Goal: Communication & Community: Ask a question

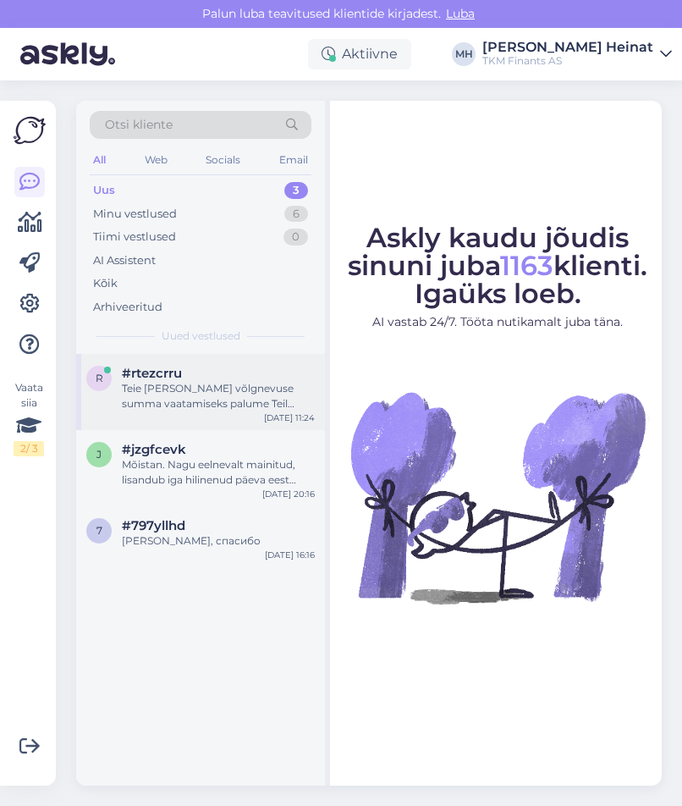
click at [228, 399] on div "Teie [PERSON_NAME] võlgnevuse summa vaatamiseks palume Teil saata päring aadres…" at bounding box center [218, 396] width 193 height 30
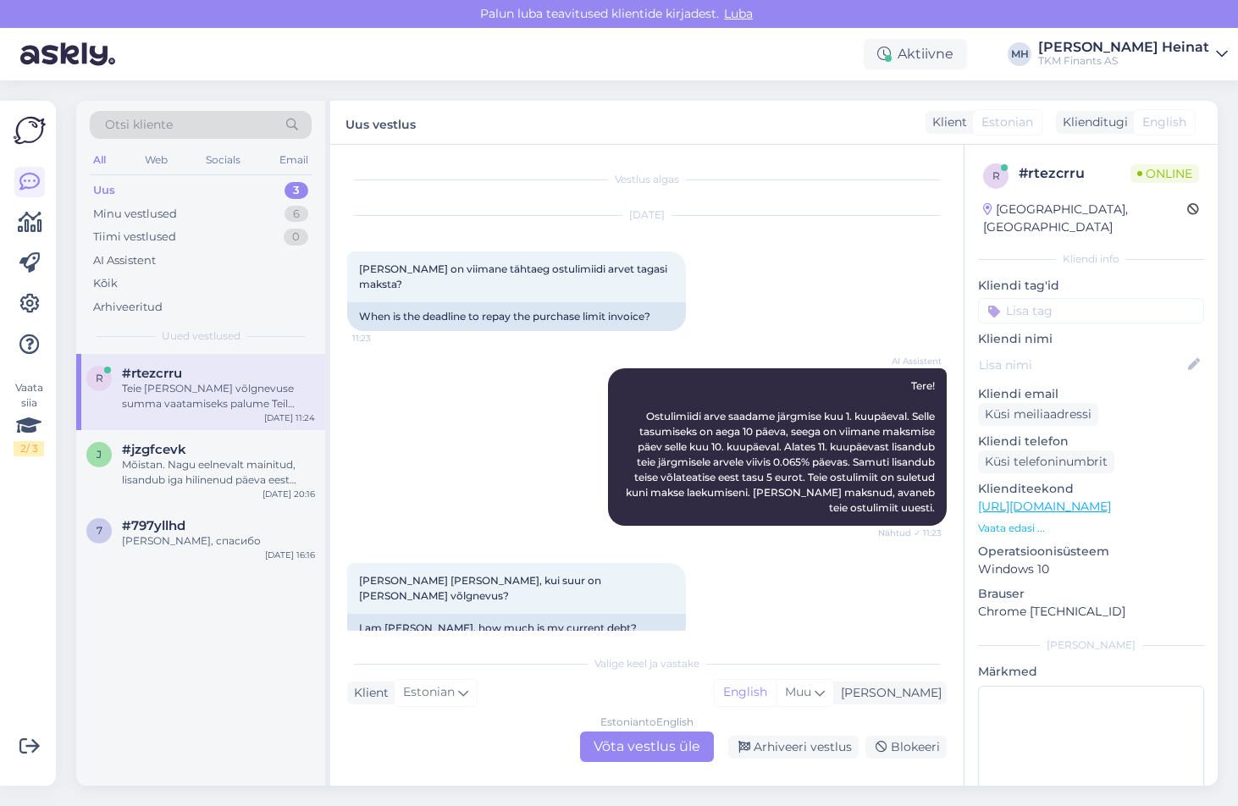
scroll to position [103, 0]
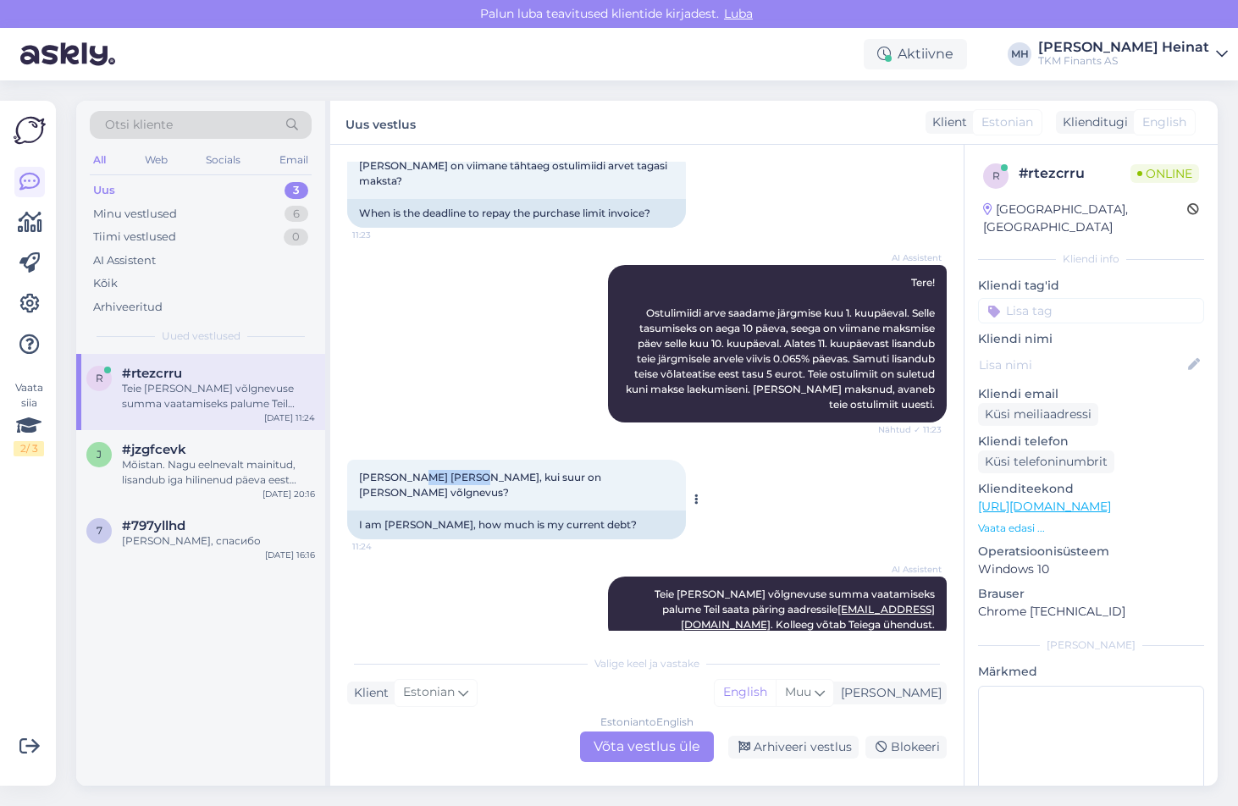
drag, startPoint x: 471, startPoint y: 460, endPoint x: 414, endPoint y: 469, distance: 58.2
click at [414, 469] on div "[PERSON_NAME] [PERSON_NAME], kui suur on [PERSON_NAME] võlgnevus? 11:24" at bounding box center [516, 485] width 339 height 51
copy span "[PERSON_NAME]"
click at [681, 488] on div "[PERSON_NAME] [PERSON_NAME], kui suur on [PERSON_NAME] võlgnevus? 11:24 I am [P…" at bounding box center [646, 499] width 599 height 117
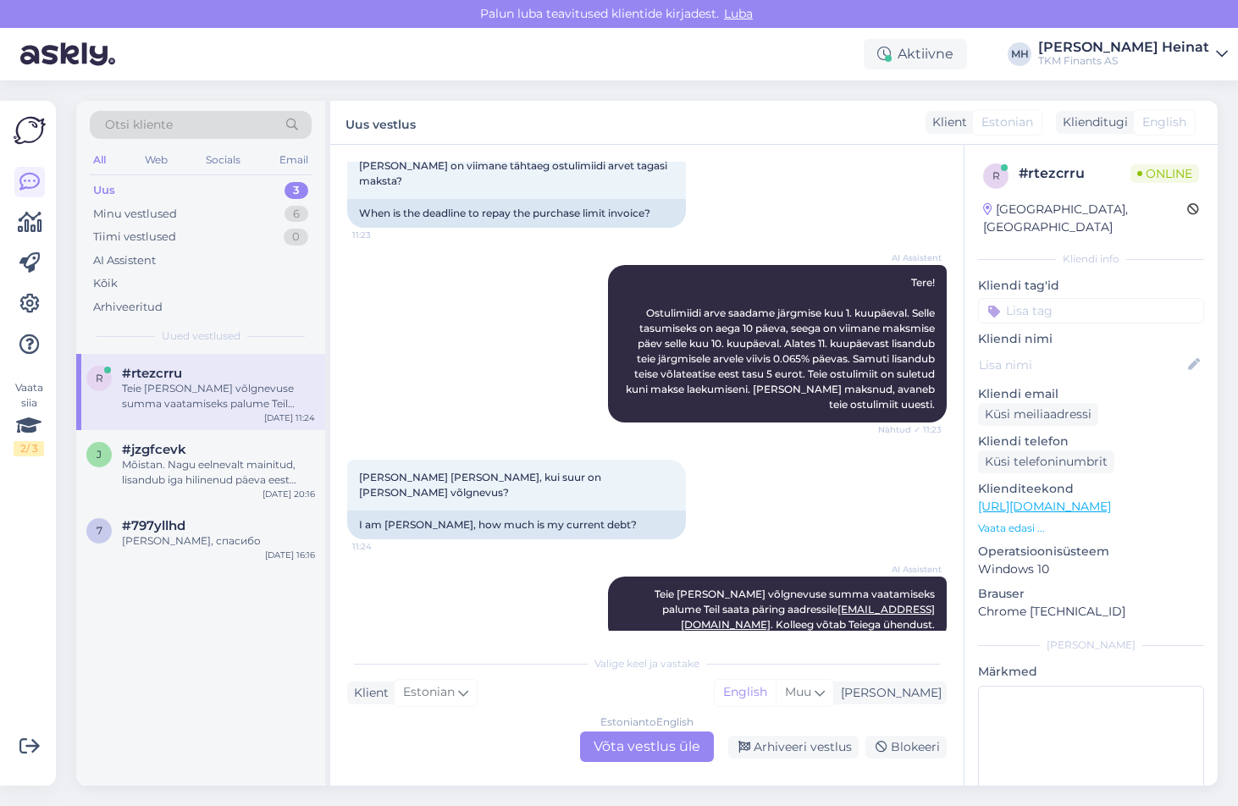
click at [681, 494] on div "[PERSON_NAME] [PERSON_NAME], kui suur on [PERSON_NAME] võlgnevus? 11:24 I am [P…" at bounding box center [646, 499] width 599 height 117
click at [492, 570] on div "AI Assistent [PERSON_NAME] [PERSON_NAME] võlgnevuse summa vaatamiseks palume Te…" at bounding box center [646, 609] width 599 height 103
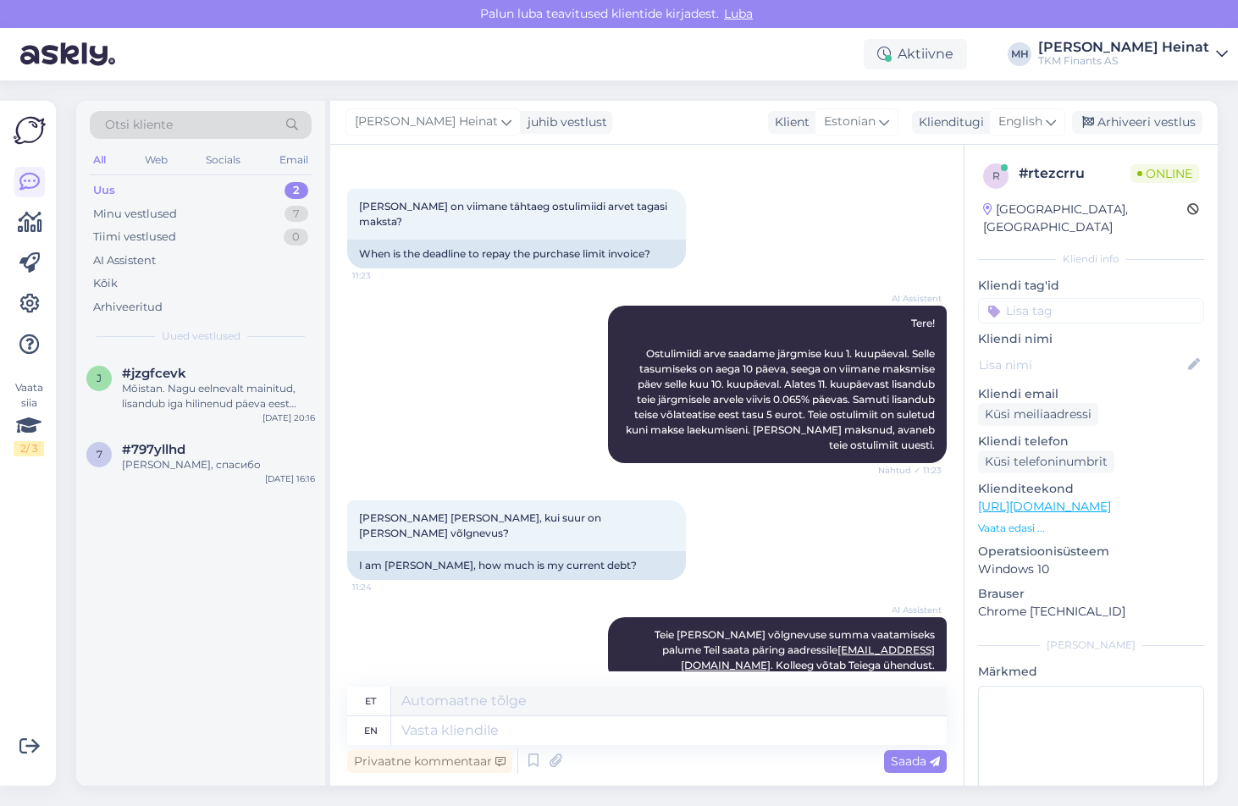
scroll to position [195, 0]
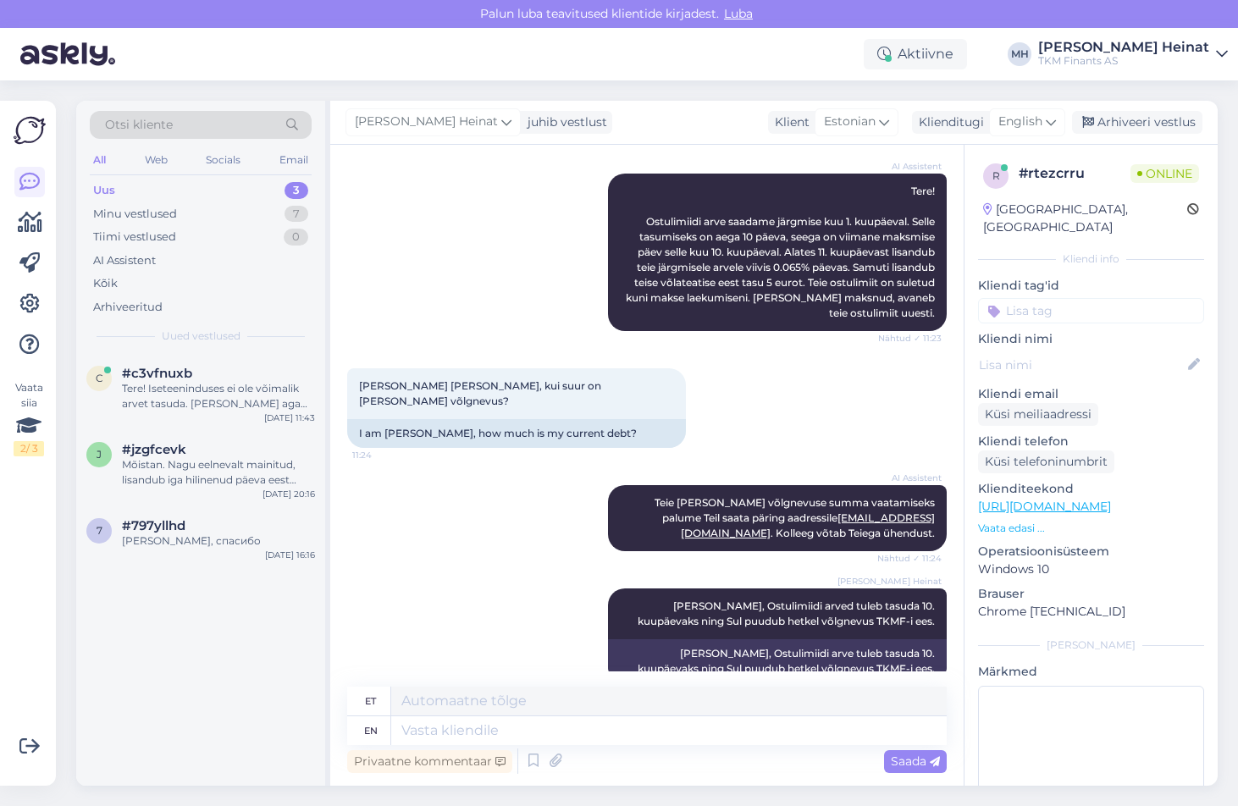
click at [154, 189] on div "Uus 3" at bounding box center [201, 191] width 222 height 24
click at [207, 399] on div "Tere! Iseteeninduses ei ole võimalik arvet tasuda. [PERSON_NAME] aga on Teil ar…" at bounding box center [218, 396] width 193 height 30
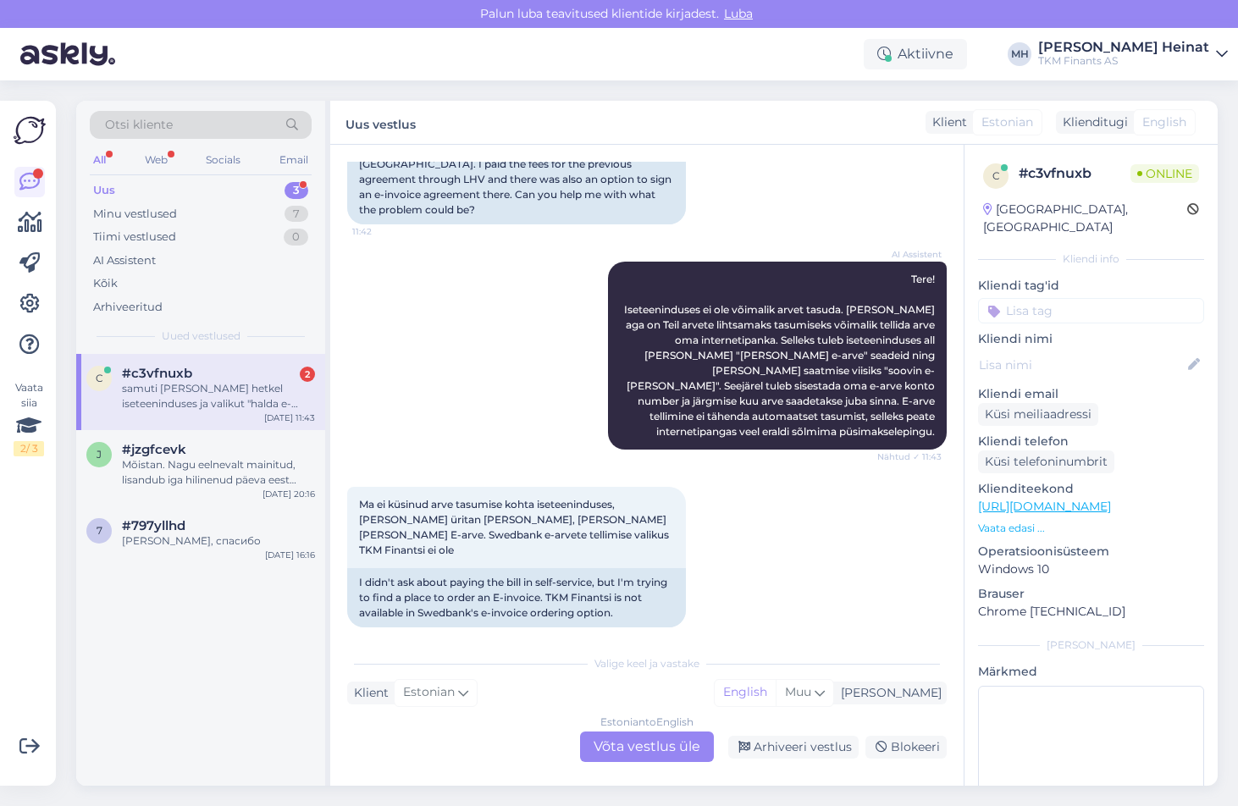
scroll to position [422, 0]
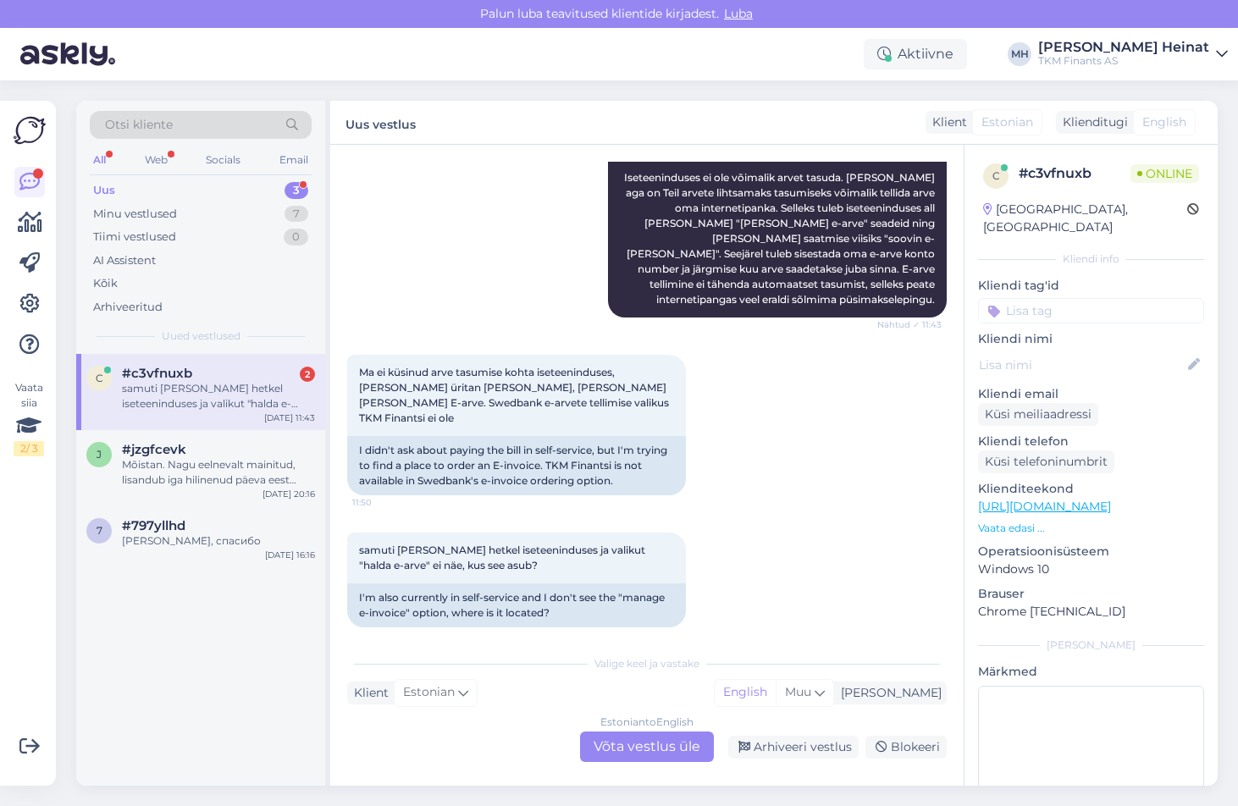
click at [658, 744] on div "Estonian to English Võta vestlus üle" at bounding box center [647, 746] width 134 height 30
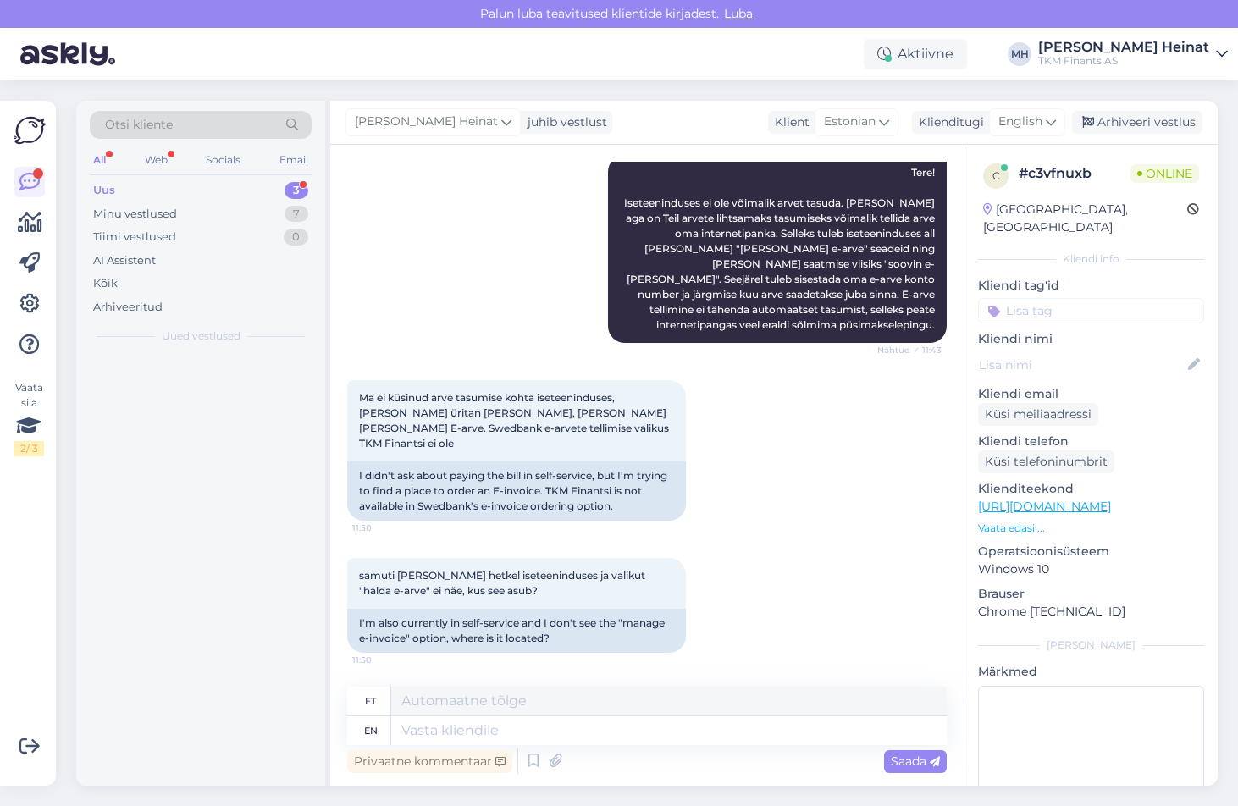
scroll to position [381, 0]
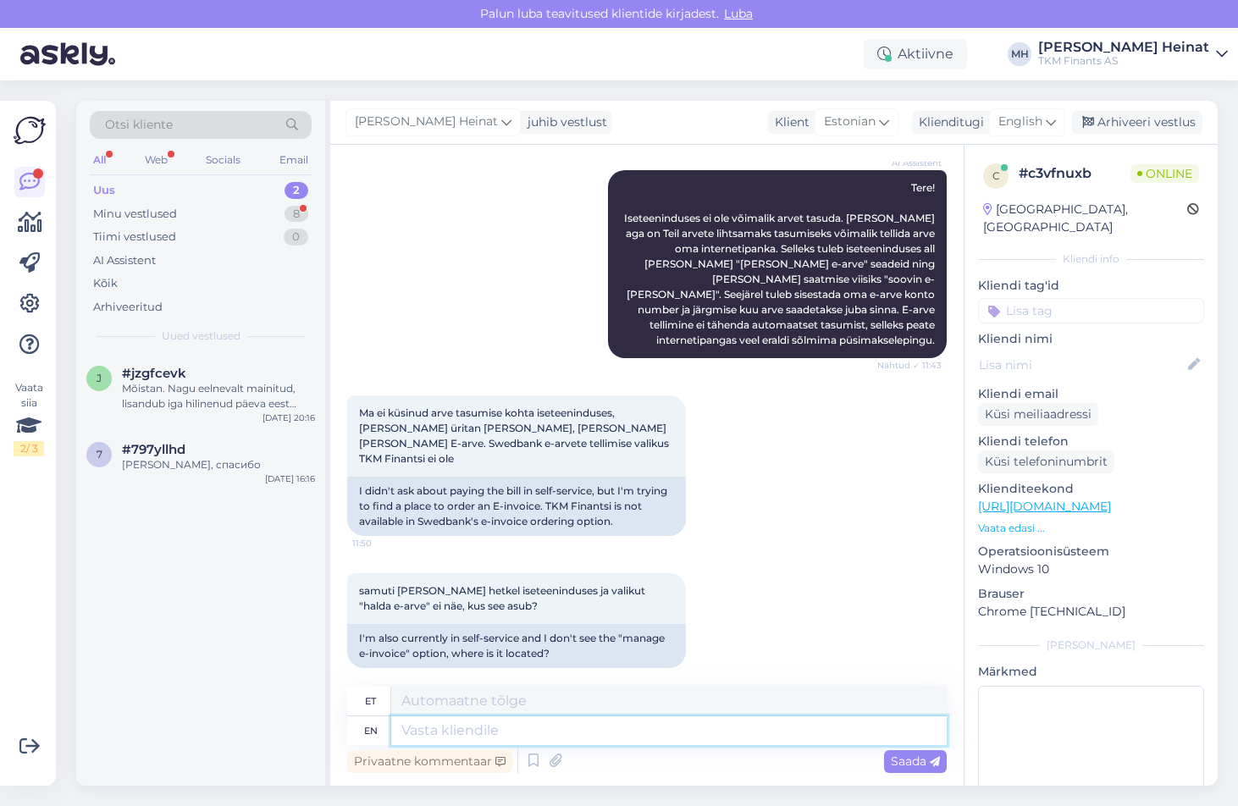
click at [571, 736] on textarea at bounding box center [668, 730] width 555 height 29
type textarea "tere"
type textarea "t"
type textarea "Tere"
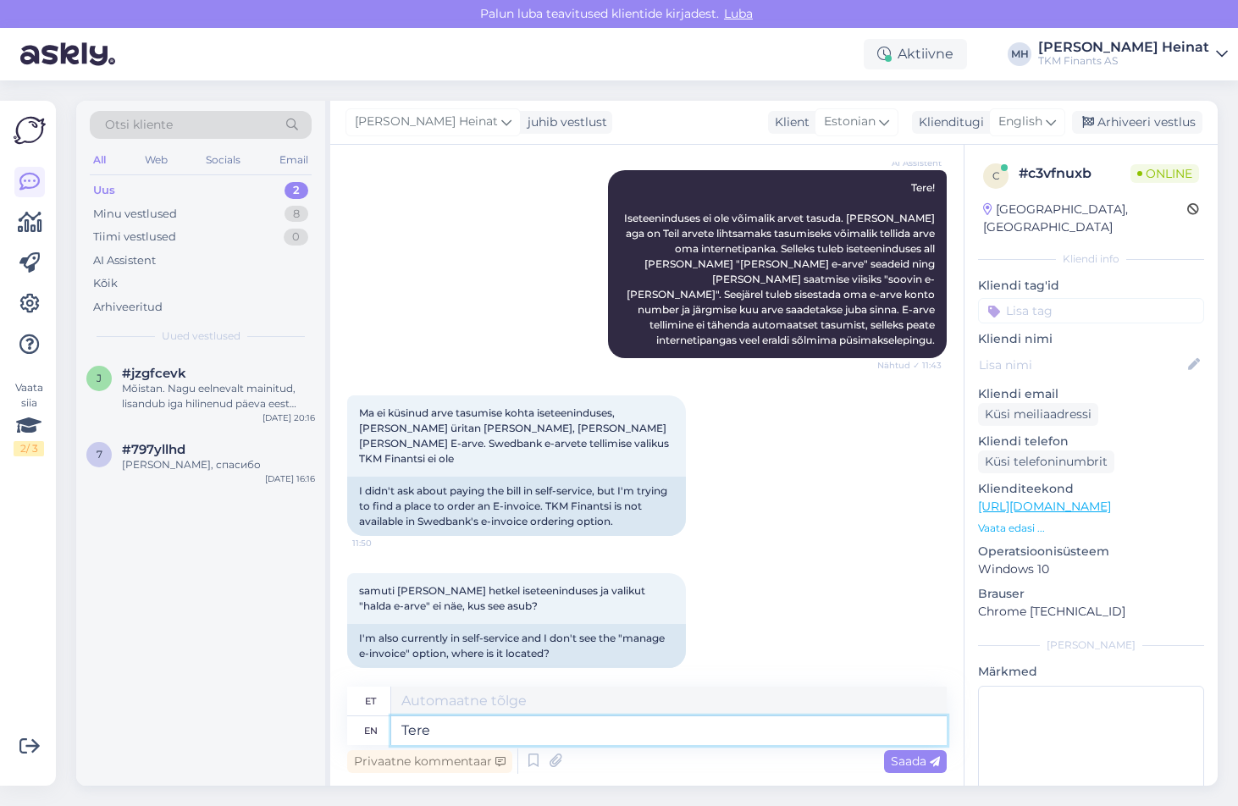
type textarea "Tere"
type textarea "Tere!"
click at [488, 736] on textarea "Tere!" at bounding box center [668, 730] width 555 height 29
paste textarea "Selleks tuleb iseteeninduses all [PERSON_NAME] "[PERSON_NAME] e-arve" seadeid n…"
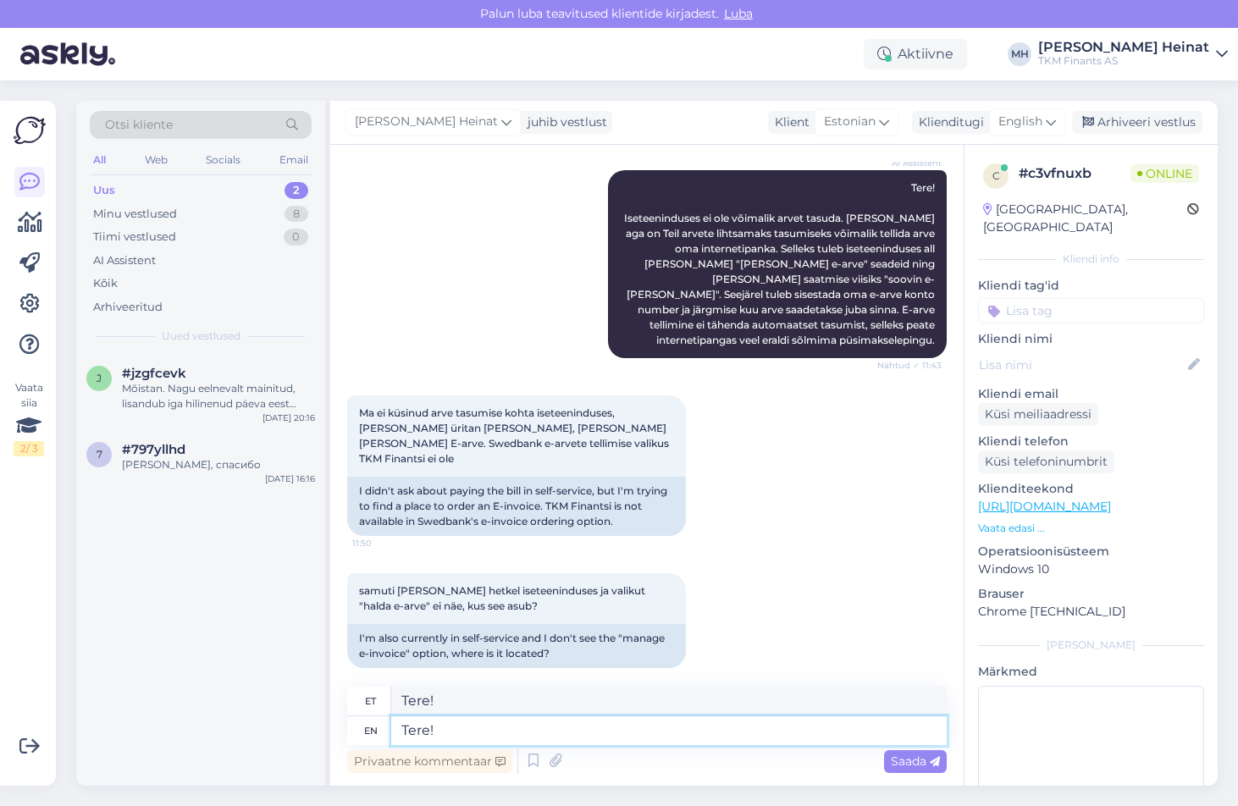
type textarea "Tere! Selleks tuleb iseteeninduses all [PERSON_NAME] "[PERSON_NAME] e-arve" sea…"
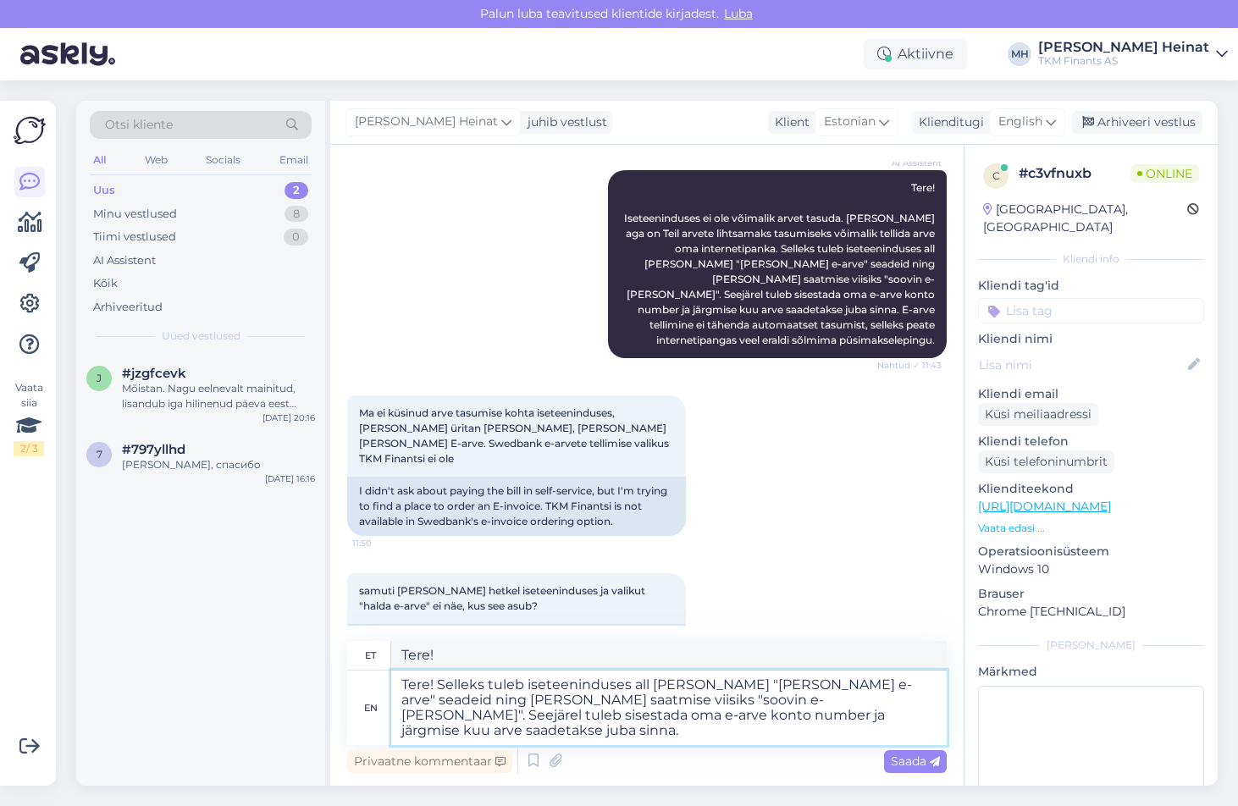
scroll to position [422, 0]
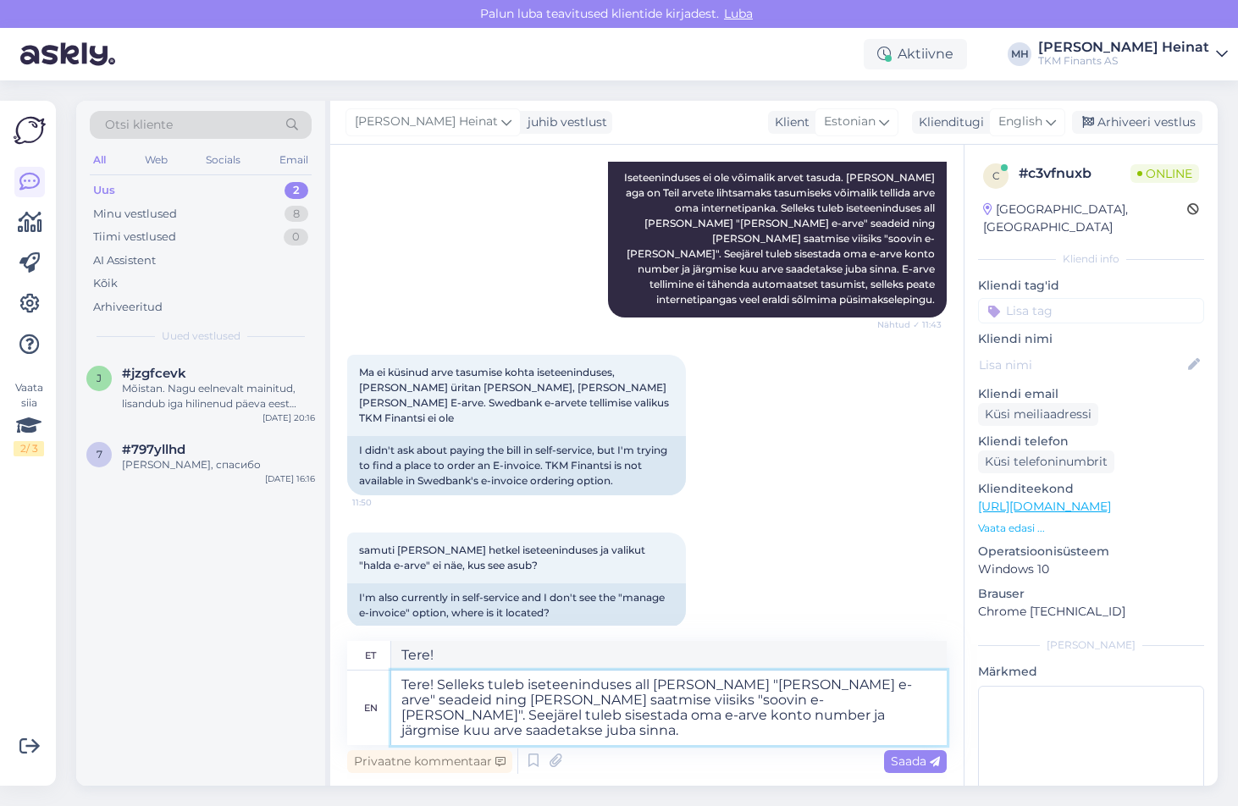
type textarea "Tere! Selleks tuleb iseteeninduses all [PERSON_NAME] "[PERSON_NAME] e-arve" sea…"
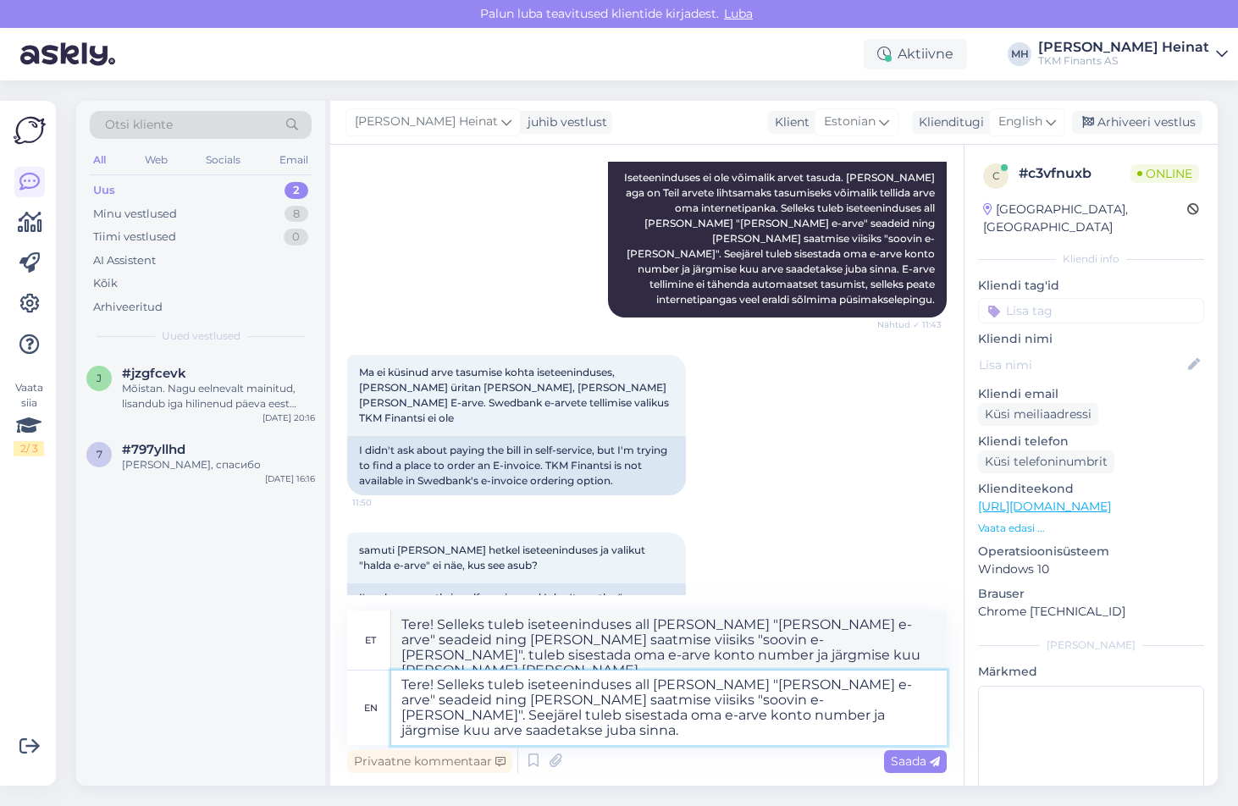
click at [439, 686] on textarea "Tere! Selleks tuleb iseteeninduses all [PERSON_NAME] "[PERSON_NAME] e-arve" sea…" at bounding box center [668, 707] width 555 height 74
type textarea "Tere! eSelleks tuleb iseteeninduses all [PERSON_NAME] "[PERSON_NAME] e-arve" se…"
type textarea "Tere! e-aSelleks tuleb iseteeninduses all [PERSON_NAME] "[PERSON_NAME] e-arve" …"
type textarea "Tere! e-Selleks tuleb iseteeninduses all [PERSON_NAME] "[PERSON_NAME] e-arve" s…"
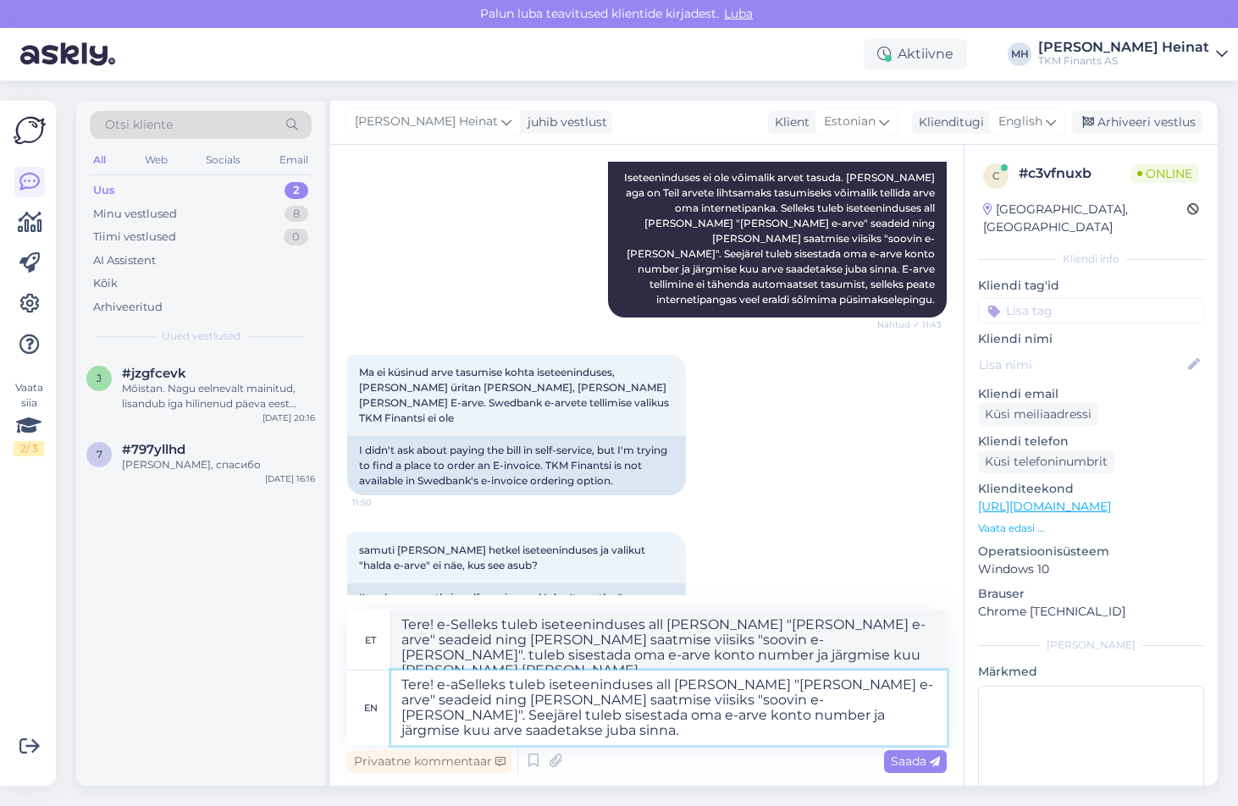
type textarea "Tere! e-arSelleks tuleb iseteeninduses all [PERSON_NAME] "[PERSON_NAME] e-arve"…"
type textarea "Tere! e-arveSelleks tuleb iseteeninduses all [PERSON_NAME] "[PERSON_NAME] e-arv…"
type textarea "Tere! e-arvSelleks tuleb iseteeninduses all [PERSON_NAME] "[PERSON_NAME] e-arve…"
type textarea "Tere! e-arve Selleks tuleb iseteeninduses all [PERSON_NAME] "[PERSON_NAME] e-ar…"
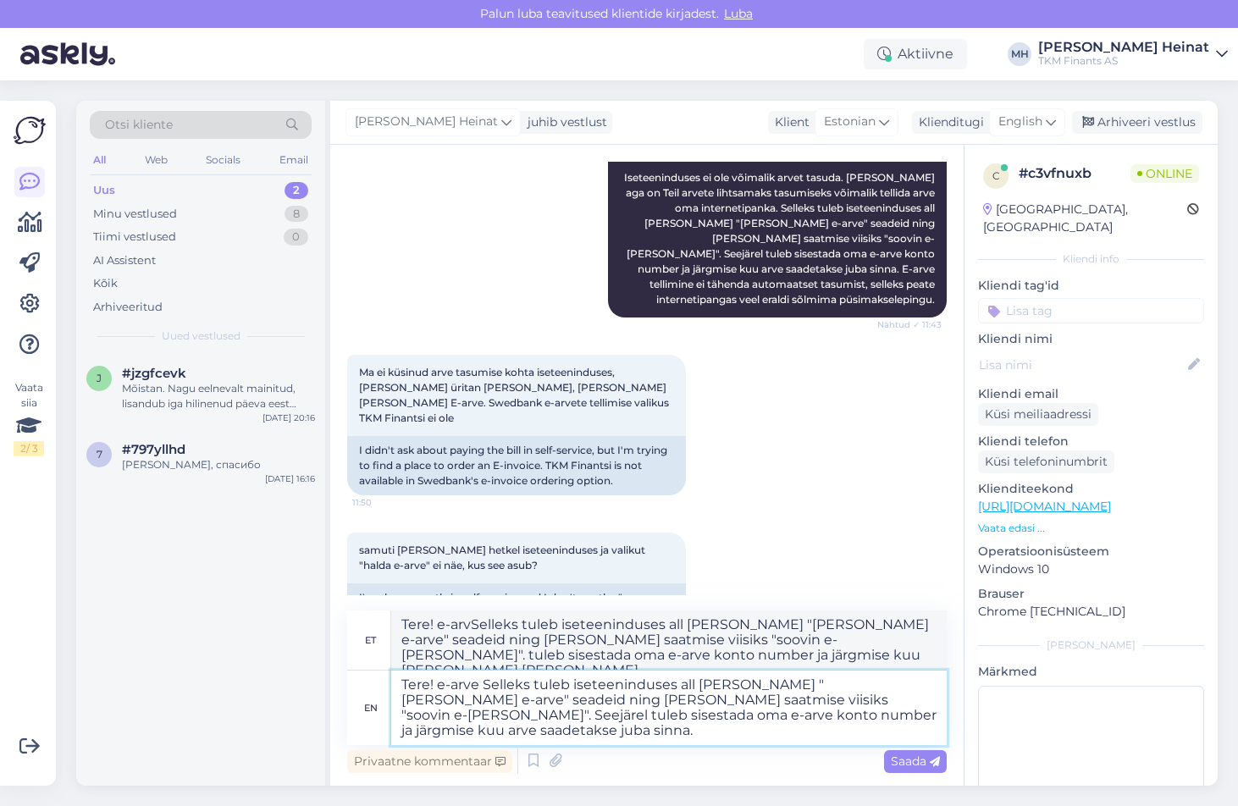
type textarea "Tere! e-arveSelleks tuleb iseteeninduses all [PERSON_NAME] "[PERSON_NAME] e-arv…"
type textarea "Tere! e-arve tSelleks tuleb iseteeninduses all [PERSON_NAME] "[PERSON_NAME] e-a…"
type textarea "Tere! e-arve Selleks tuleb iseteeninduses all [PERSON_NAME] "[PERSON_NAME] e-ar…"
type textarea "Tere! e-arve teSelleks tuleb iseteeninduses all [PERSON_NAME] "[PERSON_NAME] e-…"
type textarea "Tere! e-arve tSelleks tuleb iseteeninduses all [PERSON_NAME] "[PERSON_NAME] e-a…"
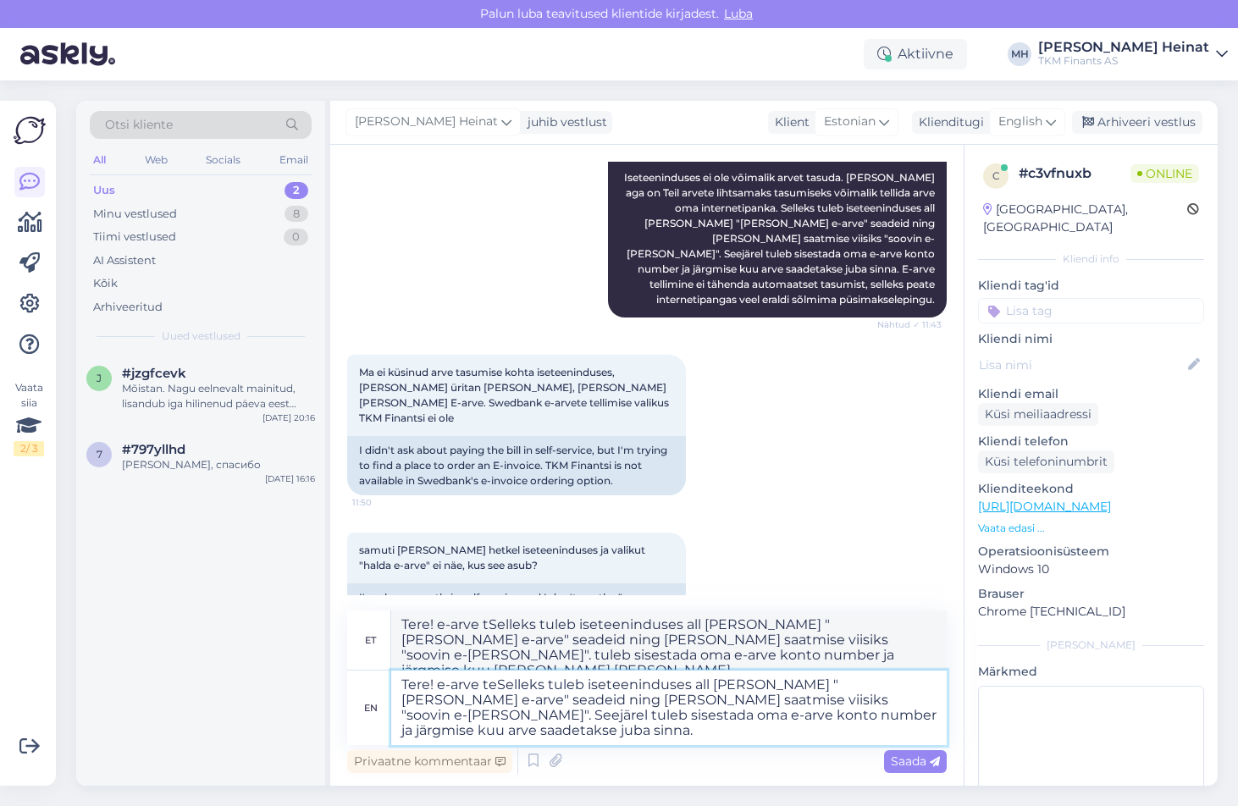
type textarea "Tere! e-arve telSelleks tuleb iseteeninduses all [PERSON_NAME] "[PERSON_NAME] e…"
type textarea "Tere! e-arve teSelleks tuleb iseteeninduses all [PERSON_NAME] "[PERSON_NAME] e-…"
type textarea "Tere! e-arve tellSelleks tuleb iseteeninduses all [PERSON_NAME] "[PERSON_NAME] …"
type textarea "Tere! e-arve telSelleks tuleb iseteeninduses all [PERSON_NAME] "[PERSON_NAME] e…"
type textarea "Tere! e-arve telliSelleks tuleb iseteeninduses all [PERSON_NAME] "[PERSON_NAME]…"
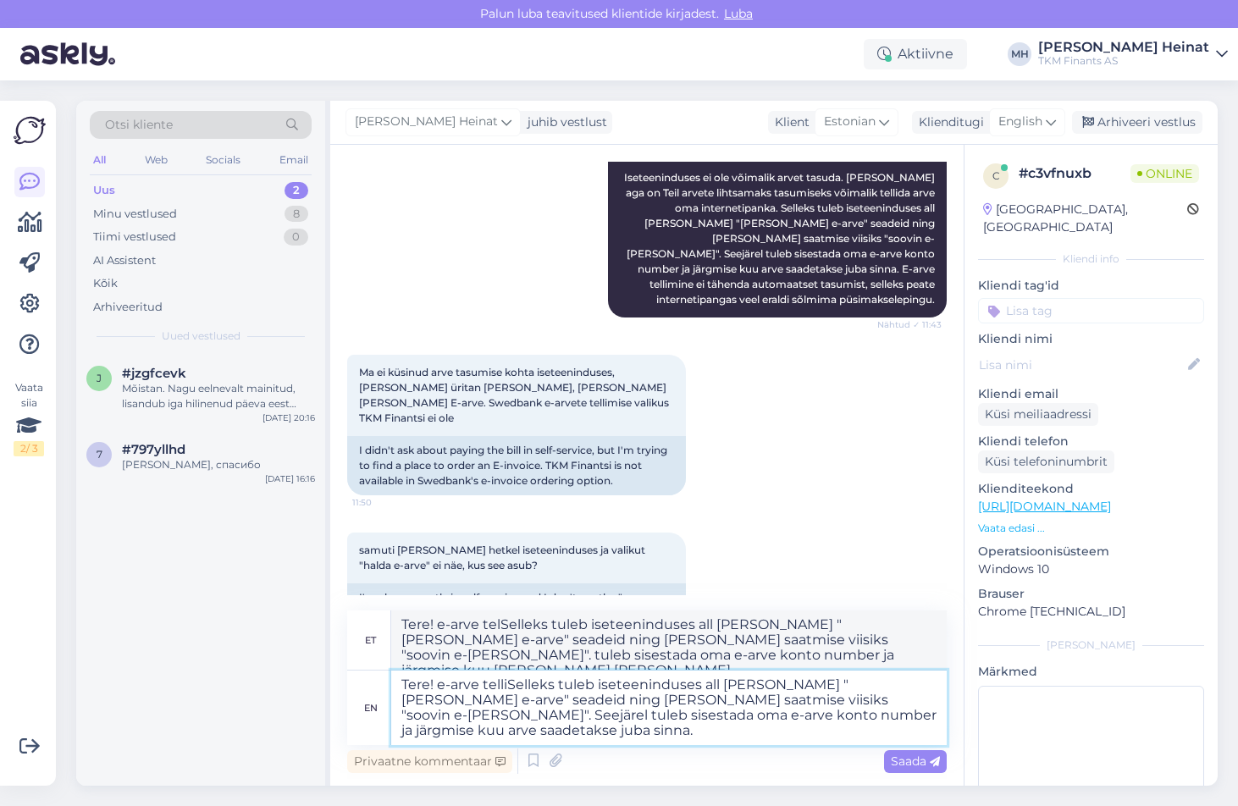
type textarea "Tere! e-arve tellSelleks tuleb iseteeninduses all [PERSON_NAME] "[PERSON_NAME] …"
type textarea "Tere! e-arve tellimSelleks tuleb iseteeninduses all [PERSON_NAME] "[PERSON_NAME…"
type textarea "Tere! e-arve tellimisSelleks tuleb iseteeninduses all [PERSON_NAME] "[PERSON_NA…"
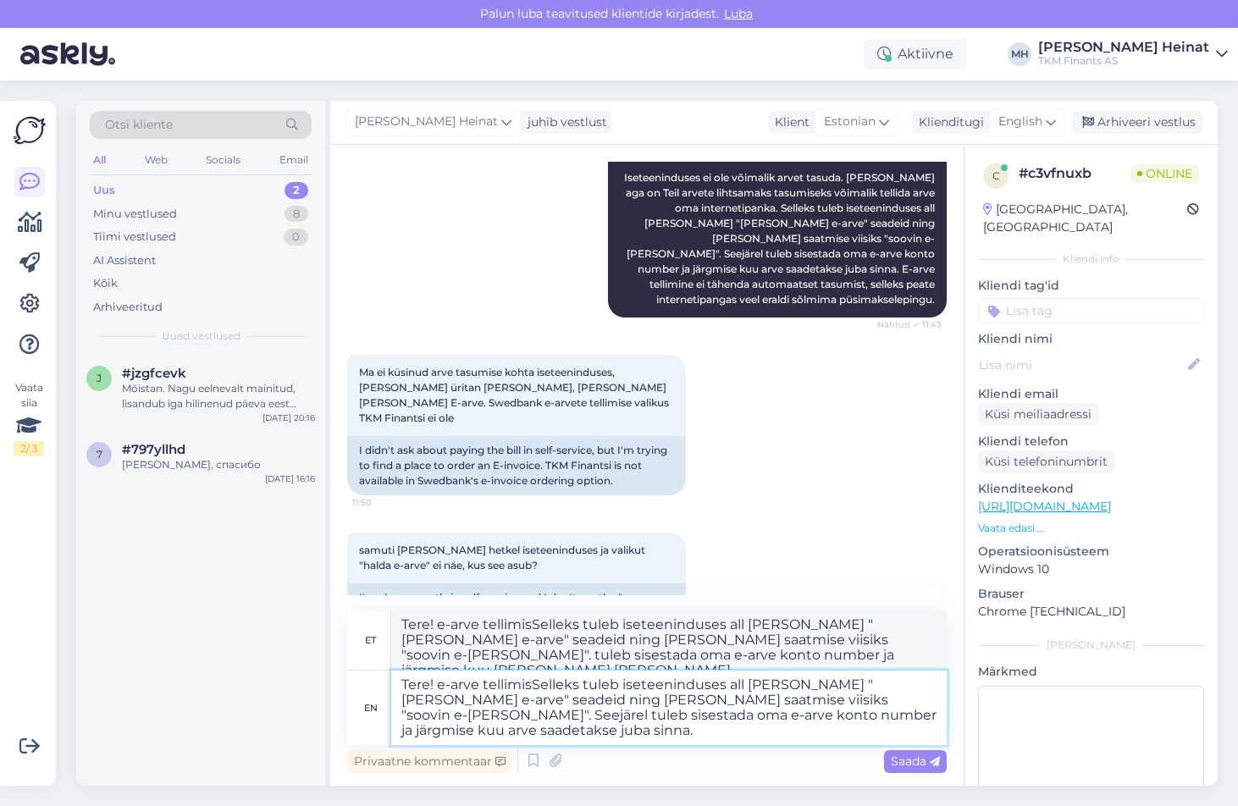
type textarea "Tere! e-arve tellimiseSelleks tuleb iseteeninduses all [PERSON_NAME] "[PERSON_N…"
type textarea "Tere! e-arve tellimiseksSelleks tuleb iseteeninduses all [PERSON_NAME] "[PERSON…"
type textarea "Tere! e-arve tellimiseks Selleks tuleb iseteeninduses all [PERSON_NAME] "[PERSO…"
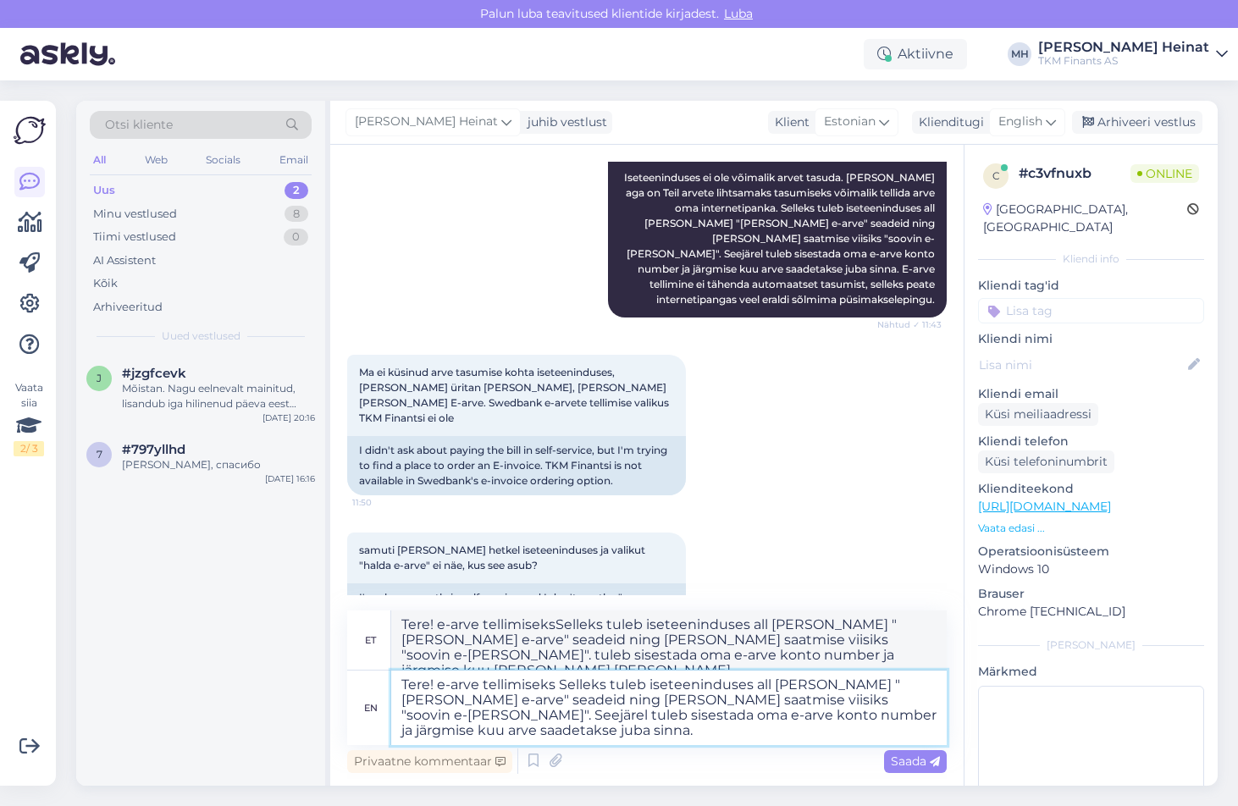
type textarea "Tere! e-arve tellimiseks selleks tuleb iseteeninduses all [PERSON_NAME] "[PERSO…"
drag, startPoint x: 604, startPoint y: 679, endPoint x: 561, endPoint y: 679, distance: 42.3
click at [561, 679] on textarea "Tere! e-arve tellimiseks Selleks tuleb iseteeninduses all [PERSON_NAME] "[PERSO…" at bounding box center [668, 707] width 555 height 74
type textarea "Tere! e-arve tellimiseks tuleb iseteeninduses all [PERSON_NAME] "[PERSON_NAME] …"
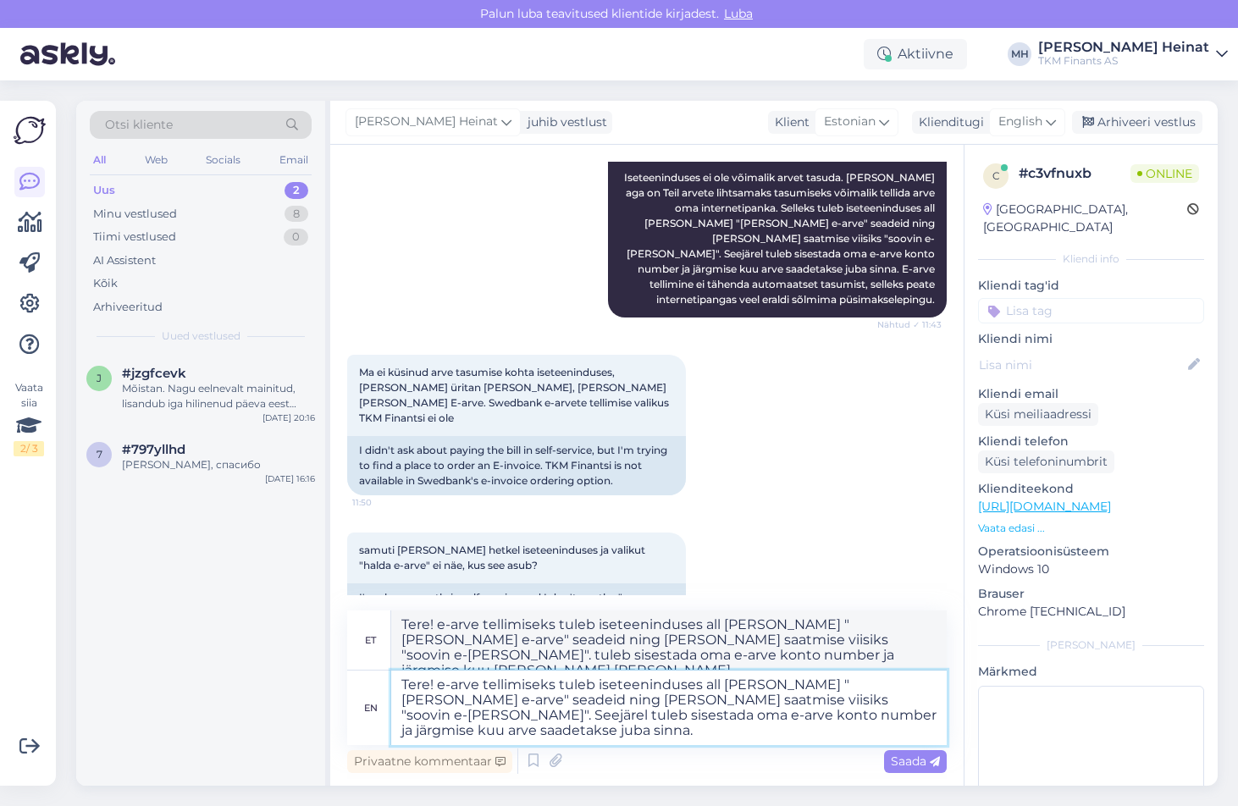
click at [681, 687] on textarea "Tere! e-arve tellimiseks tuleb iseteeninduses all [PERSON_NAME] "[PERSON_NAME] …" at bounding box center [668, 707] width 555 height 74
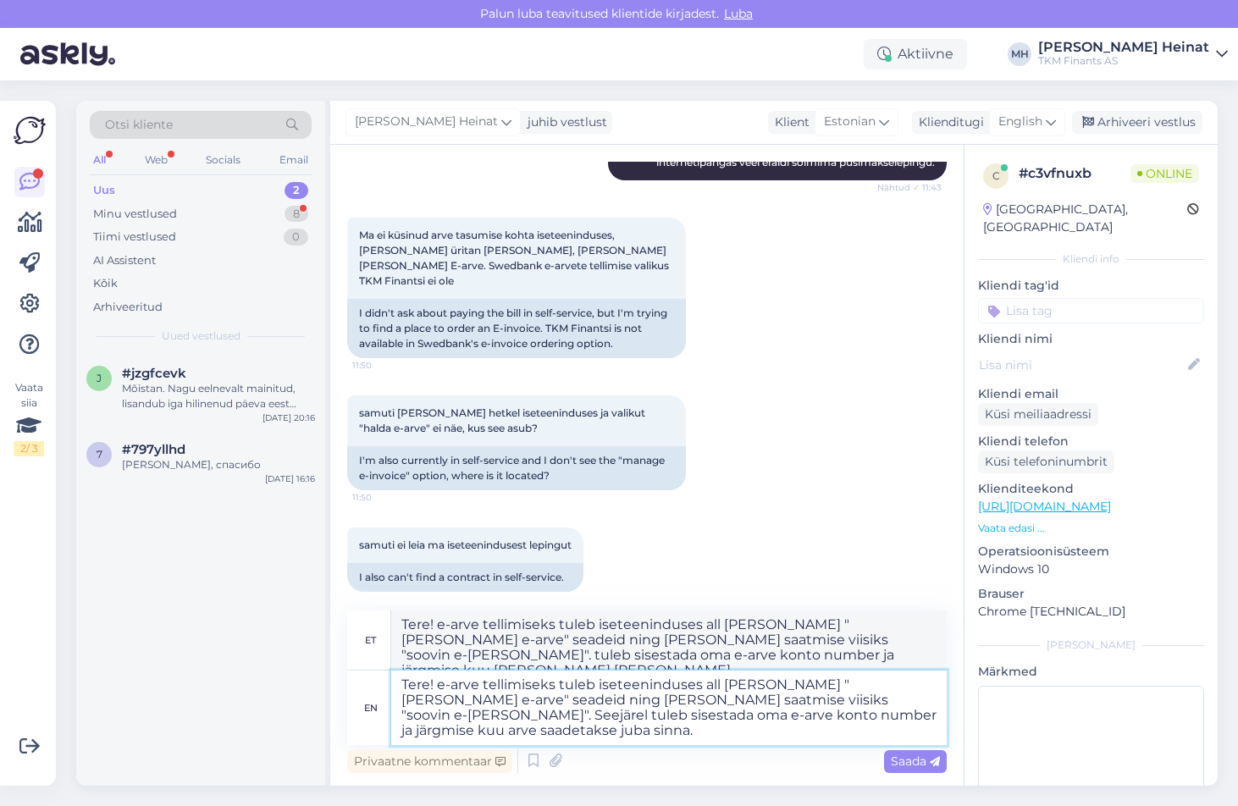
click at [681, 681] on textarea "Tere! e-arve tellimiseks tuleb iseteeninduses all [PERSON_NAME] "[PERSON_NAME] …" at bounding box center [668, 707] width 555 height 74
click at [435, 685] on textarea "Tere! e-arve tellimiseks tuleb iseteeninduses all [PERSON_NAME] "[PERSON_NAME] …" at bounding box center [668, 707] width 555 height 74
click at [444, 681] on textarea "Tere! e-arve tellimiseks tuleb iseteeninduses all [PERSON_NAME] "[PERSON_NAME] …" at bounding box center [668, 707] width 555 height 74
type textarea "Tere! -arve tellimiseks tuleb iseteeninduses all [PERSON_NAME] "[PERSON_NAME] e…"
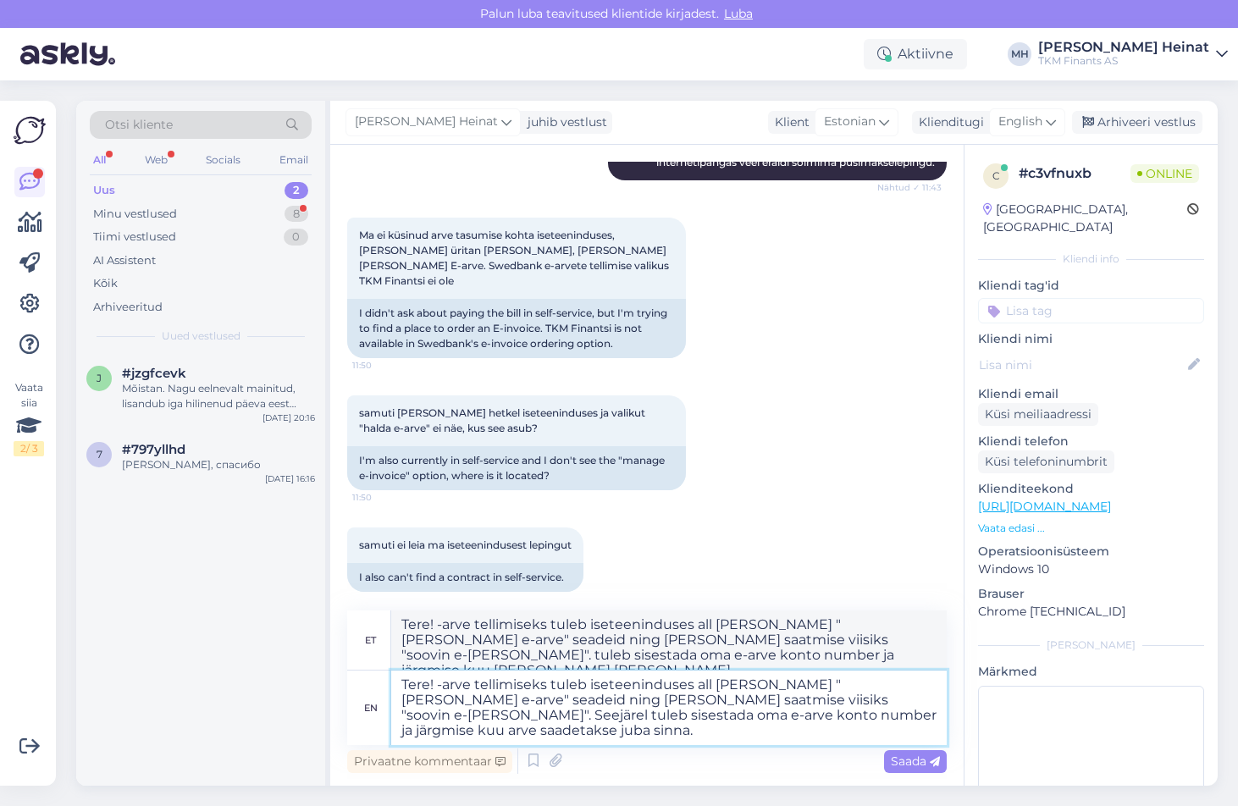
type textarea "Tere! E-arve tellimiseks tuleb iseteeninduses all [PERSON_NAME] "[PERSON_NAME] …"
click at [681, 682] on textarea "Tere! E-arve tellimiseks tuleb iseteeninduses all [PERSON_NAME] "[PERSON_NAME] …" at bounding box center [668, 707] width 555 height 74
click at [437, 687] on textarea "Tere! E-arve tellimiseks tuleb iseteeninduses all [PERSON_NAME] "[PERSON_NAME] …" at bounding box center [668, 707] width 555 height 74
drag, startPoint x: 438, startPoint y: 683, endPoint x: 474, endPoint y: 736, distance: 63.9
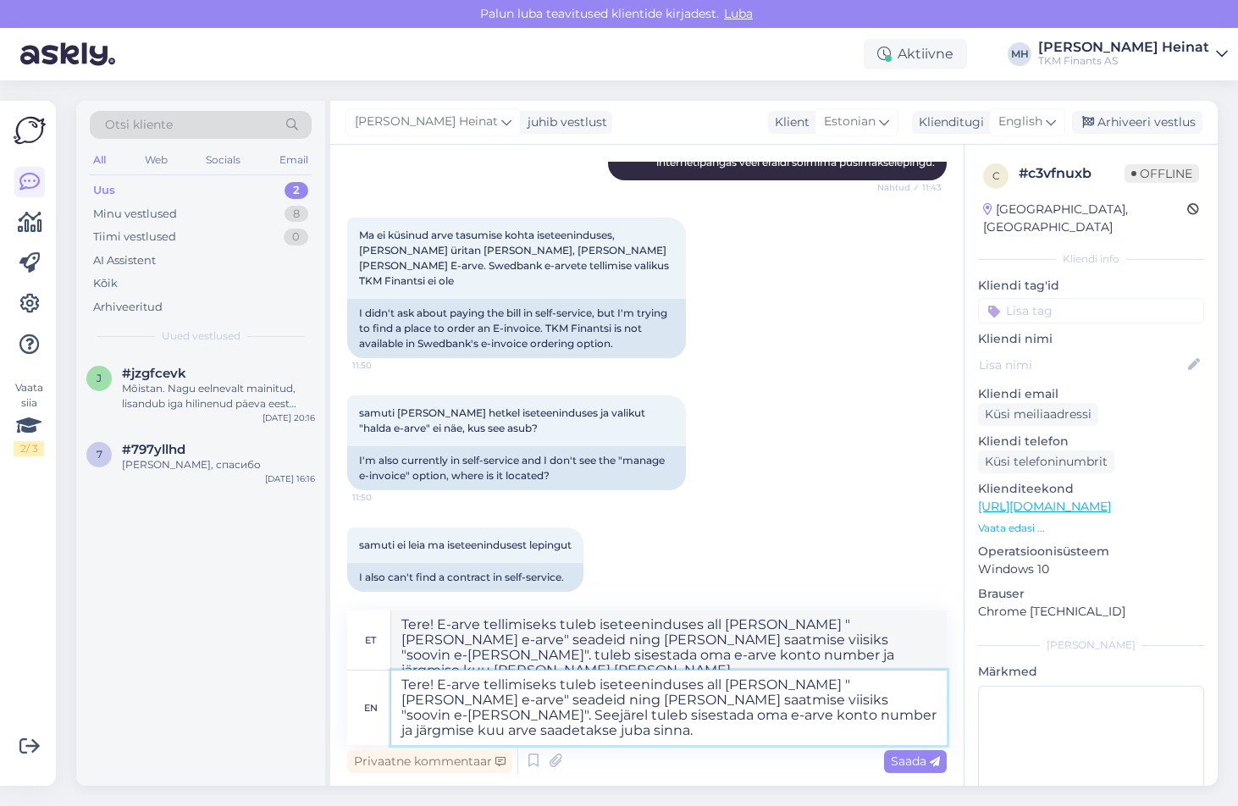
click at [474, 736] on textarea "Tere! E-arve tellimiseks tuleb iseteeninduses all [PERSON_NAME] "[PERSON_NAME] …" at bounding box center [668, 707] width 555 height 74
type textarea "Tere!"
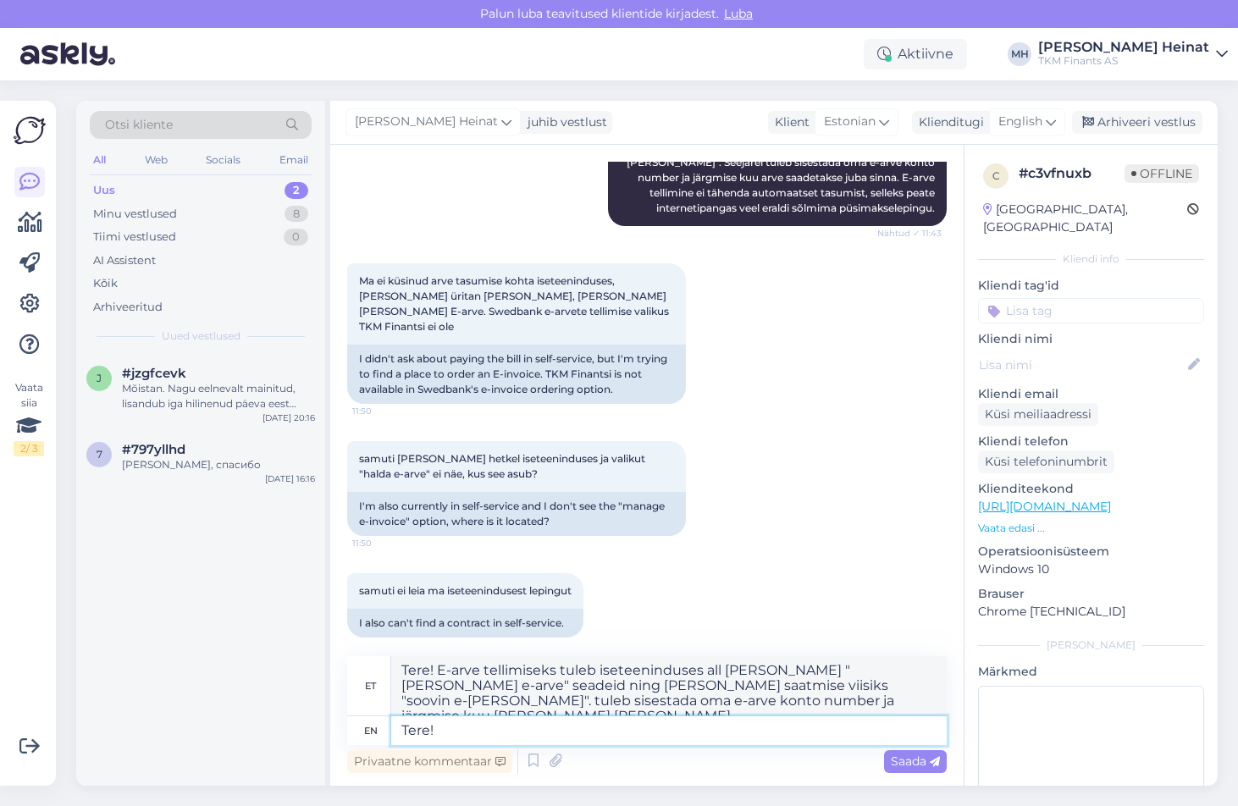
type textarea "Tere!"
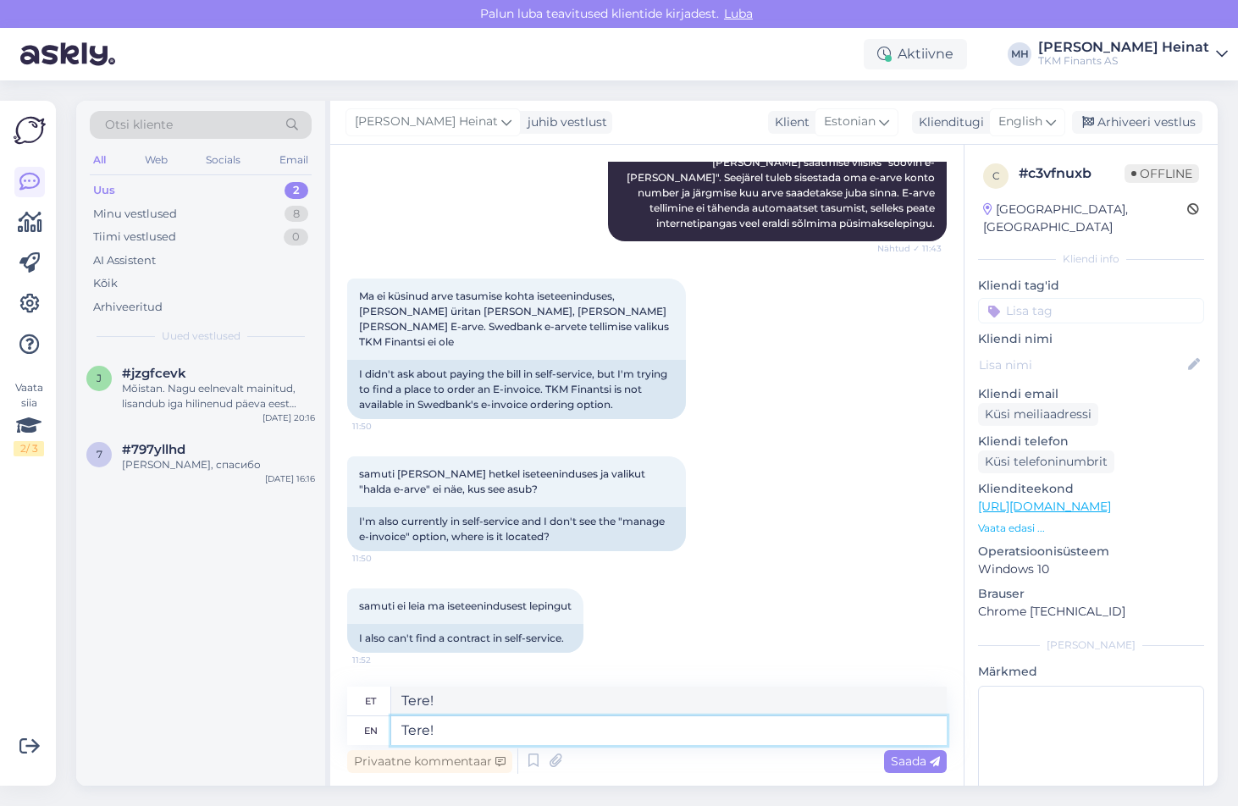
scroll to position [483, 0]
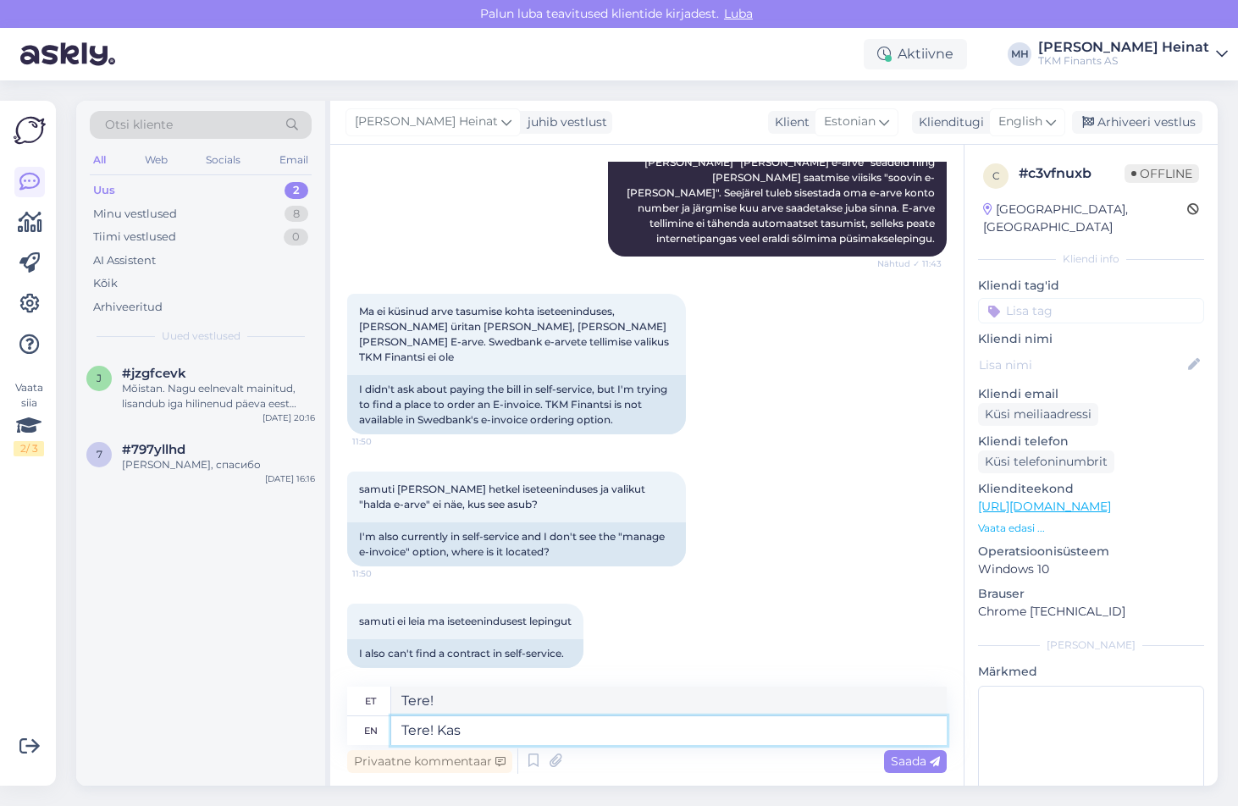
type textarea "Tere! Kas"
type textarea "Tere! Kas te o"
type textarea "Tere! Kas te"
type textarea "Tere! Kas te olet"
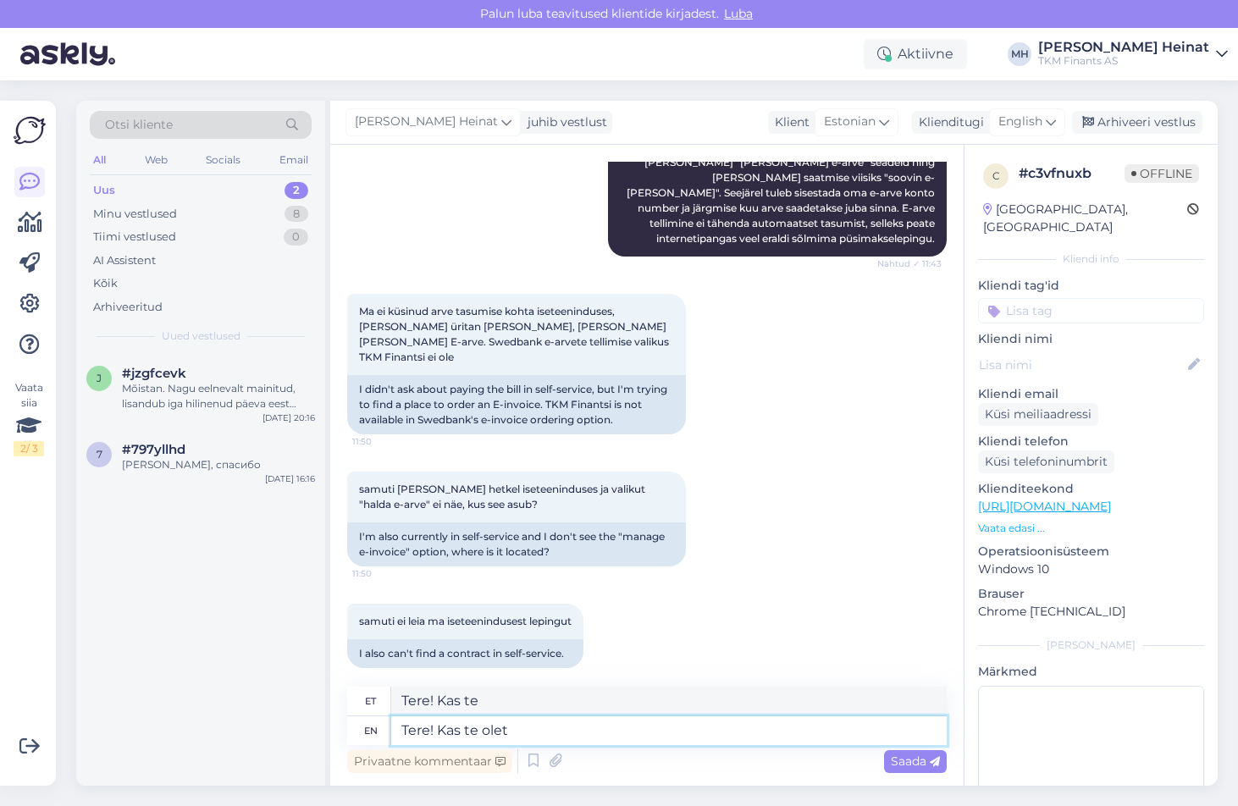
type textarea "Tere! Kas te olete"
type textarea "Tere! Kas te olet sisse l"
type textarea "Tere! Kas te olete siin"
type textarea "Tere! Kas te olet sisse loginud"
type textarea "Tere! Kas te olete sisse loginud"
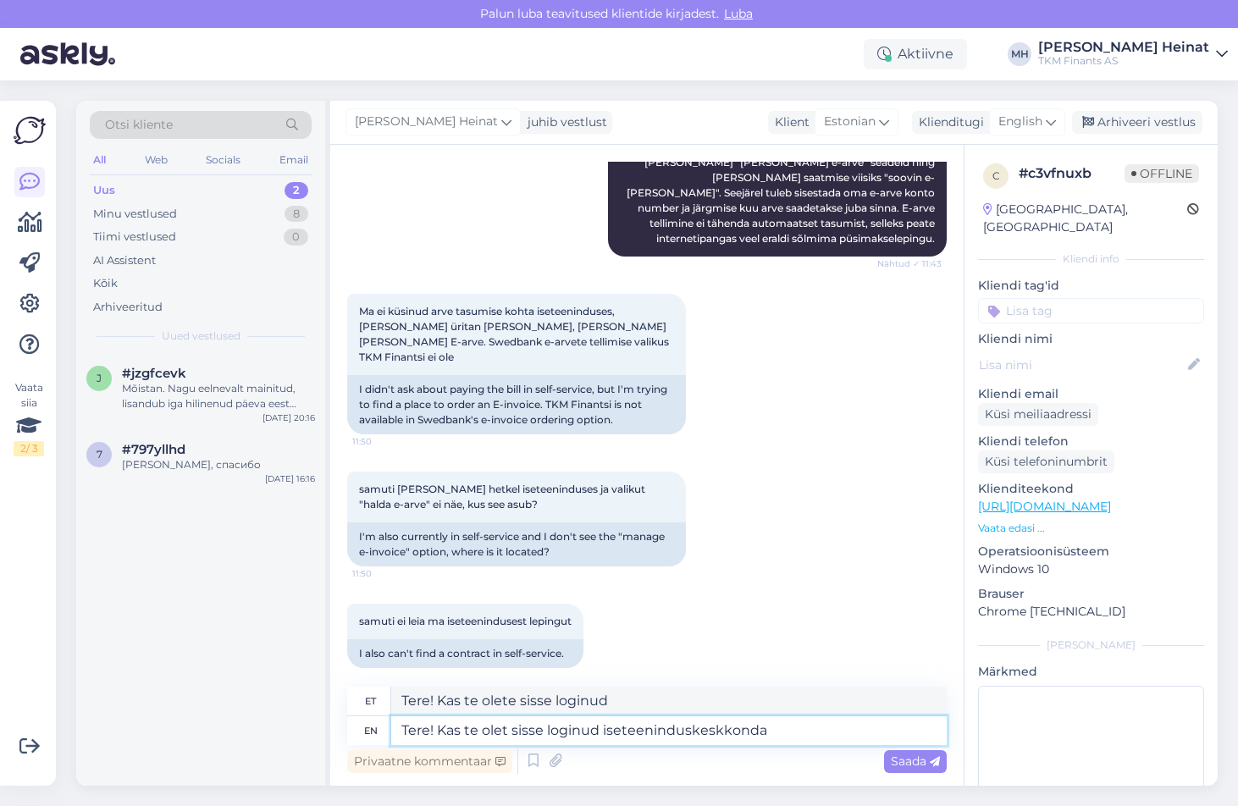
type textarea "Tere! Kas te olet sisse loginud iseteeninduskeskkonda"
type textarea "Tere! Kas te olete sisse loginud iseteeninduskeskkonda"
type textarea "Tere! Kas te olet sisse loginud iseteeninduskeskkonda [DOMAIN_NAME]"
type textarea "Tere! Kas te olete sisse loginud iseteeninduskeskkonda [DOMAIN_NAME]"
click at [471, 730] on textarea "Tere! Kas te olet sisse loginud iseteeninduskeskkonda [DOMAIN_NAME]" at bounding box center [668, 730] width 555 height 29
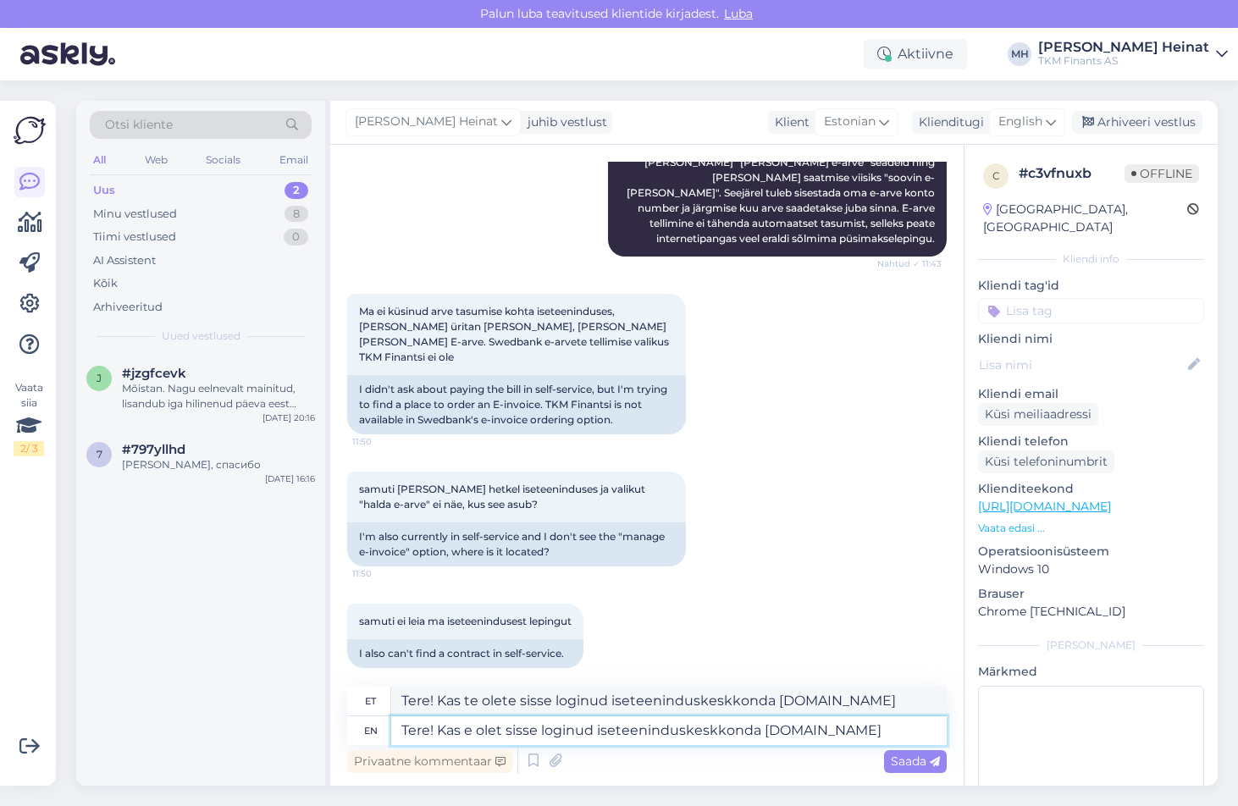
type textarea "Tere! Kas Te olet sisse loginud iseteeninduskeskkonda [DOMAIN_NAME]"
type textarea "Tere! Kas Te olete sisse loginud iseteeninduskeskkonda [DOMAIN_NAME]"
click at [505, 728] on textarea "Tere! Kas Te olet sisse loginud iseteeninduskeskkonda [DOMAIN_NAME]" at bounding box center [668, 730] width 555 height 29
click at [681, 732] on textarea "Tere! Kas Te olete sisse loginud iseteeninduskeskkonda [DOMAIN_NAME]" at bounding box center [668, 730] width 555 height 29
type textarea "Tere! Kas Te olete sisse loginud iseteeninduskeskkonda [DOMAIN_NAME]?"
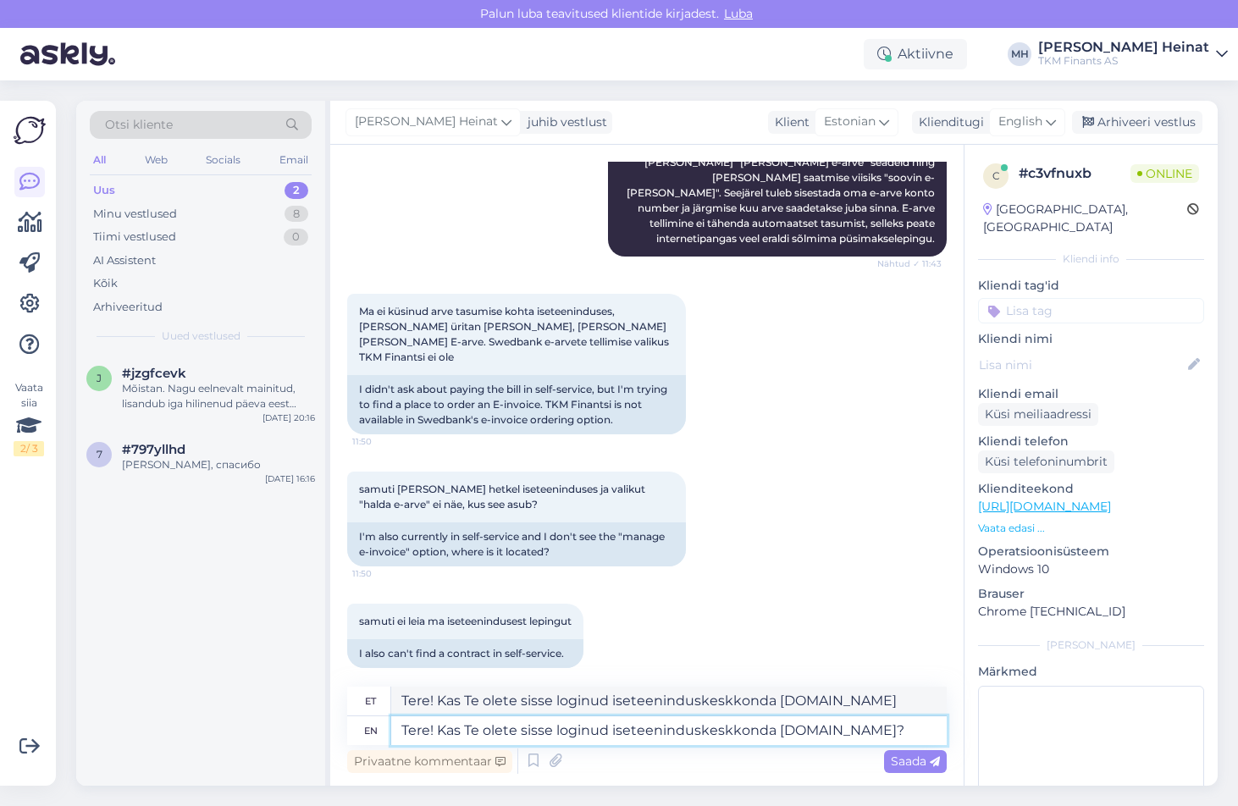
type textarea "Tere! Kas Te olete sisse loginud iseteeninduskeskkonda [DOMAIN_NAME]?"
click at [681, 757] on span "Saada" at bounding box center [915, 760] width 49 height 15
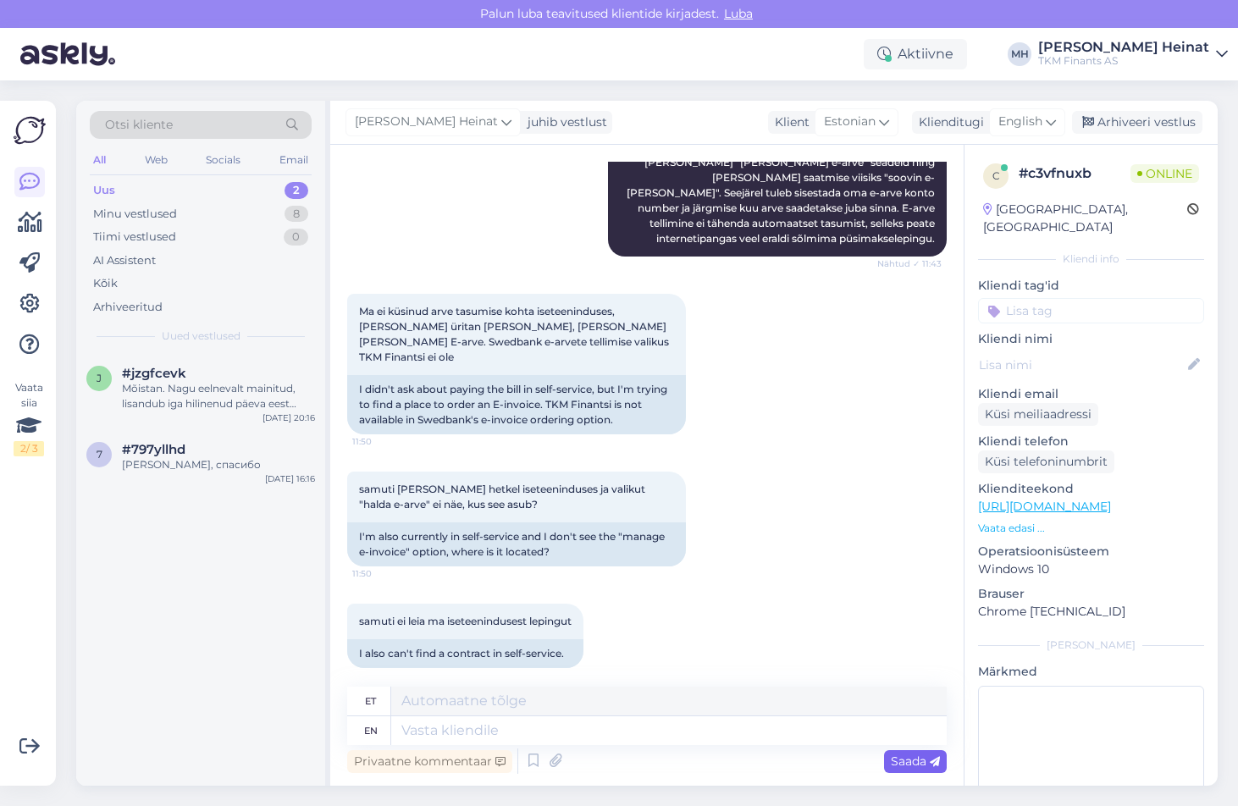
scroll to position [615, 0]
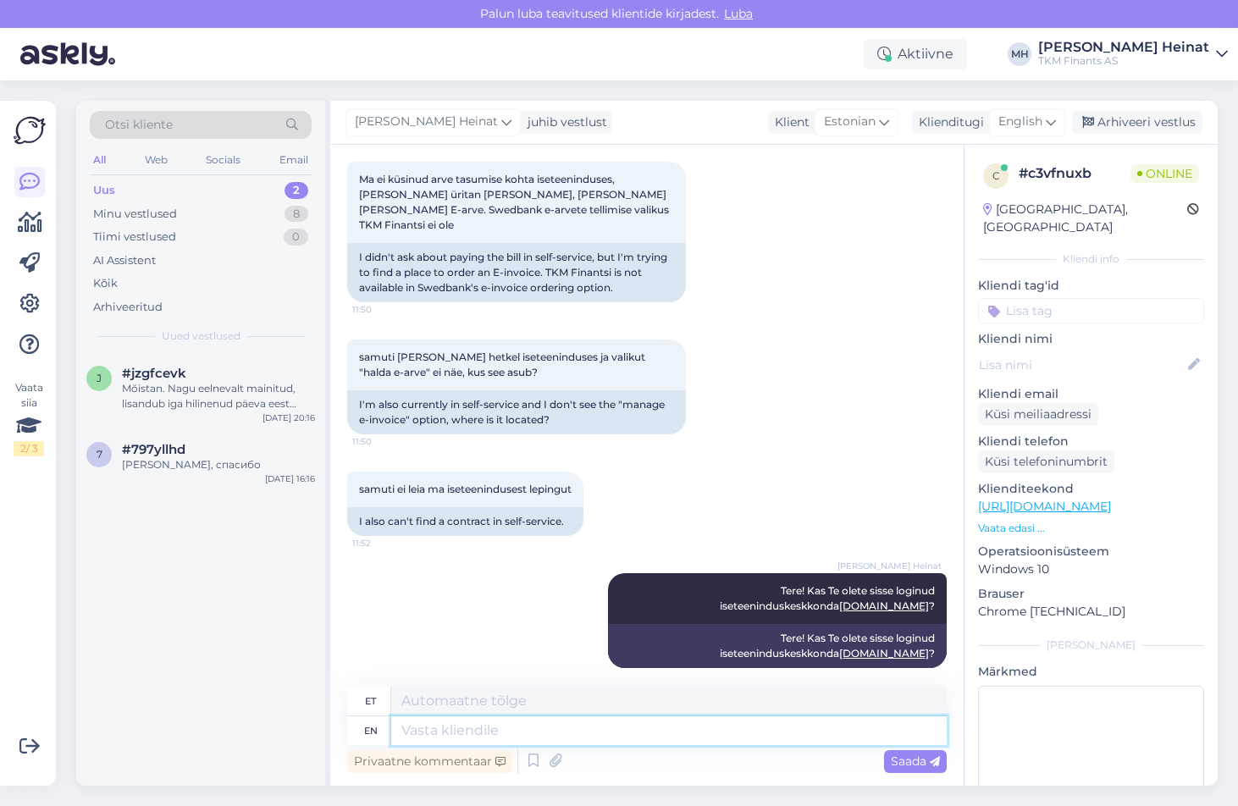
click at [531, 730] on textarea at bounding box center [668, 730] width 555 height 29
type textarea "[PERSON_NAME]"
type textarea "Kui jah, s"
type textarea "Kui jah,"
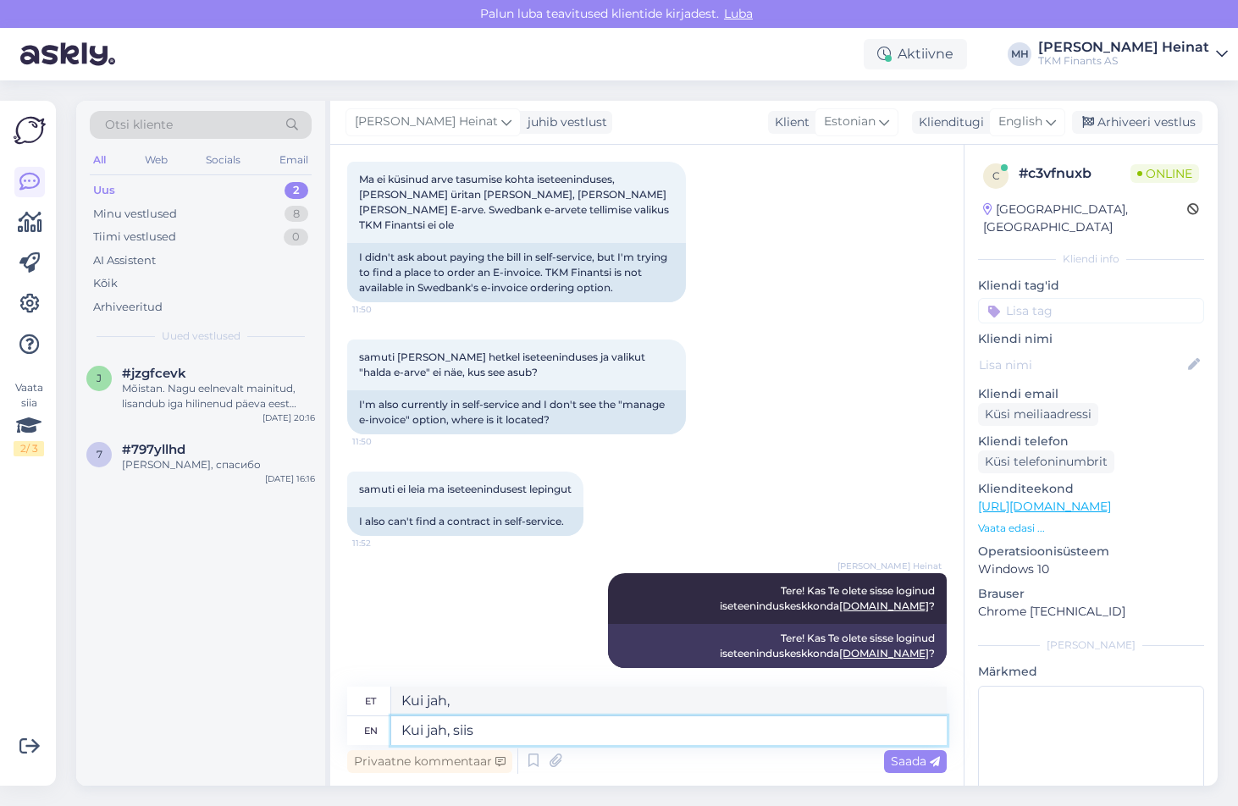
type textarea "Kui jah, siis"
type textarea "Kui jah, siis üleval"
type textarea "Kui jah, siis üleval [PERSON_NAME]"
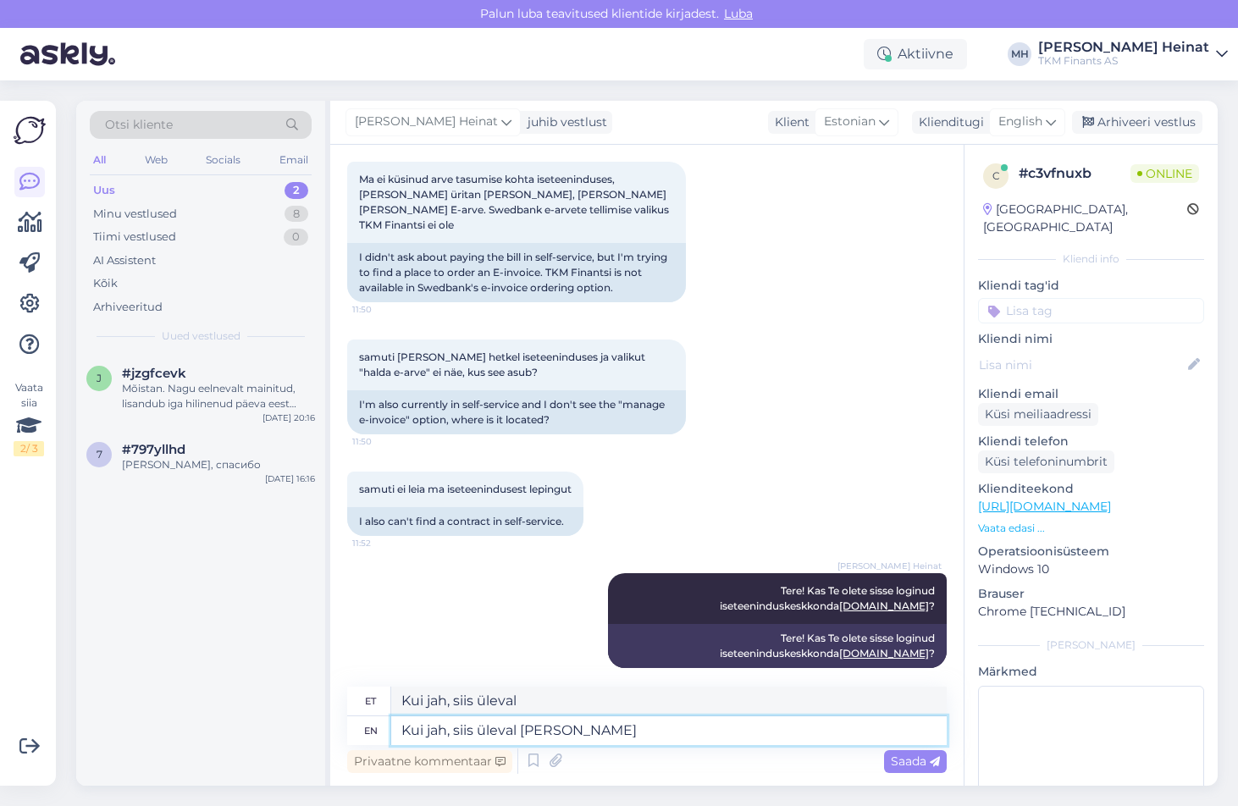
type textarea "Kui jah, siis üleval [PERSON_NAME]"
type textarea "Kui jah, siis üleval [PERSON_NAME] on"
type textarea "Kui jah, siis üleval [PERSON_NAME] on [PERSON_NAME]"
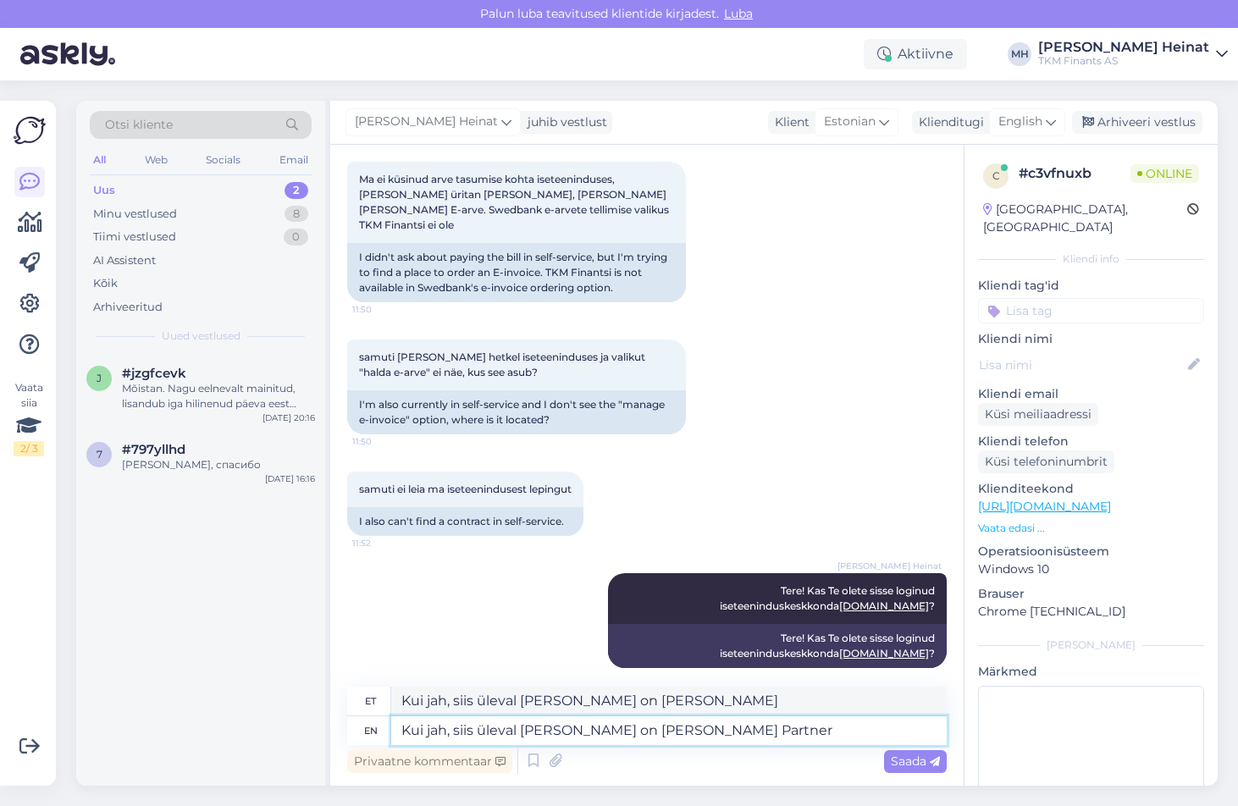
type textarea "Kui jah, siis üleval [PERSON_NAME] on [PERSON_NAME] Partner"
type textarea "Kui jah, siis üleval [PERSON_NAME] on [PERSON_NAME] Partner kuukaart"
click at [671, 731] on textarea "Kui jah, siis üleval [PERSON_NAME] on [PERSON_NAME] Partner kuukaart" at bounding box center [668, 730] width 555 height 29
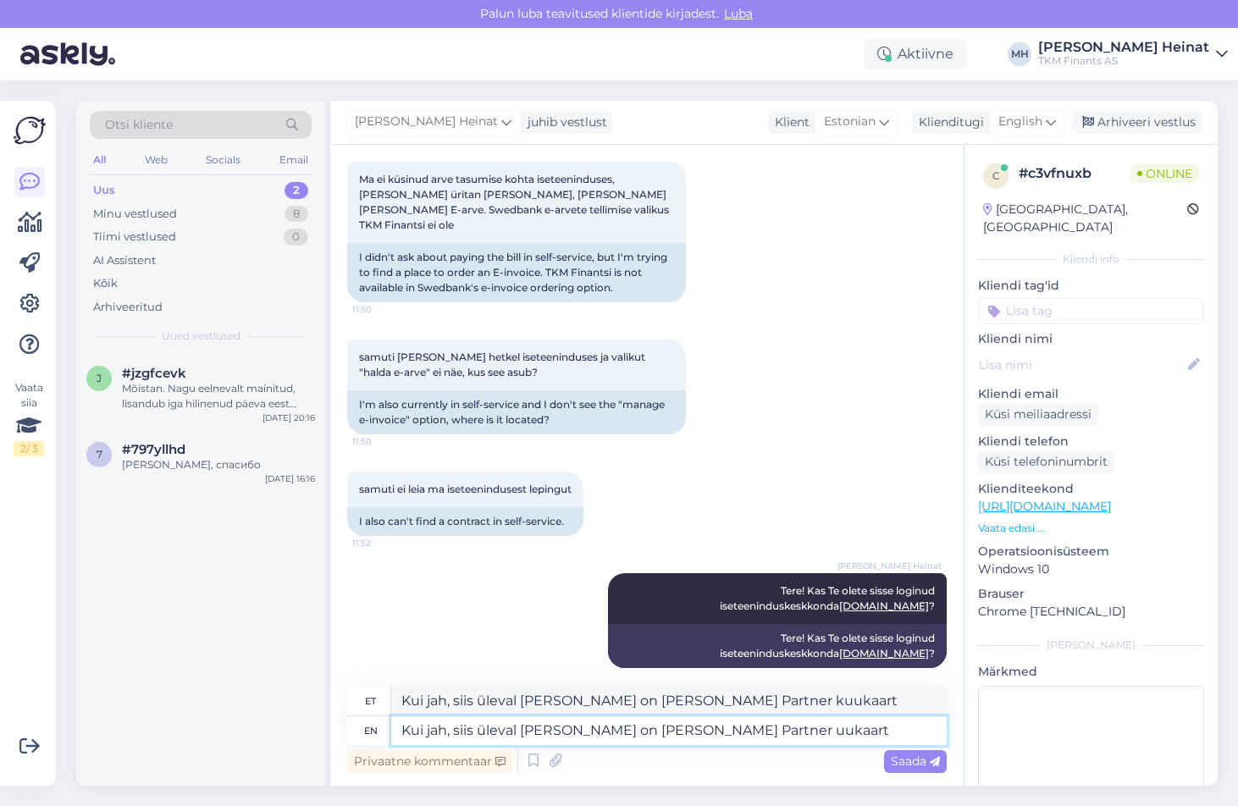
type textarea "Kui jah, siis üleval [PERSON_NAME] on [PERSON_NAME] Partner Kuukaart"
click at [681, 731] on textarea "Kui jah, siis üleval [PERSON_NAME] on [PERSON_NAME] Partner Kuukaart" at bounding box center [668, 730] width 555 height 29
type textarea "Kui jah, siis üleval [PERSON_NAME] on [PERSON_NAME] Partner Kuukaart."
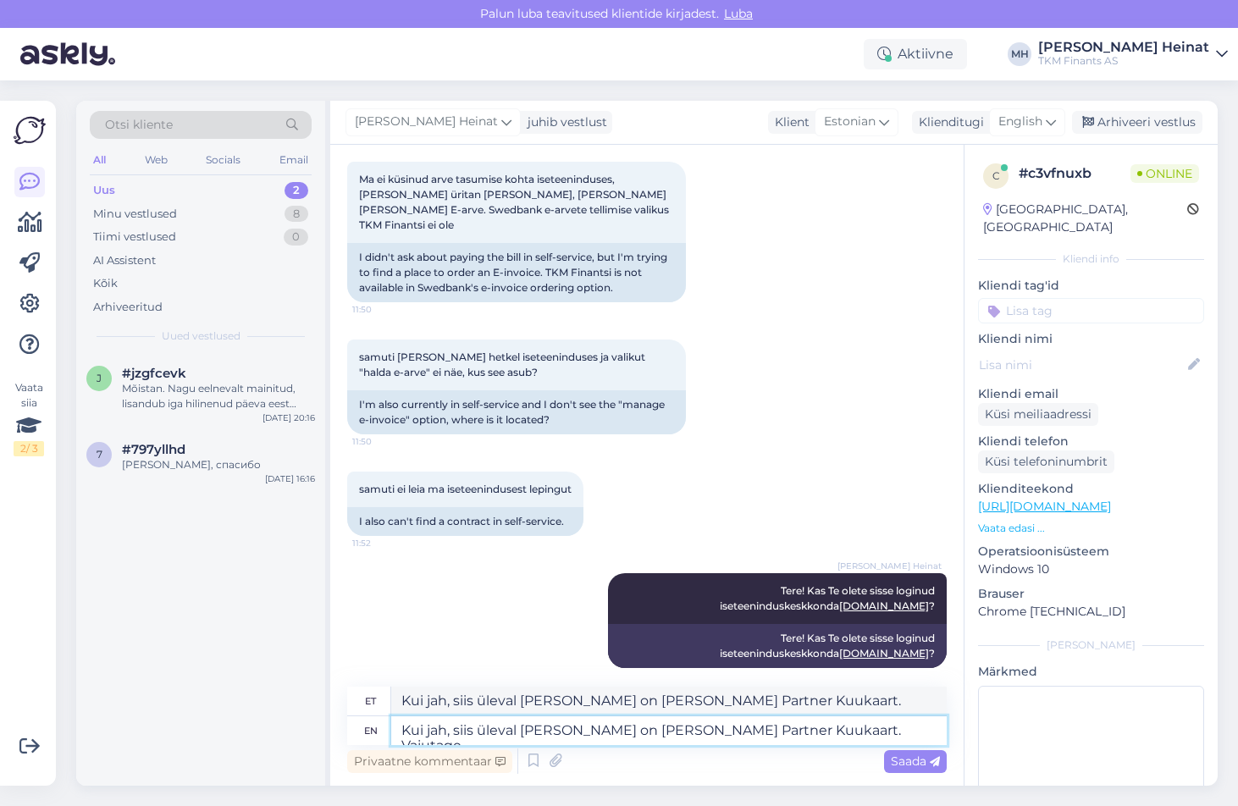
type textarea "Kui jah, siis üleval [PERSON_NAME] on [PERSON_NAME] Partner Kuukaart. Vajutage"
type textarea "Kui jah, siis üleval [PERSON_NAME] on [PERSON_NAME] Partner Kuukaart. Vajutage …"
type textarea "Kui jah, siis üleval [PERSON_NAME] on [PERSON_NAME] Partner Kuukaart. Vajutage s"
type textarea "Kui jah, siis üleval [PERSON_NAME] on [PERSON_NAME] Partner Kuukaart. Vajutage …"
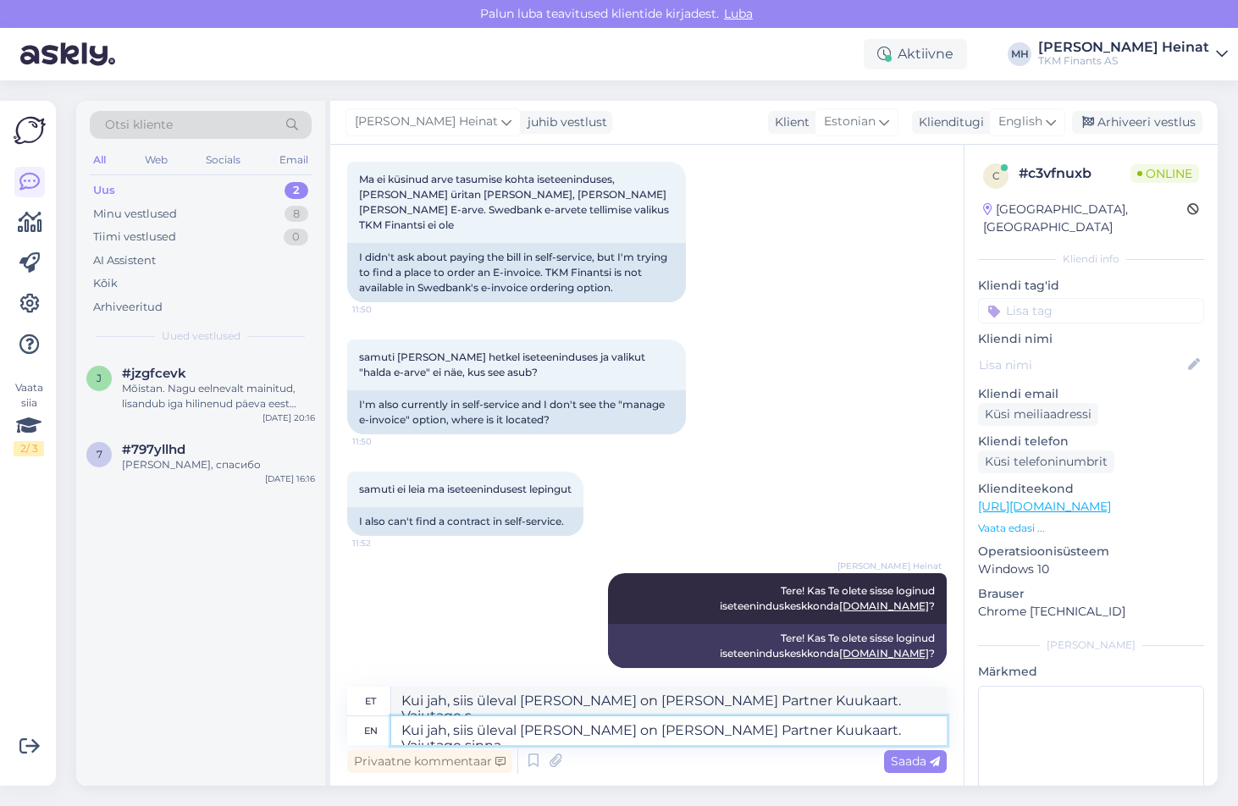
type textarea "Kui jah, siis üleval [PERSON_NAME] on [PERSON_NAME] Partner Kuukaart. Vajutage …"
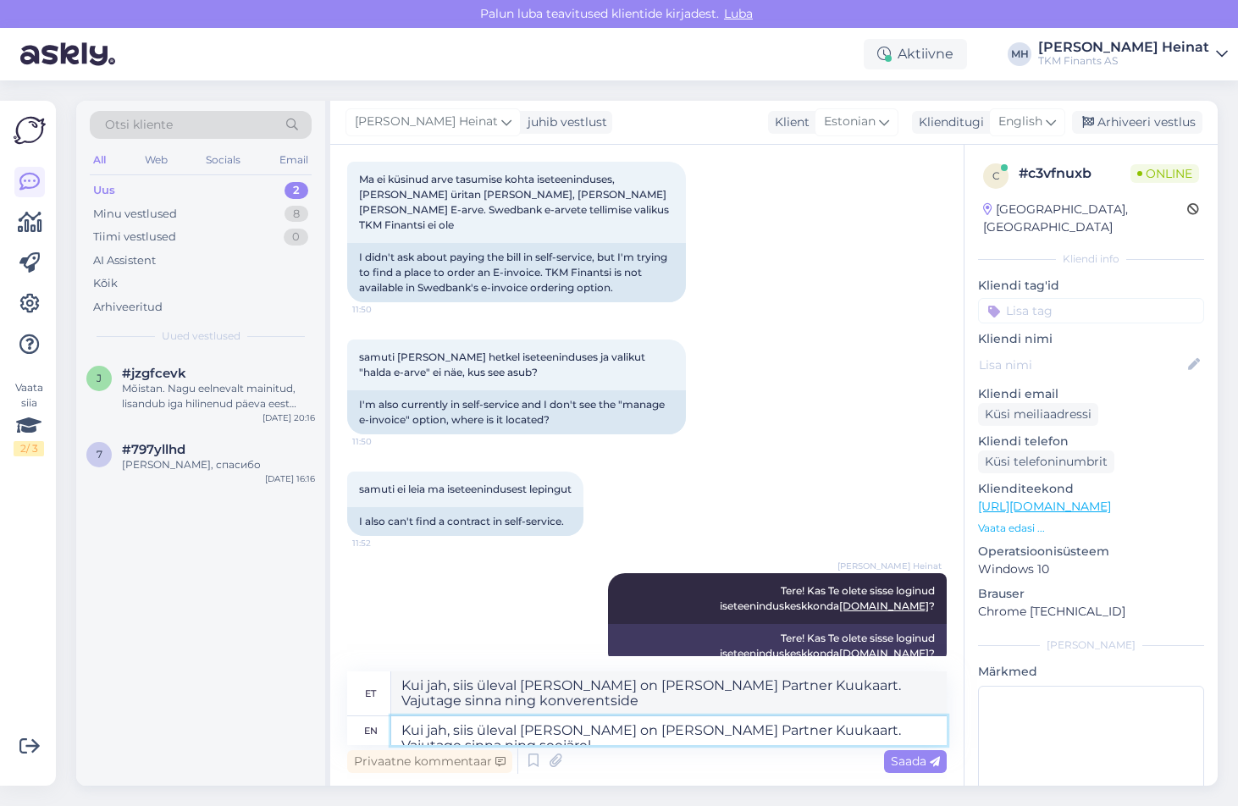
click at [681, 732] on textarea "Kui jah, siis üleval [PERSON_NAME] on [PERSON_NAME] Partner Kuukaart. Vajutage …" at bounding box center [668, 730] width 555 height 29
paste textarea "all [PERSON_NAME] "[PERSON_NAME] e-arve" seadeid ning [PERSON_NAME] saatmise vi…"
type textarea "Kui jah, siis üleval [PERSON_NAME] on [PERSON_NAME] Partner Kuukaart. Vajutage …"
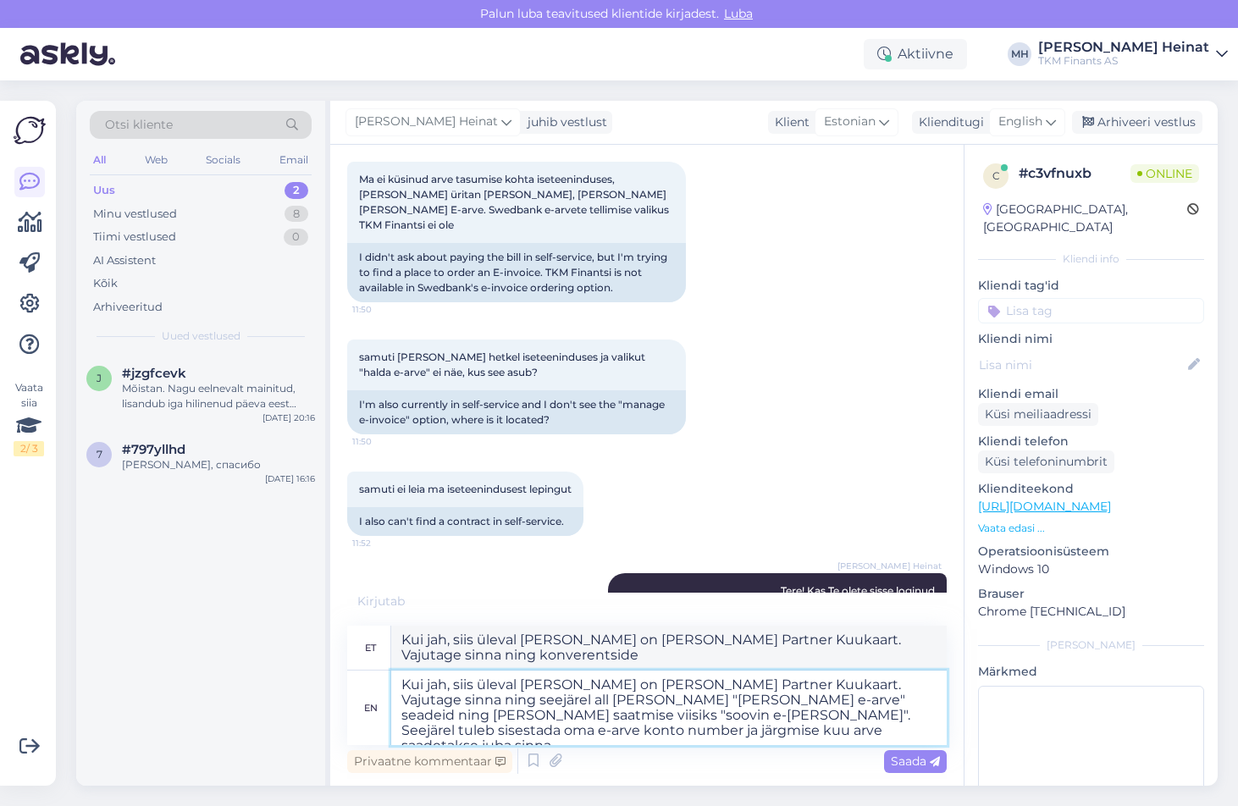
type textarea "Kui jah, siis üleval [PERSON_NAME] on [PERSON_NAME] Partner Kuukaart. Vajutage …"
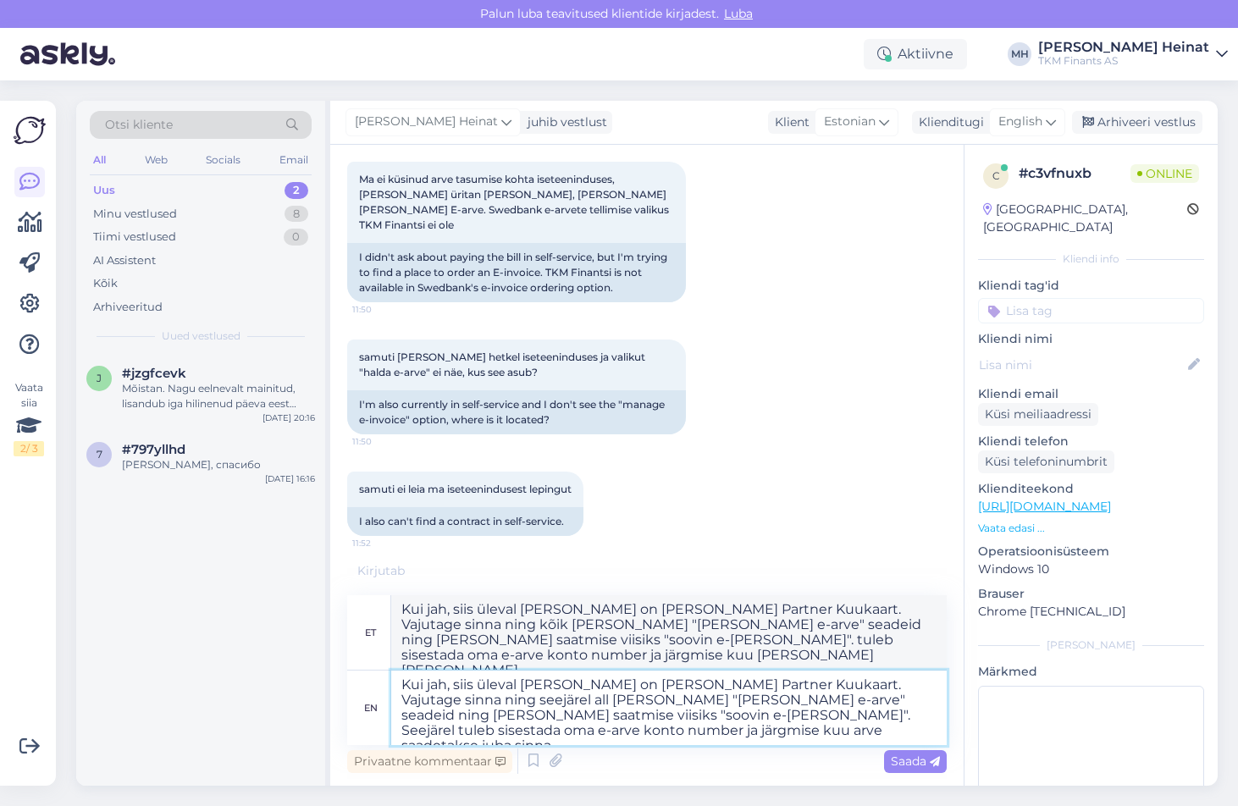
click at [521, 703] on textarea "Kui jah, siis üleval [PERSON_NAME] on [PERSON_NAME] Partner Kuukaart. Vajutage …" at bounding box center [668, 707] width 555 height 74
type textarea "Kui jah, siis üleval [PERSON_NAME] on [PERSON_NAME] Partner Kuukaart. Vajutage …"
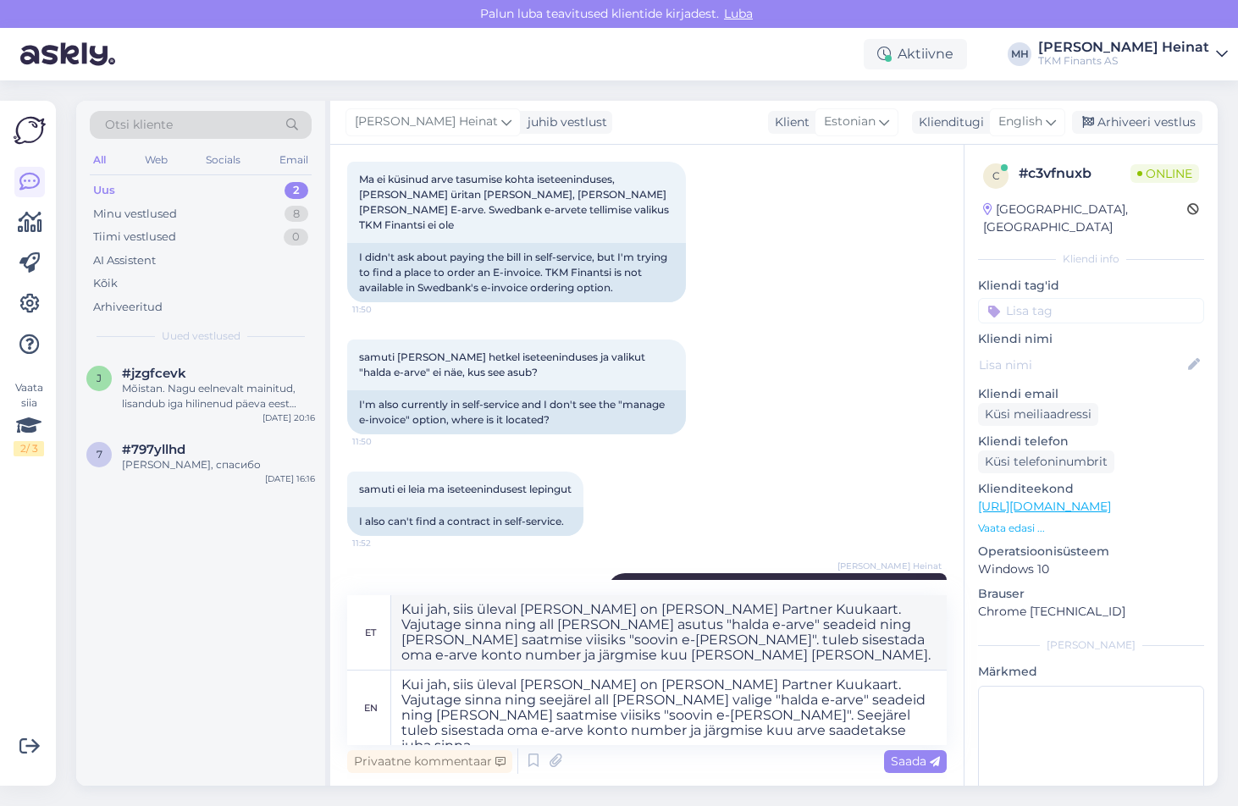
scroll to position [838, 0]
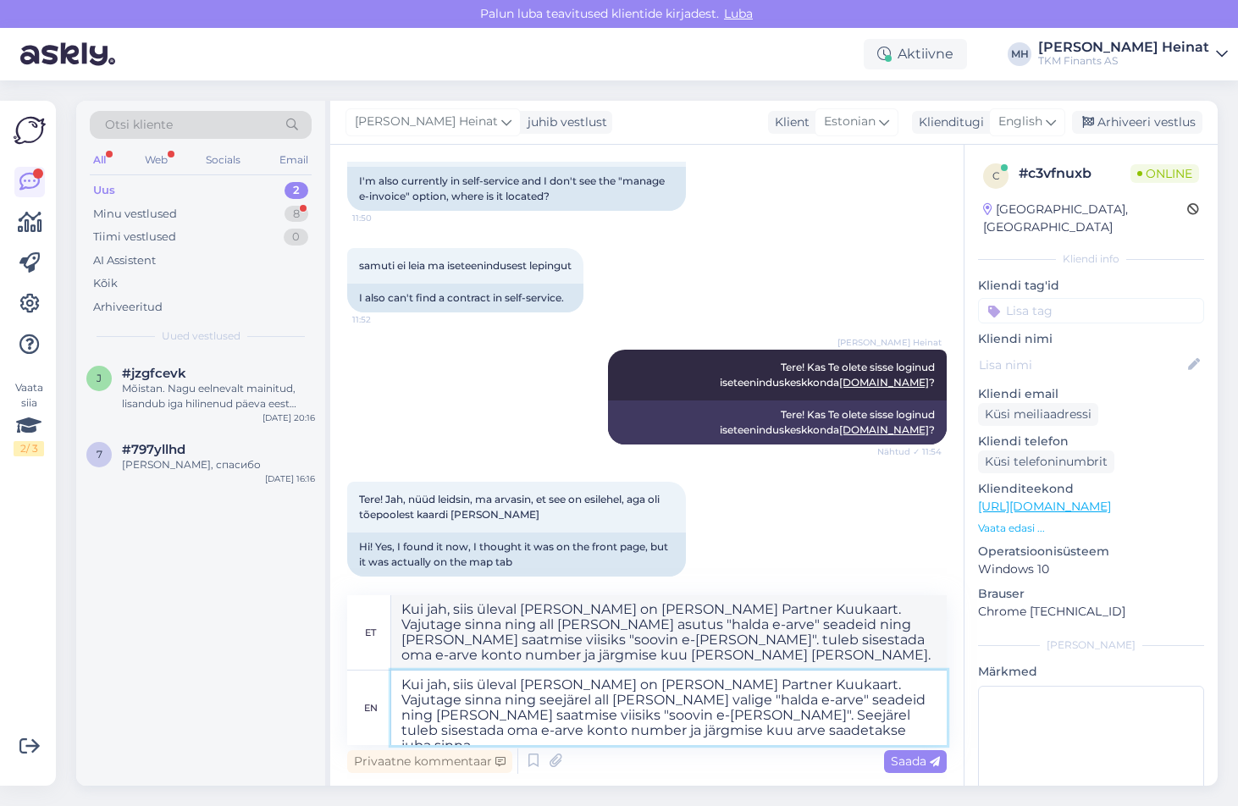
click at [481, 706] on textarea "Kui jah, siis üleval [PERSON_NAME] on [PERSON_NAME] Partner Kuukaart. Vajutage …" at bounding box center [668, 707] width 555 height 74
type textarea "Kui jah, siis üleval [PERSON_NAME] on [PERSON_NAME] Partner Kuukaart. Vajutage …"
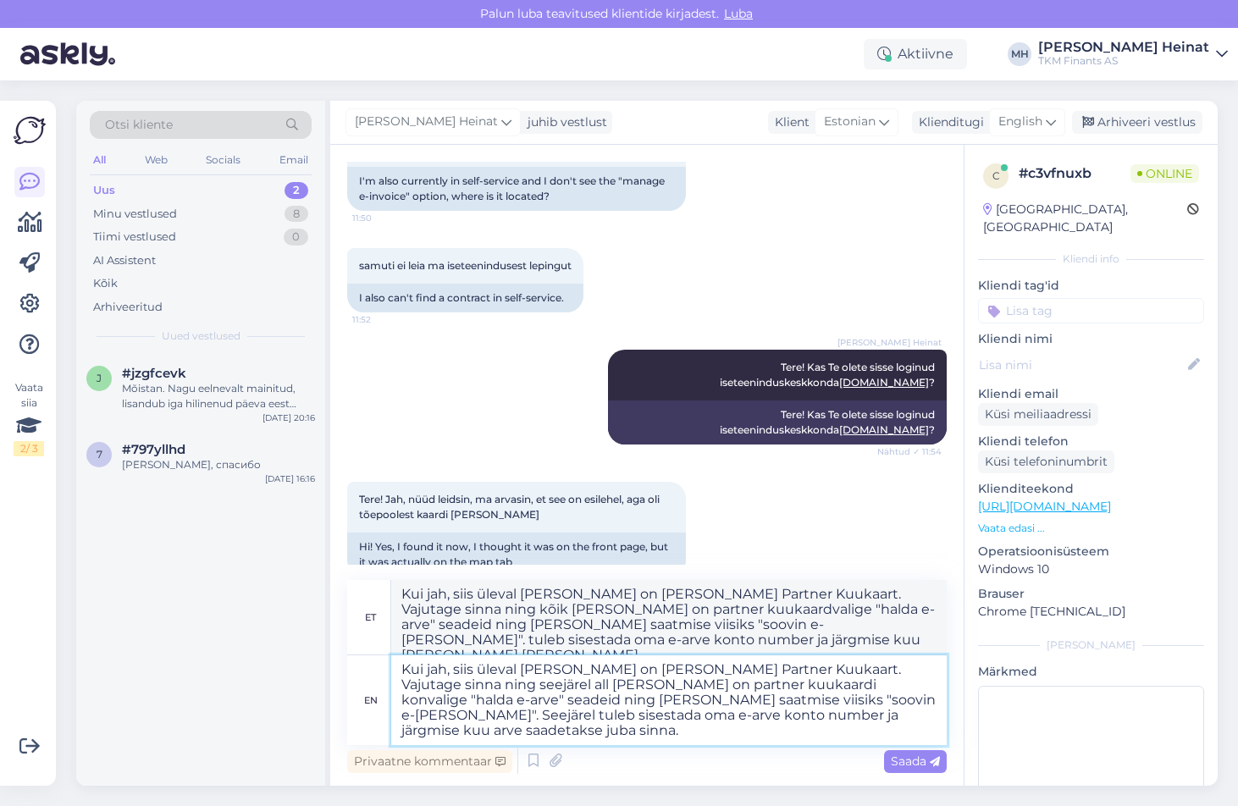
type textarea "Kui jah, siis üleval [PERSON_NAME] on [PERSON_NAME] Partner Kuukaart. Vajutage …"
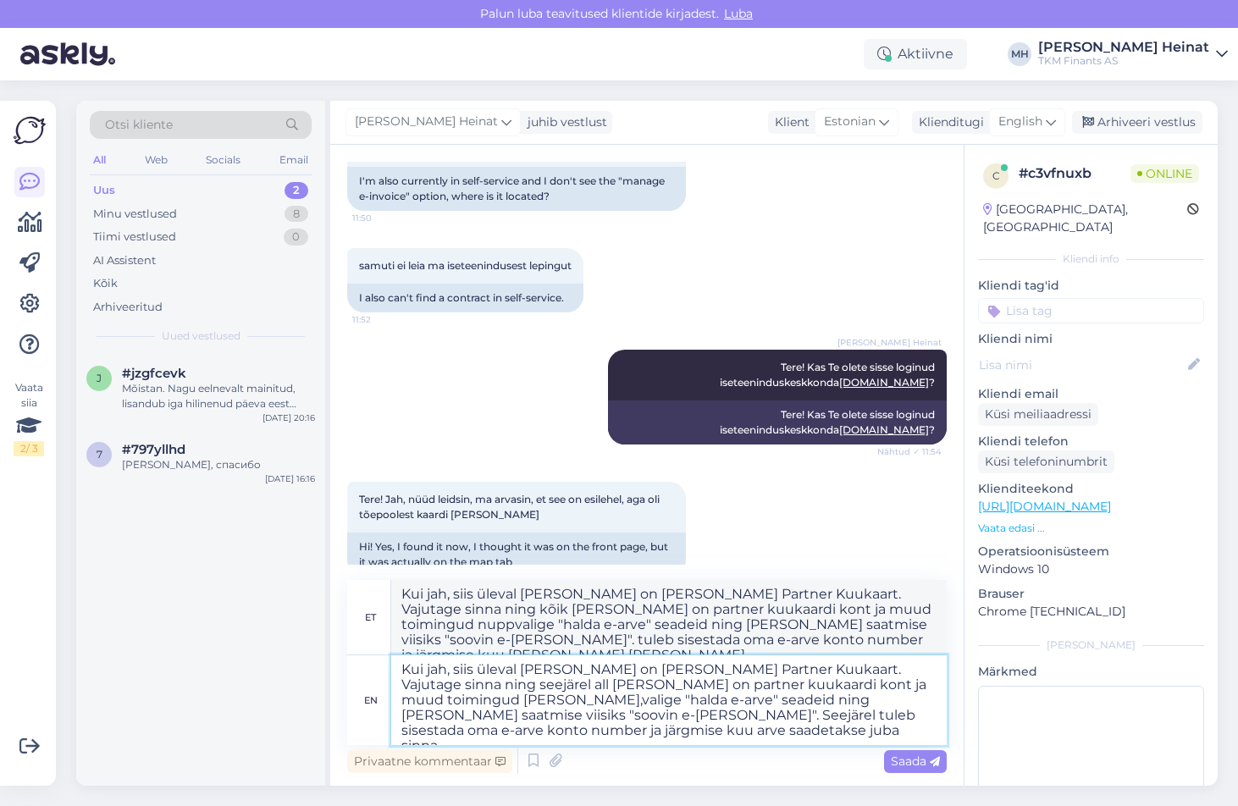
type textarea "Kui jah, siis üleval [PERSON_NAME] on [PERSON_NAME] Partner Kuukaart. Vajutage …"
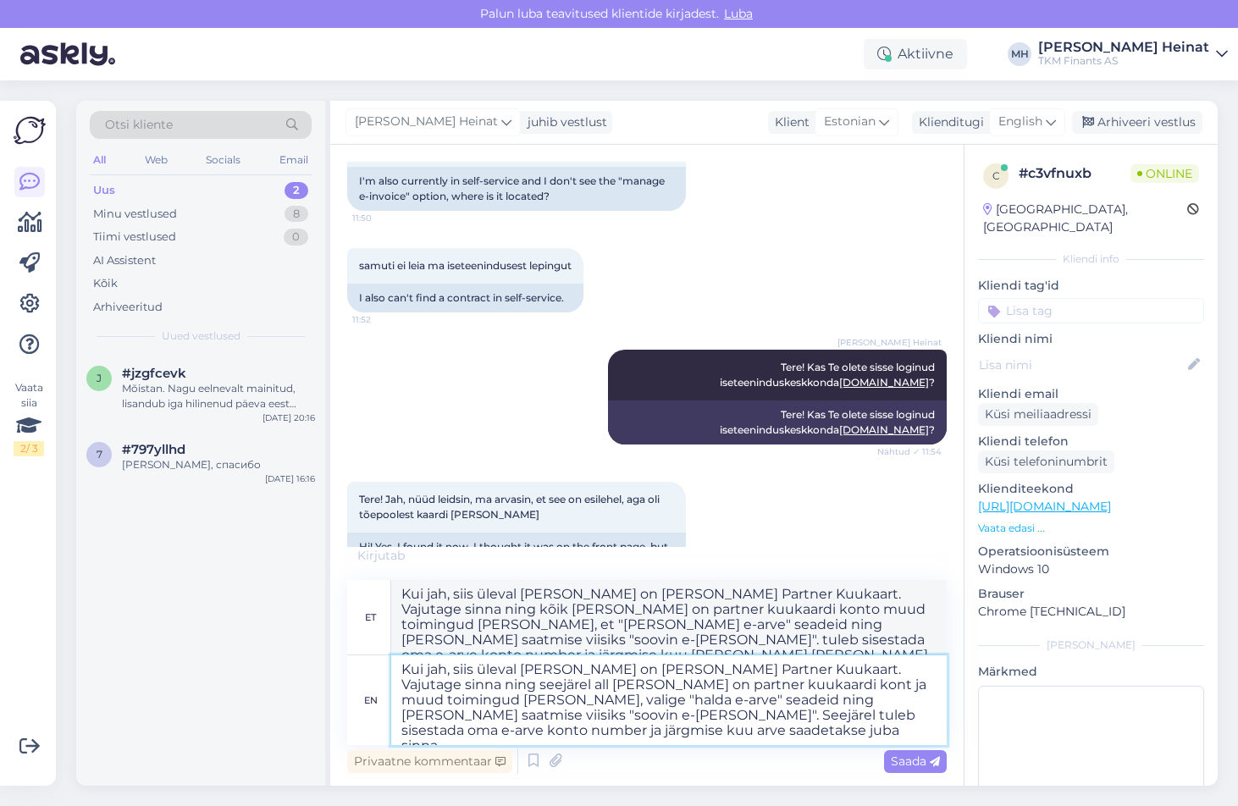
click at [441, 698] on textarea "Kui jah, siis üleval [PERSON_NAME] on [PERSON_NAME] Partner Kuukaart. Vajutage …" at bounding box center [668, 700] width 555 height 90
type textarea "Kui jah, siis üleval [PERSON_NAME] on [PERSON_NAME] Partner Kuukaart. Vajutage …"
drag, startPoint x: 517, startPoint y: 702, endPoint x: 466, endPoint y: 705, distance: 50.9
click at [466, 705] on textarea "Kui jah, siis üleval [PERSON_NAME] on [PERSON_NAME] Partner Kuukaart. Vajutage …" at bounding box center [668, 700] width 555 height 90
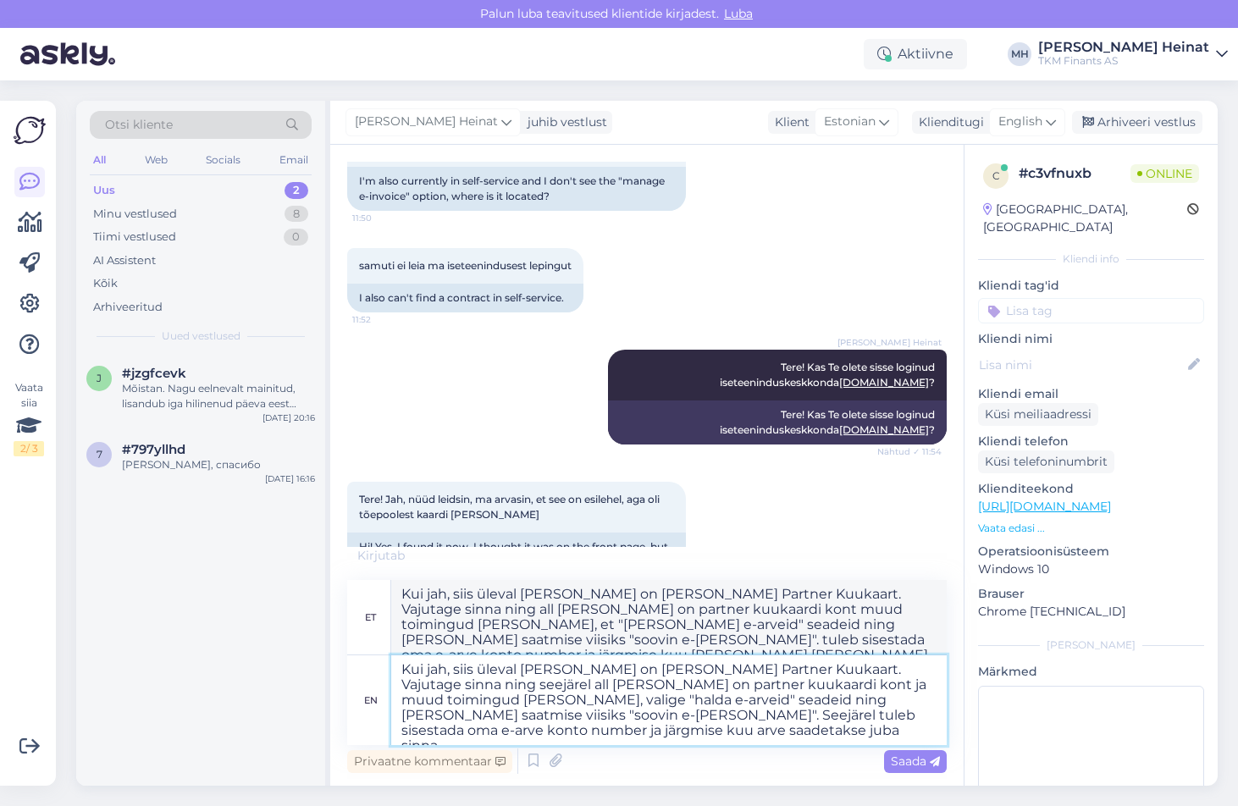
type textarea "Kui jah, siis üleval [PERSON_NAME] on [PERSON_NAME] Partner Kuukaart. Vajutage …"
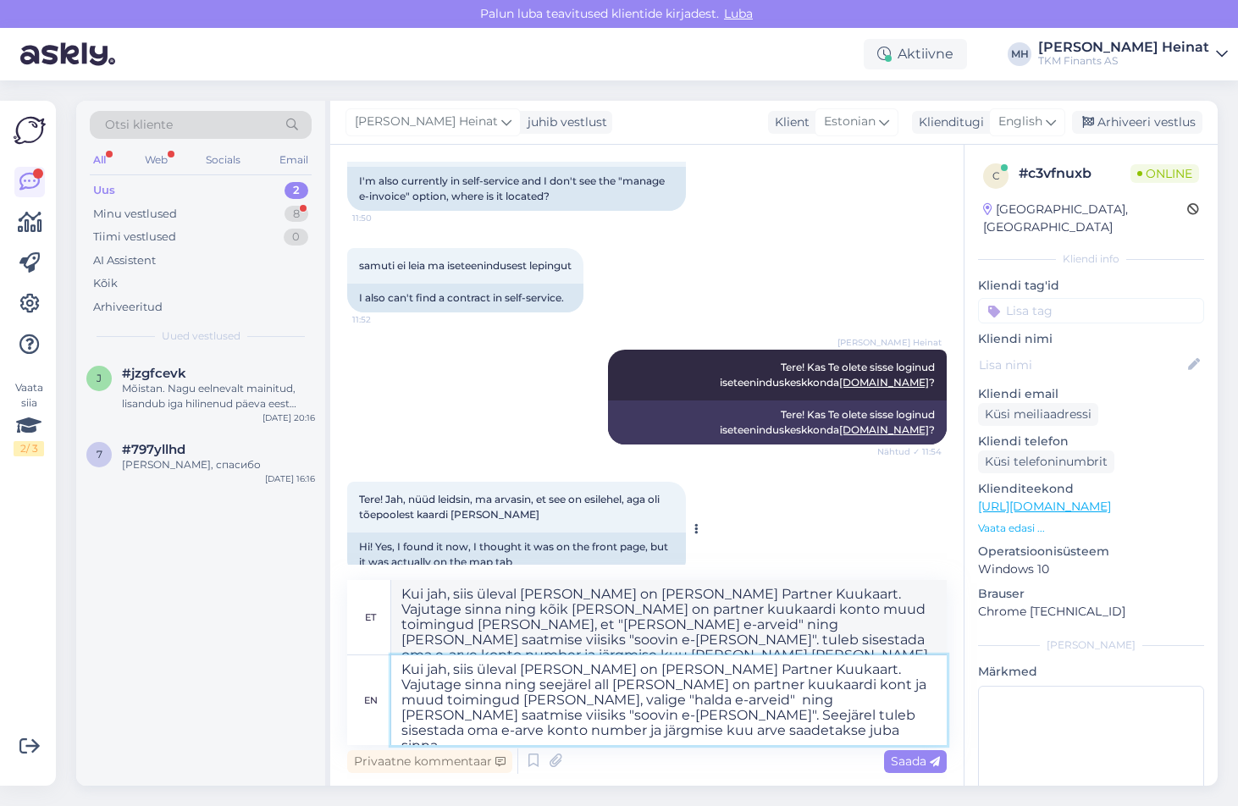
scroll to position [970, 0]
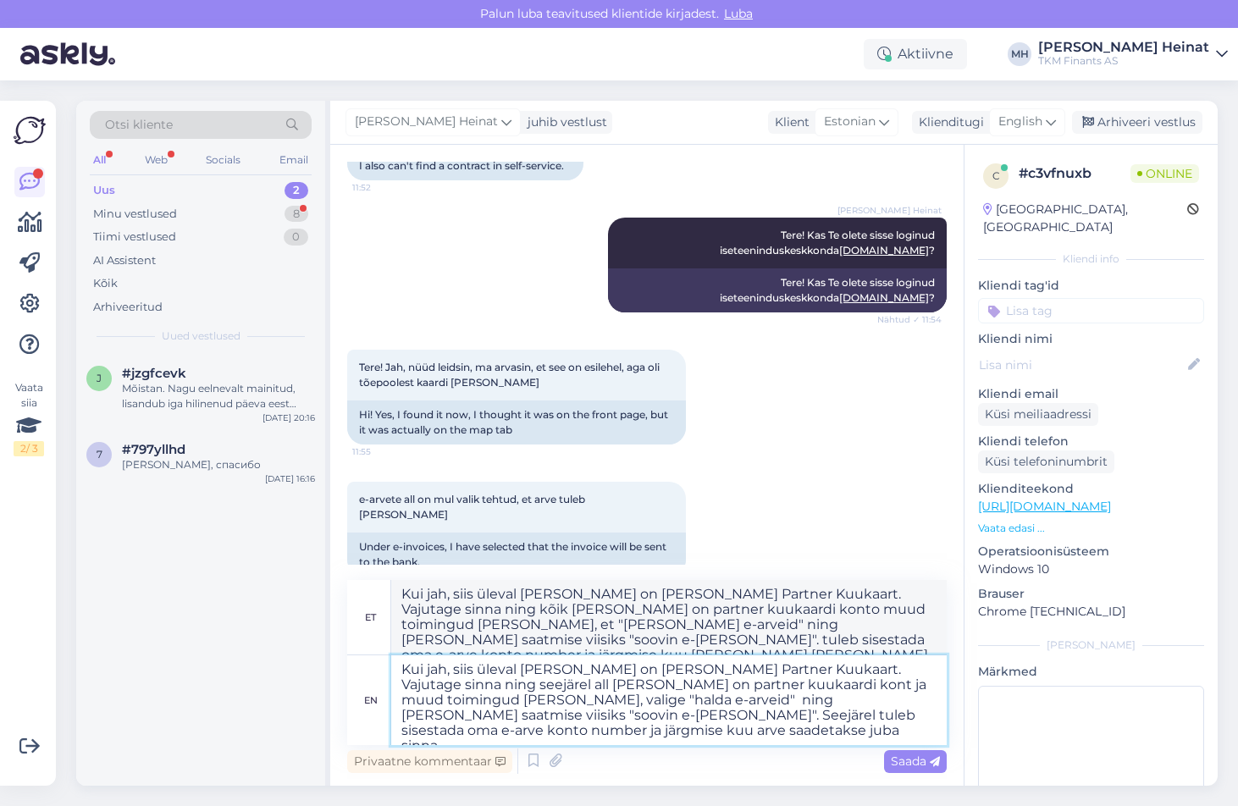
drag, startPoint x: 486, startPoint y: 740, endPoint x: 372, endPoint y: 644, distance: 148.4
click at [372, 644] on div "et Kui jah, siis üleval [PERSON_NAME] on [PERSON_NAME] Partner Kuukaart. Vajuta…" at bounding box center [646, 662] width 599 height 165
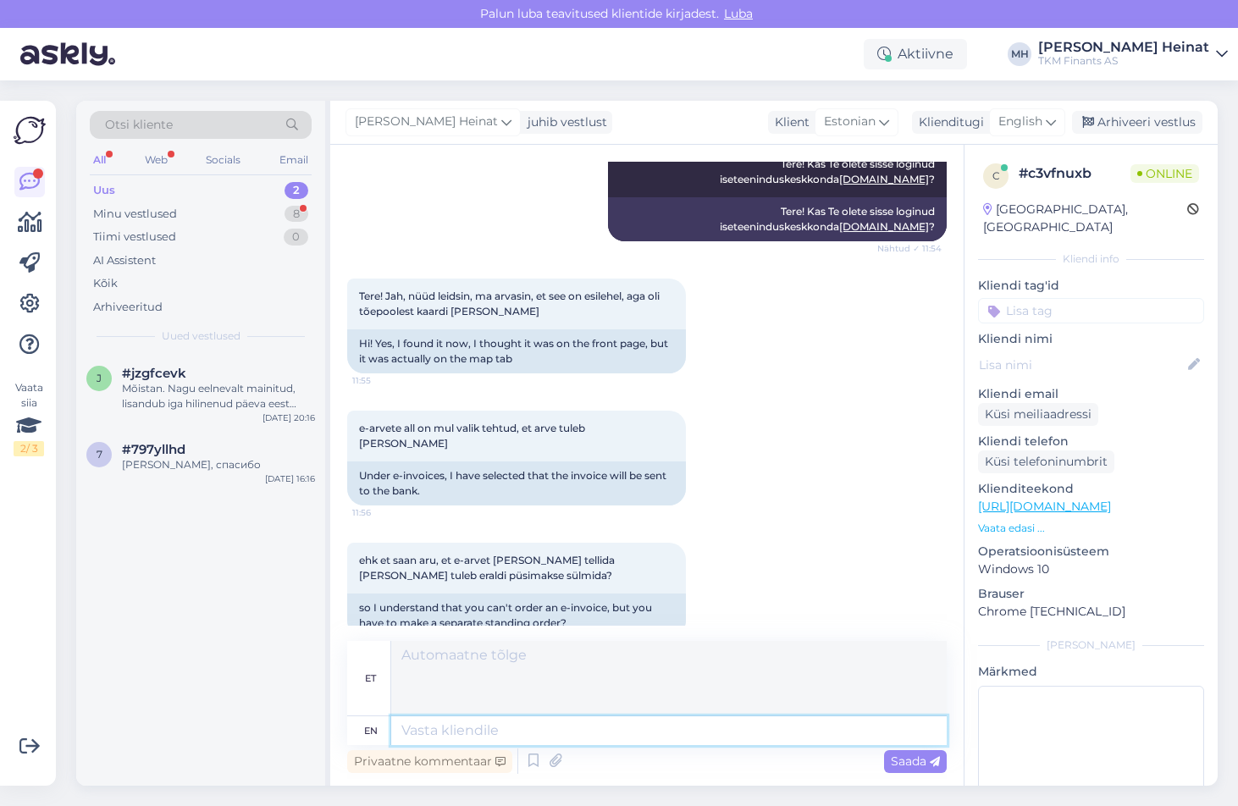
scroll to position [995, 0]
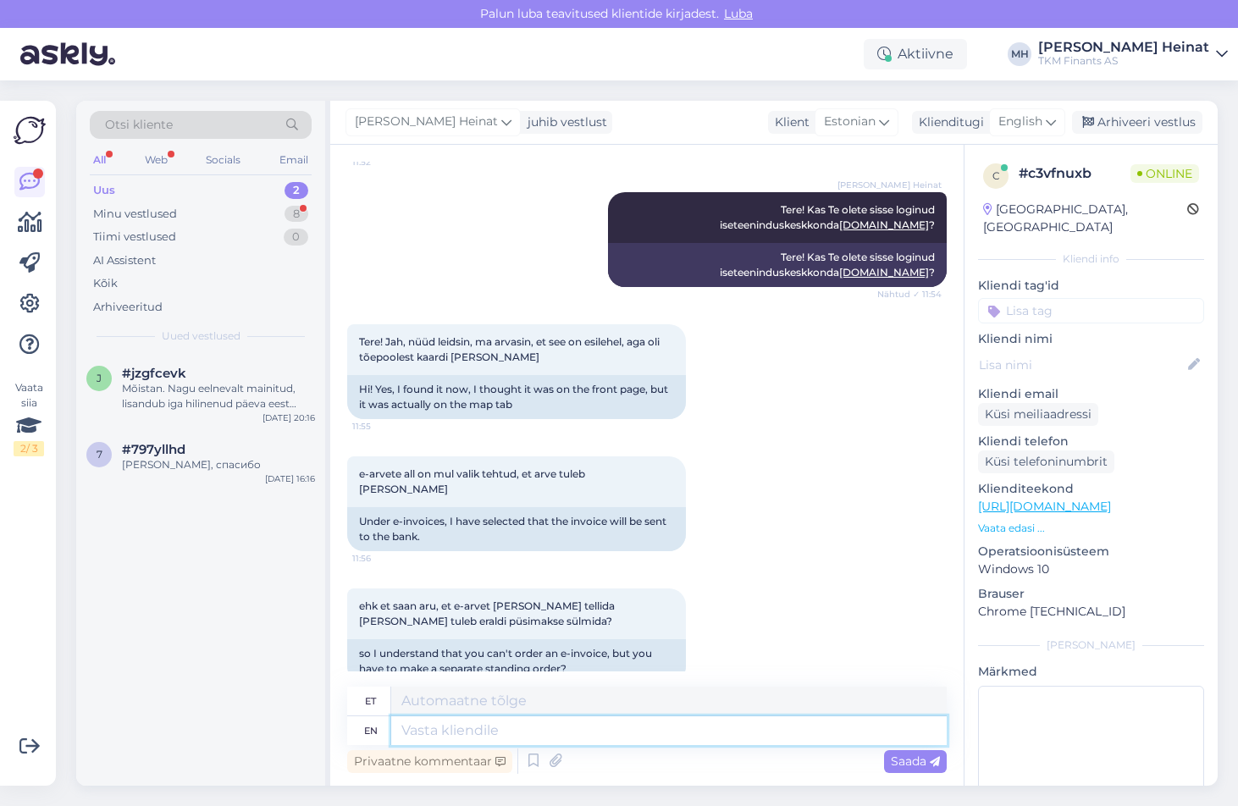
drag, startPoint x: 429, startPoint y: 724, endPoint x: 432, endPoint y: 746, distance: 22.2
click at [429, 724] on textarea at bounding box center [668, 730] width 555 height 29
type textarea "Jah,"
paste textarea "E-arve tellimine ei tähenda automaatset tasumist, selleks peate internetipangas…"
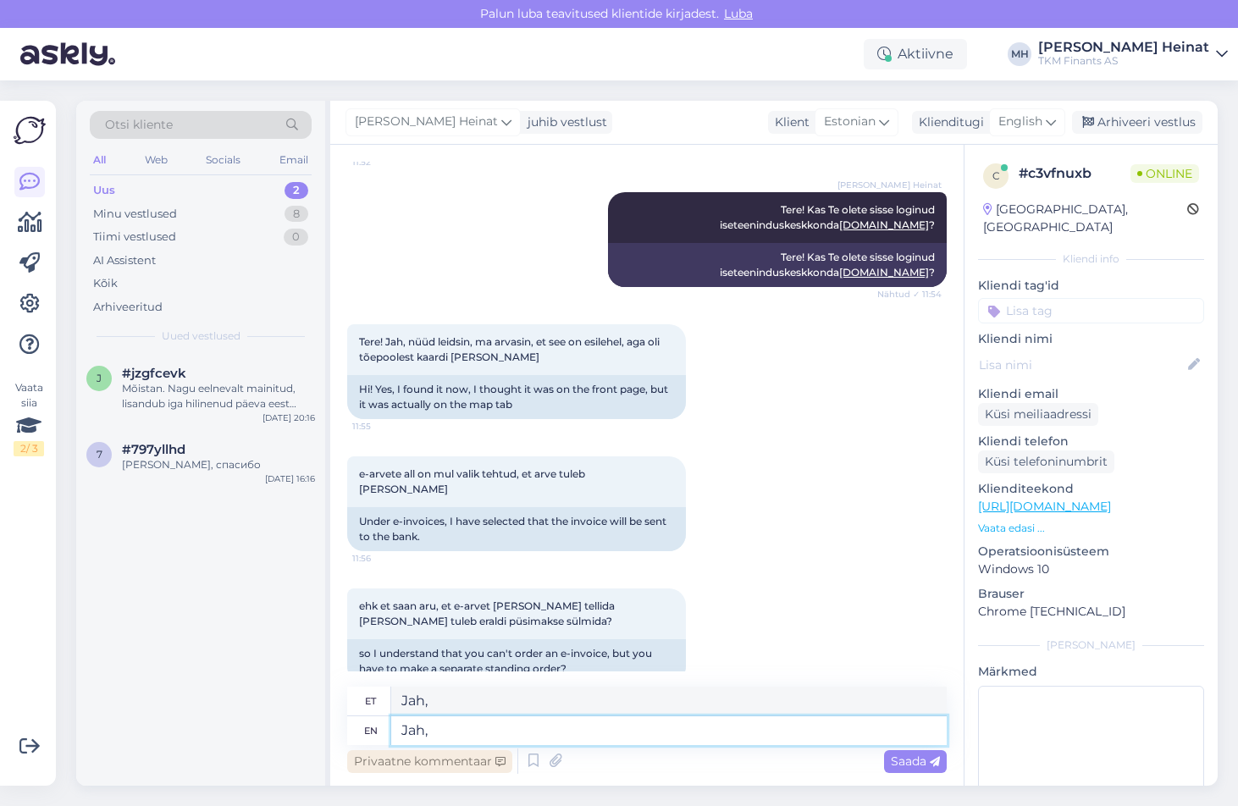
type textarea "Jah, E-arve tellimine ei tähenda automaatset tasumist, selleks peate internetip…"
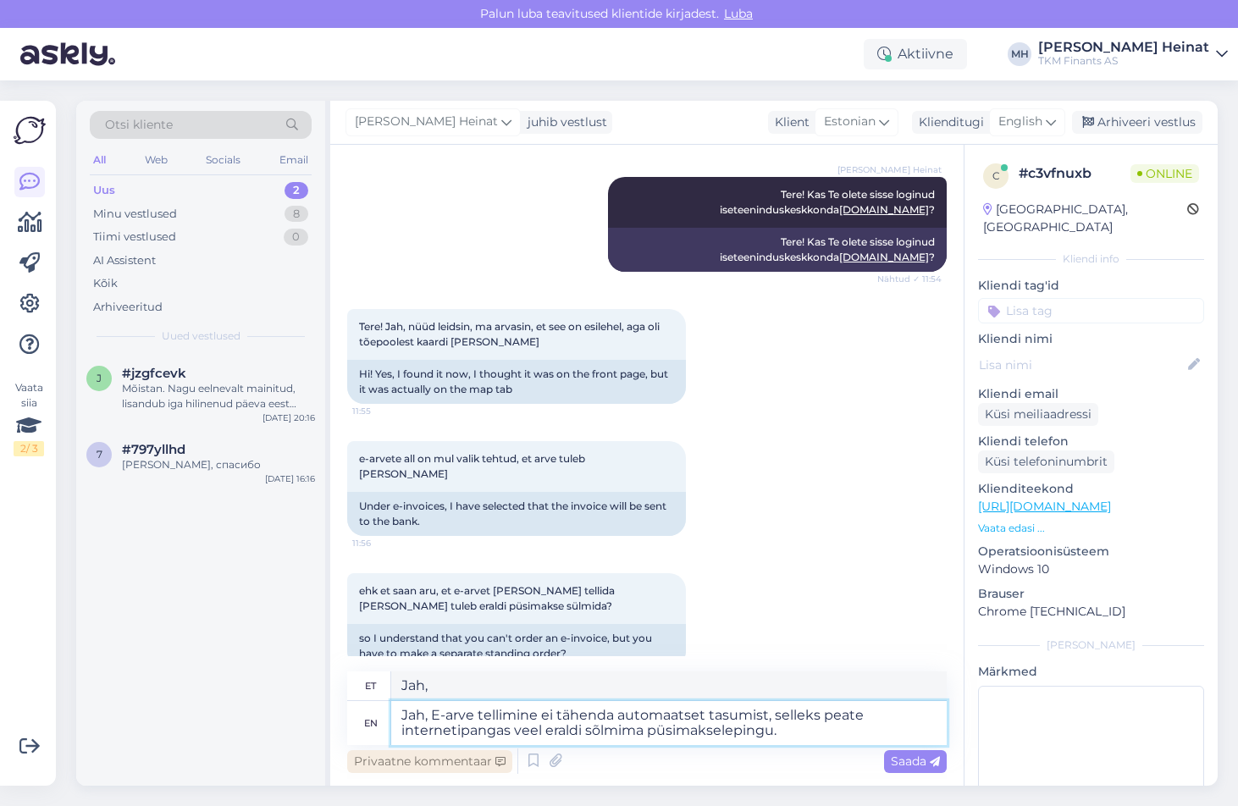
type textarea "Jah, E-arve tellimine ei tähenda automaatset tasumist, [PERSON_NAME] internetip…"
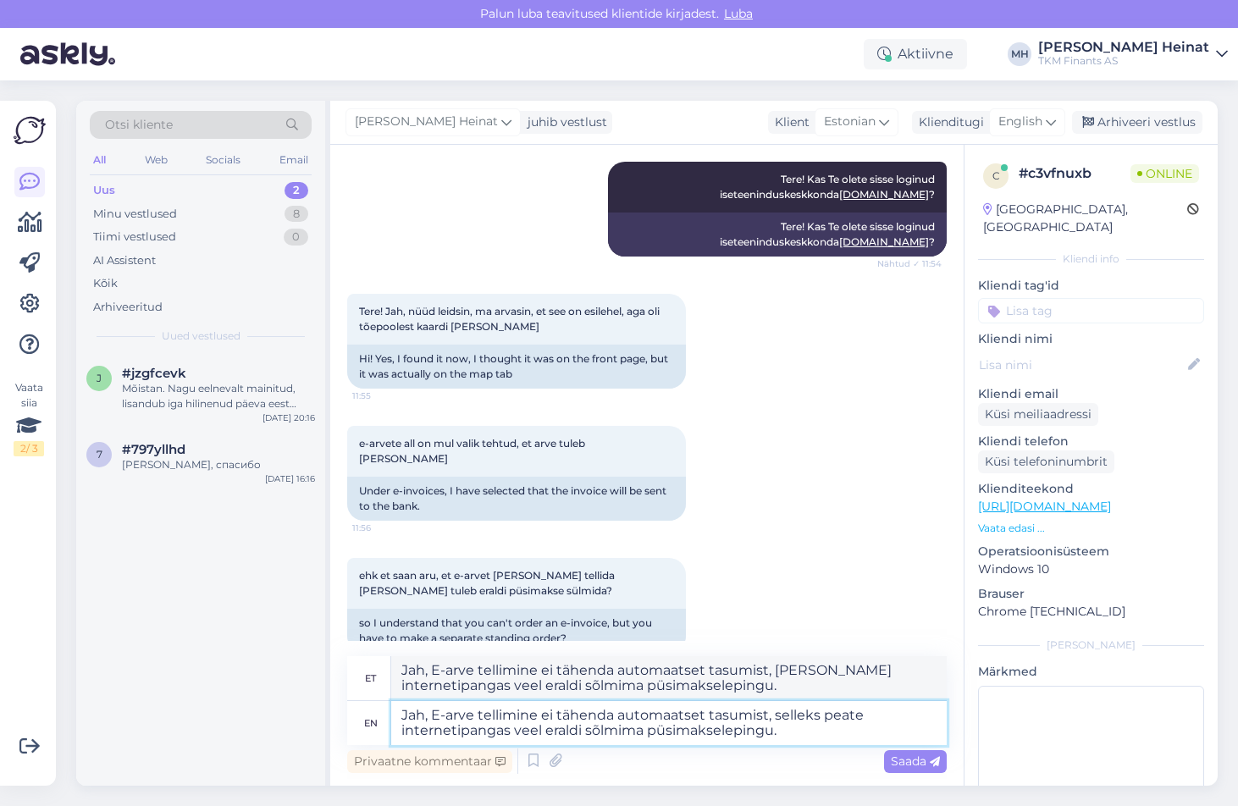
click at [441, 716] on textarea "Jah, E-arve tellimine ei tähenda automaatset tasumist, selleks peate internetip…" at bounding box center [668, 723] width 555 height 44
type textarea "Jah, e-arve tellimine ei tähenda automaatset tasumist, selleks peate internetip…"
type textarea "Jah, e-arve tellimine ei tähenda automaatset tasumist, [PERSON_NAME] internetip…"
type textarea "Jah, e-arve tellimine ei tähenda automaatset tasumist, selleks peate internetip…"
click at [681, 756] on span "Saada" at bounding box center [915, 760] width 49 height 15
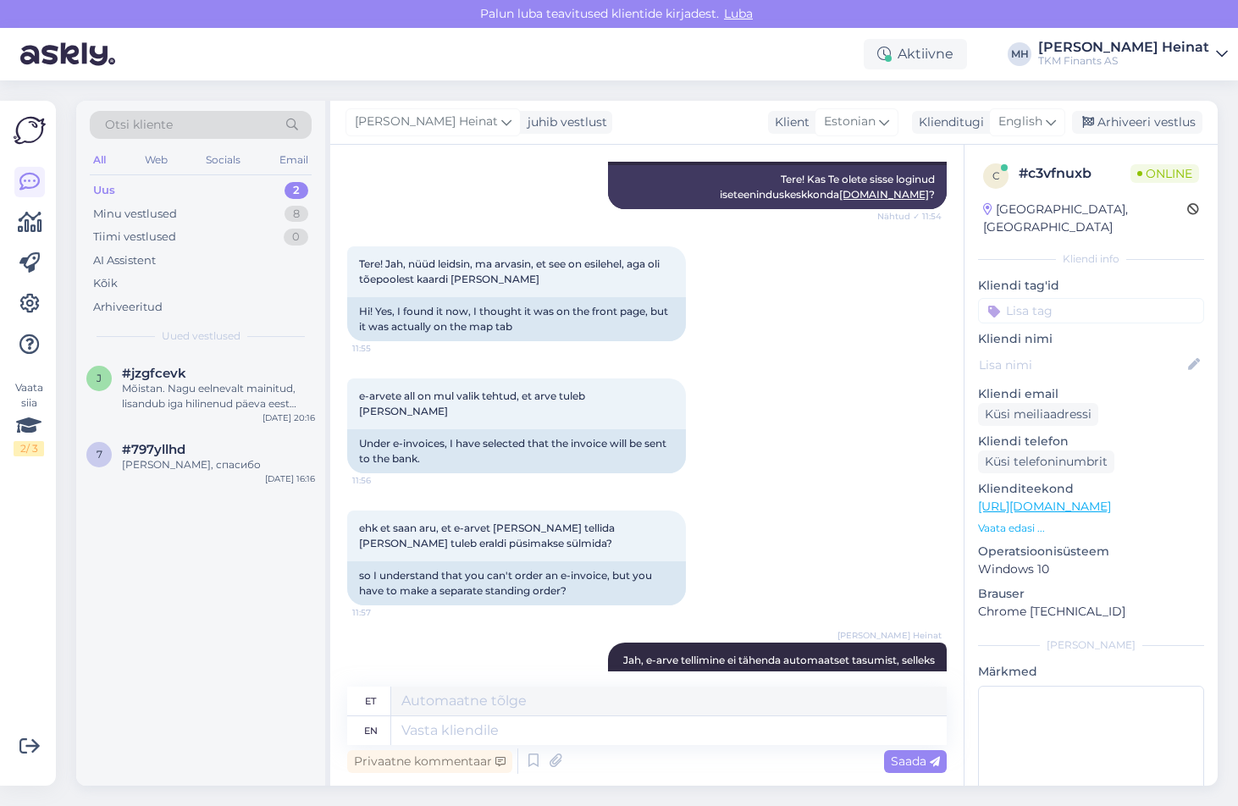
scroll to position [1158, 0]
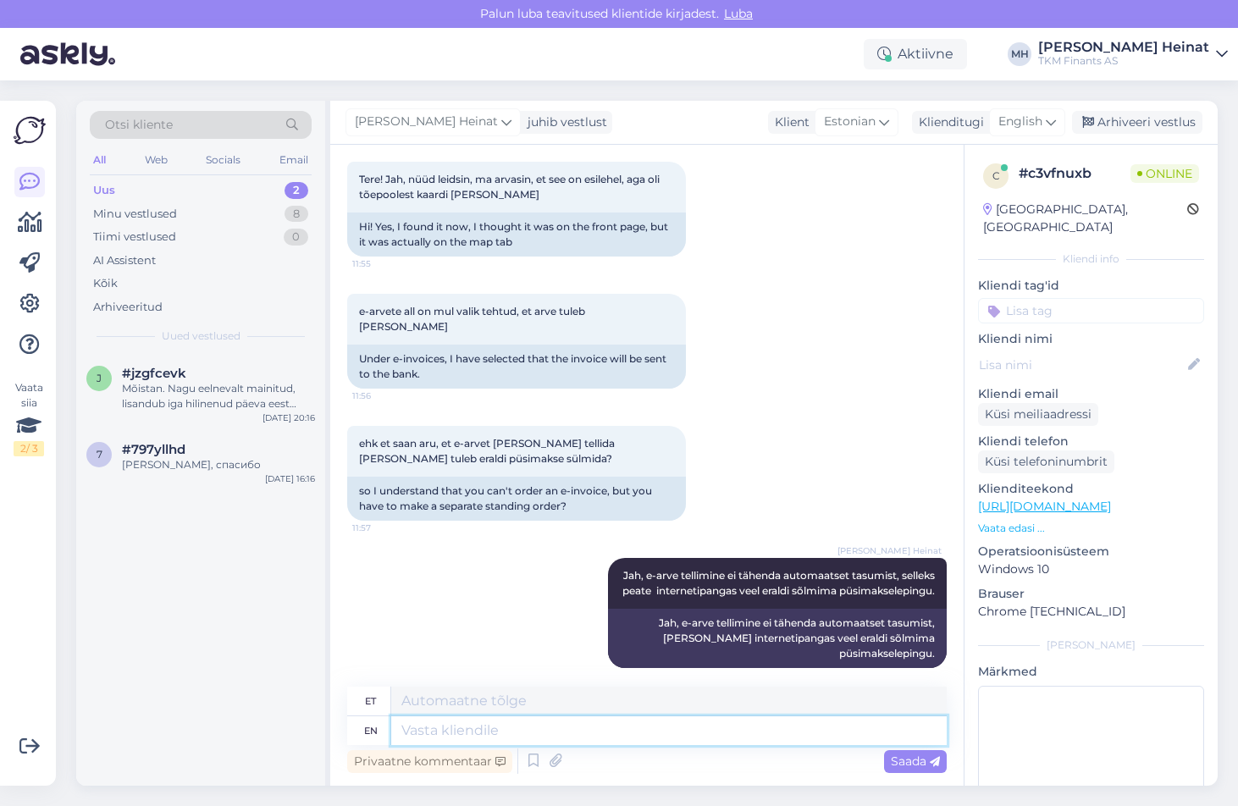
click at [473, 731] on textarea at bounding box center [668, 730] width 555 height 29
type textarea "E-"
type textarea "E"
type textarea "E-a"
type textarea "E-"
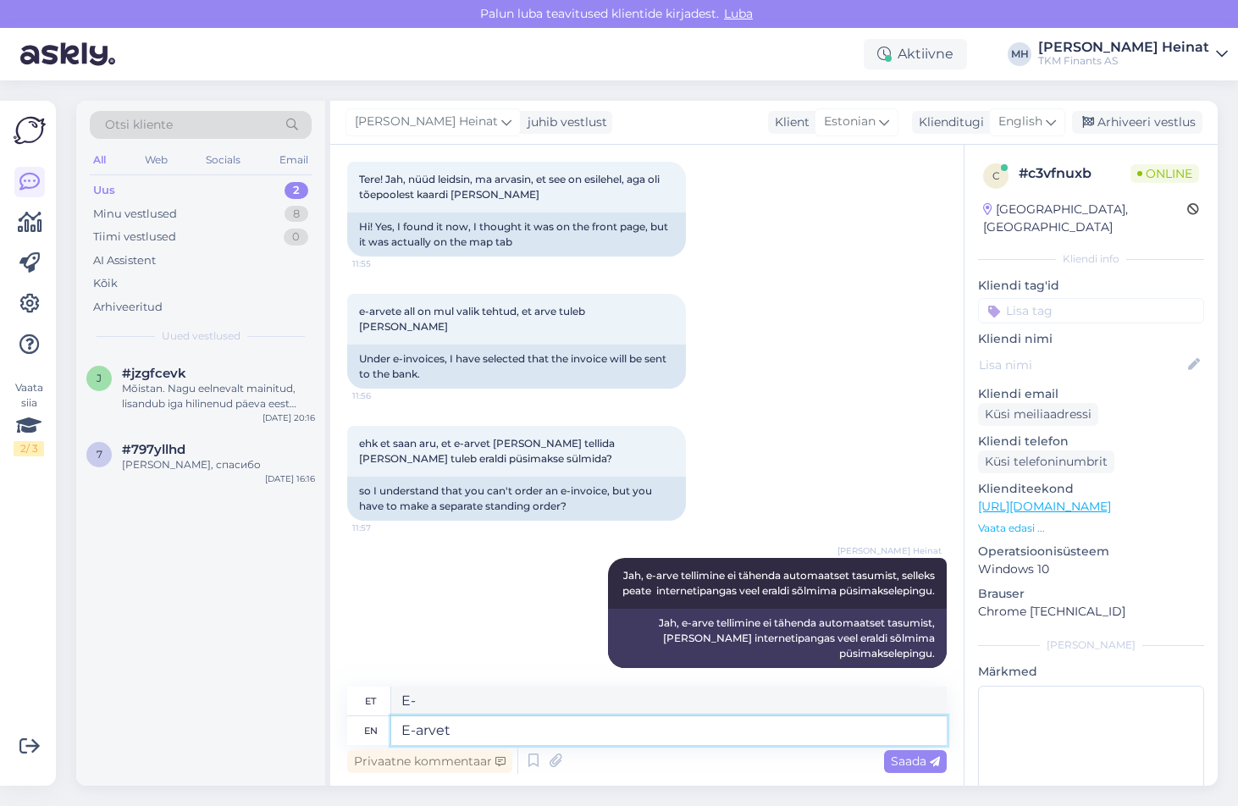
type textarea "E-arvet"
type textarea "E-arvet on"
type textarea "E-arvet on sisse lülitatud"
type textarea "E-arvet on Teil"
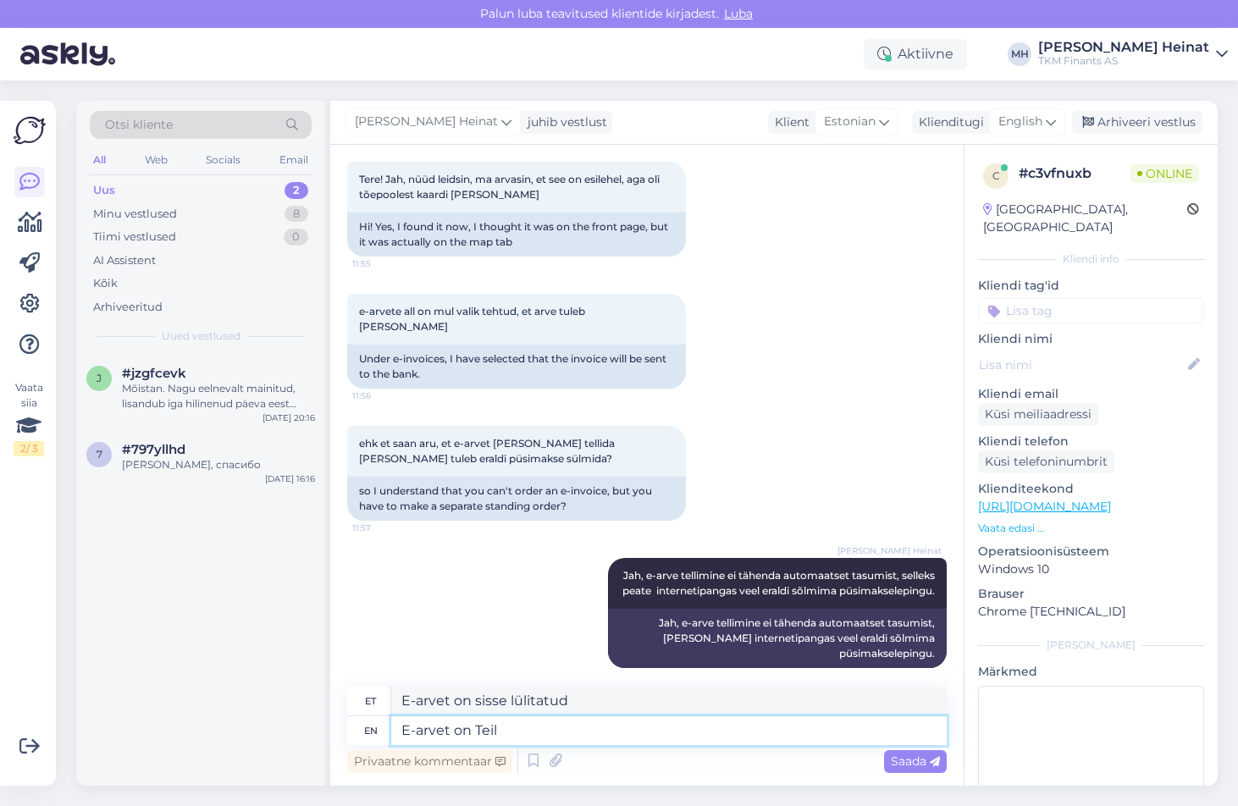
type textarea "E-arvet Teilil"
type textarea "E-arvet on Teil võimalik te"
type textarea "E-arvet Teil võimalik"
type textarea "E-arvet on Teil võimalik tellida i"
type textarea "E-arvet on Teil võimalik tellida"
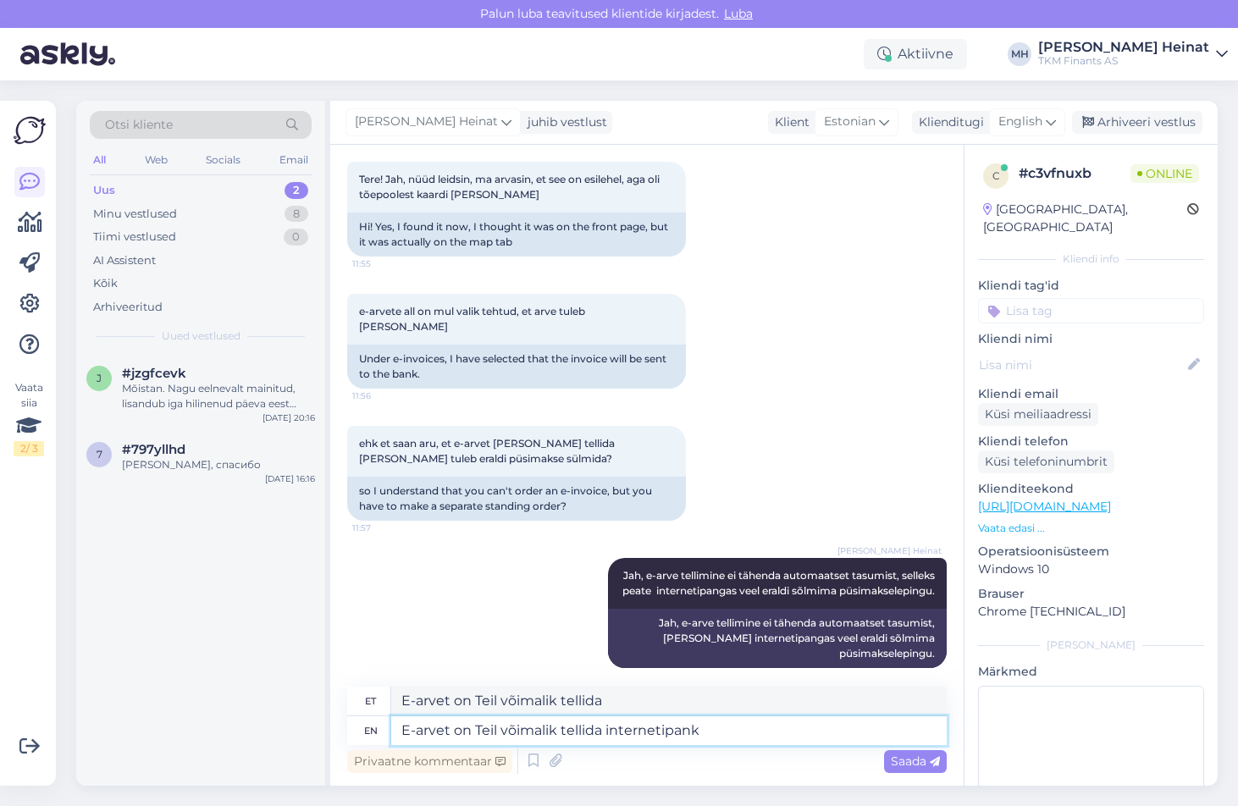
type textarea "E-arvet on Teil võimalik tellida internetipanka"
click at [681, 734] on textarea "E-arvet on Teil võimalik tellida internetipanka" at bounding box center [668, 730] width 555 height 29
paste textarea "arvete lihtsamaks tasumiseks"
type textarea "E-arvet on Teil võimalik tellida internetipanka arvete lihtsamaks tasumiseks"
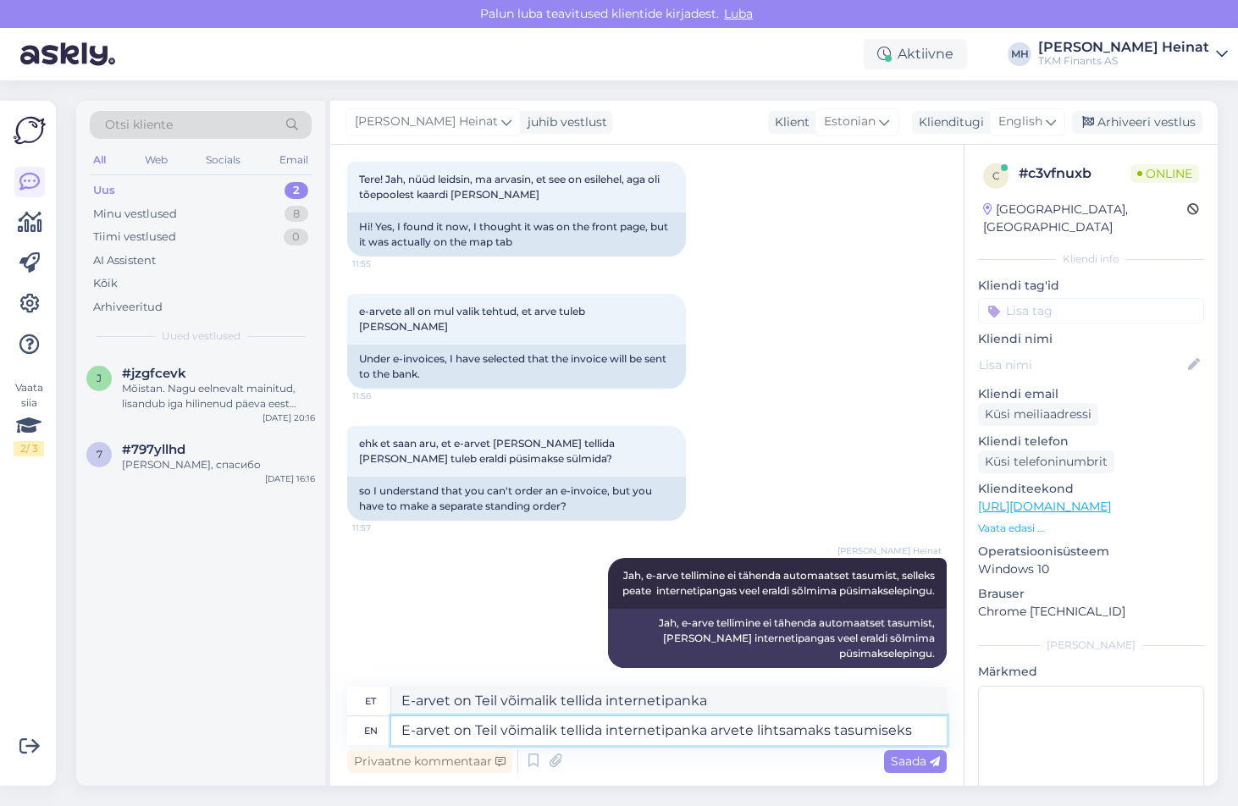
type textarea "E-arvet on Teil võimalik tellida internetipanka arvete lihtsamaks tasumiseks"
click at [399, 737] on textarea "E-arvet on Teil võimalik tellida internetipanka arvete lihtsamaks tasumiseks" at bounding box center [668, 730] width 555 height 29
click at [681, 731] on textarea "E-arvet on Teil võimalik tellida internetipanka arvete lihtsamaks tasumiseks" at bounding box center [668, 730] width 555 height 29
type textarea "E-arvet on Teil võimalik tellida internetipanka arvete lihtsamaks tasumiseks, k"
type textarea "E-arvet on Teil võimalik tellida internetipanka arvete lihtsamaks tasumiseks,"
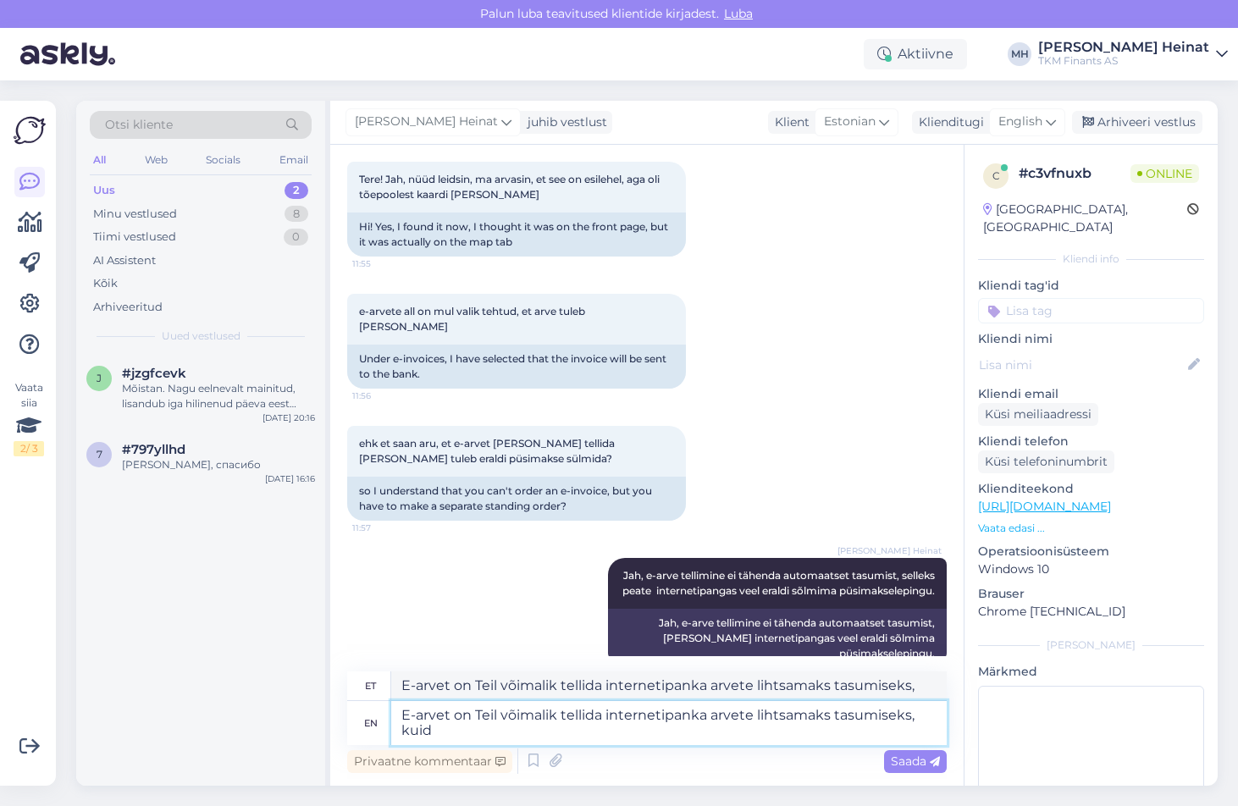
type textarea "E-arvet on Teil võimalik tellida internetipanka arvete lihtsamaks tasumiseks, k…"
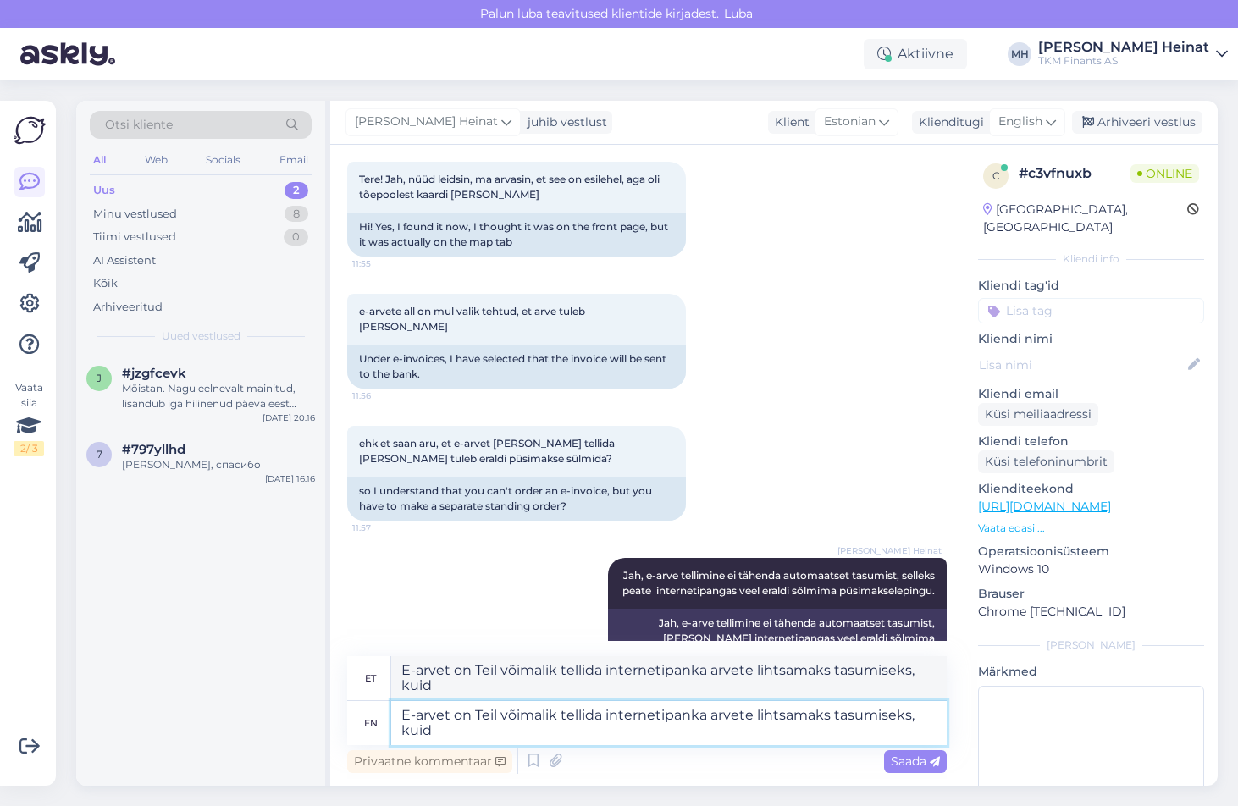
click at [456, 733] on textarea "E-arvet on Teil võimalik tellida internetipanka arvete lihtsamaks tasumiseks, k…" at bounding box center [668, 723] width 555 height 44
paste textarea "E-arve tellimine ei tähenda automaatset tasumist, selleks peate internetipangas…"
type textarea "E-arvet on Teil võimalik tellida internetipanka arvete lihtsamaks tasumiseks, k…"
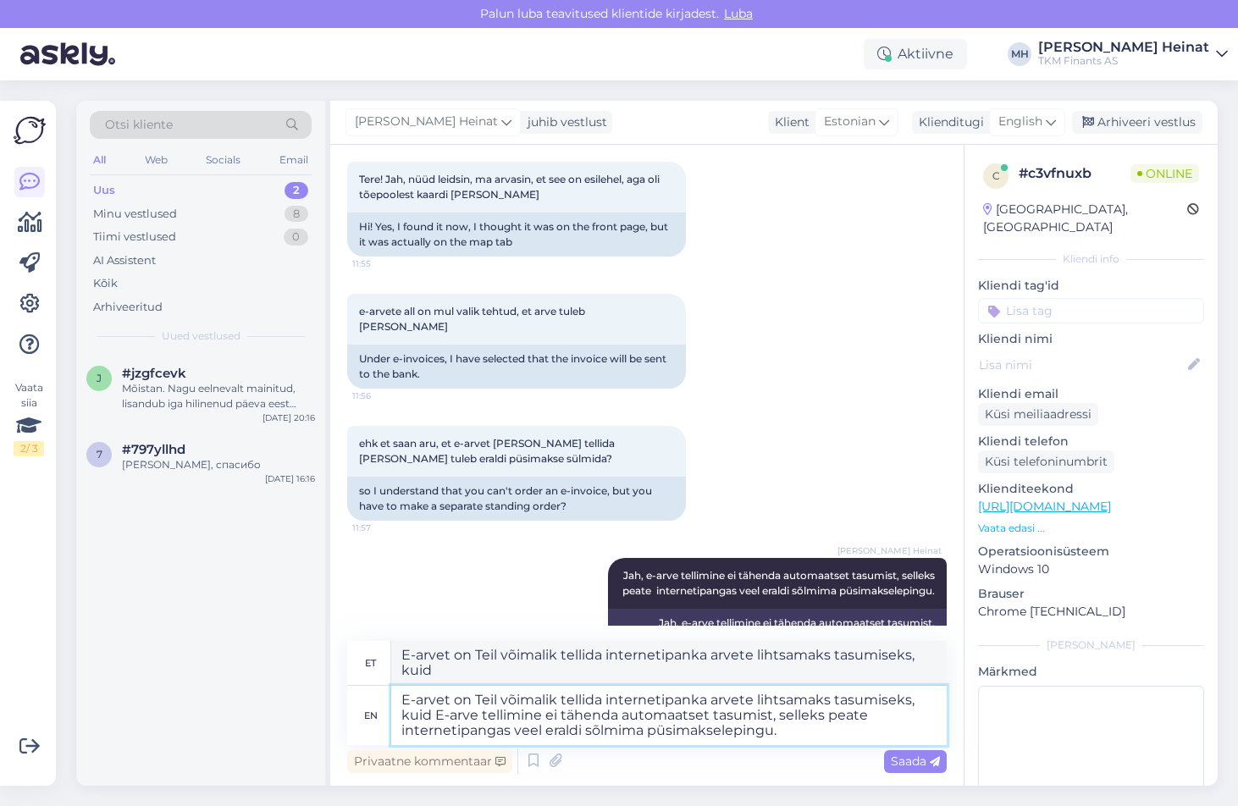
type textarea "E-arvet on Teil võimalik tellida internetipanga arvete lihtsamaks tasumiseks, k…"
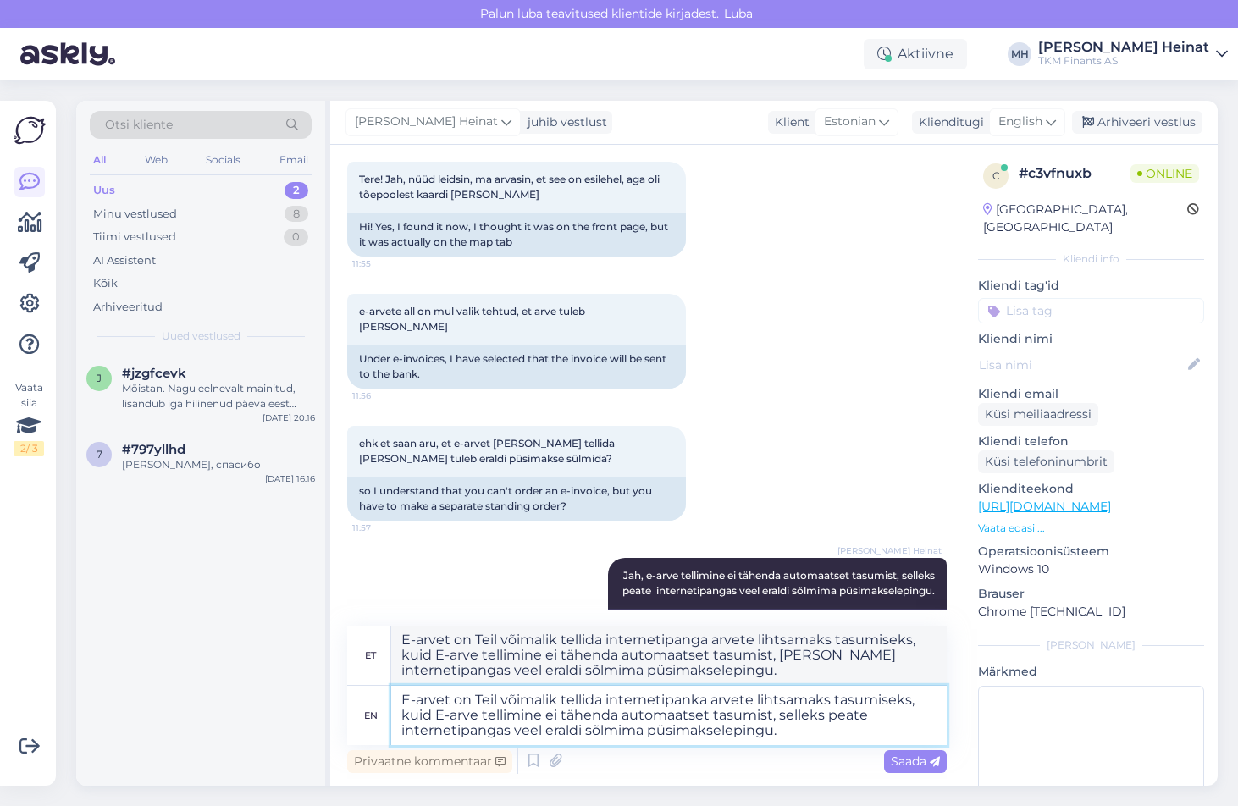
click at [443, 719] on textarea "E-arvet on Teil võimalik tellida internetipanka arvete lihtsamaks tasumiseks, k…" at bounding box center [668, 715] width 555 height 59
type textarea "E-arvet on Teil võimalik tellida internetipanka arvete lihtsamaks tasumiseks, k…"
type textarea "E-arvet on Teil võimalik tellida internetipanga arvete lihtsamaks tasumiseks, k…"
drag, startPoint x: 795, startPoint y: 735, endPoint x: 394, endPoint y: 691, distance: 403.6
click at [394, 691] on textarea "E-arvet on Teil võimalik tellida internetipanka arvete lihtsamaks tasumiseks, k…" at bounding box center [668, 715] width 555 height 59
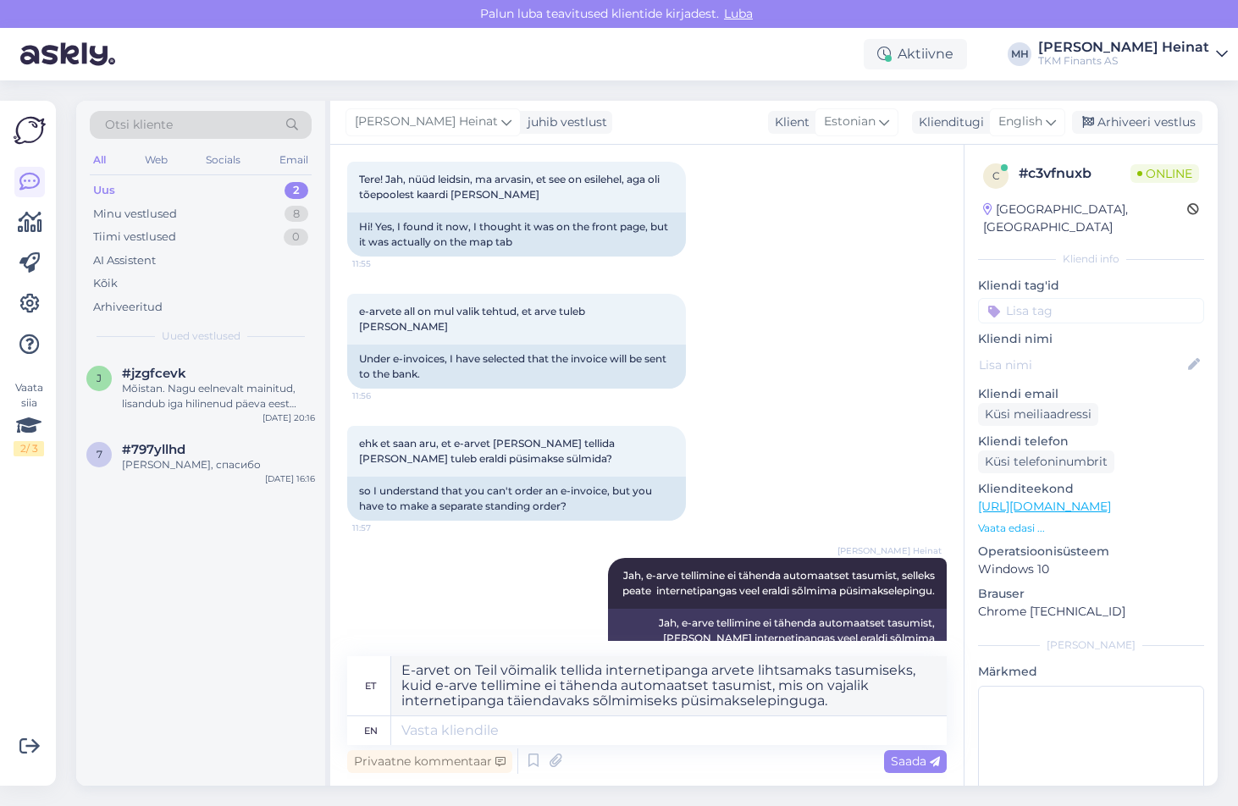
click at [411, 577] on div "[PERSON_NAME] Heinat Jah, e-arve tellimine ei tähenda automaatset tasumist, sel…" at bounding box center [646, 612] width 599 height 147
